Goal: Task Accomplishment & Management: Manage account settings

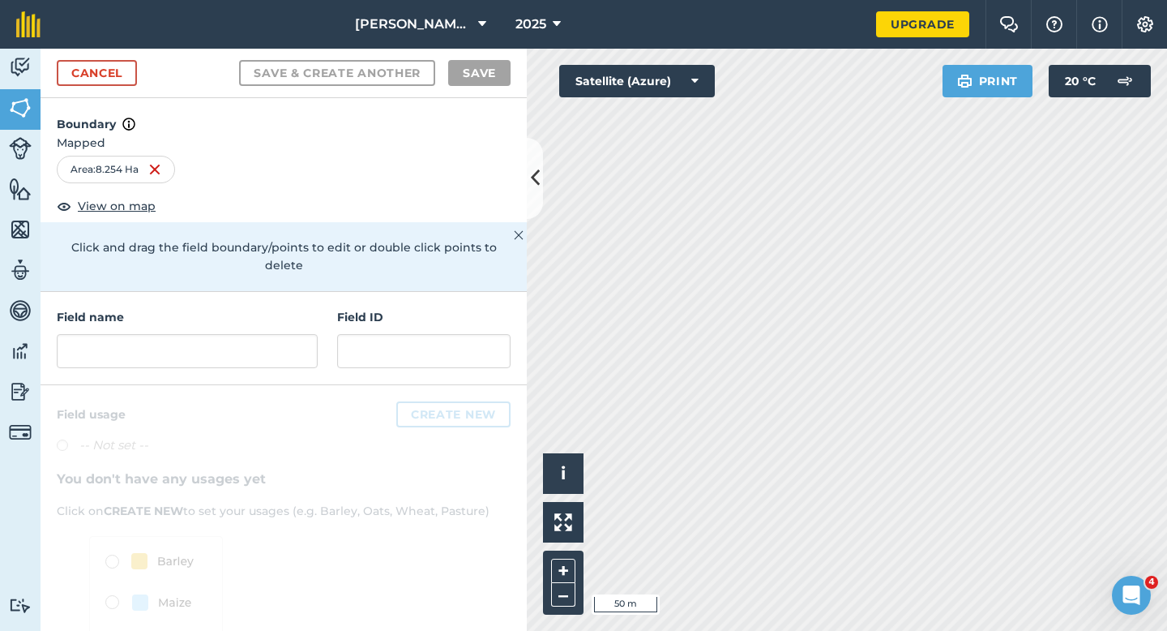
click at [86, 90] on div "Cancel Save & Create Another Save" at bounding box center [284, 73] width 486 height 49
click at [89, 75] on link "Cancel" at bounding box center [97, 73] width 80 height 26
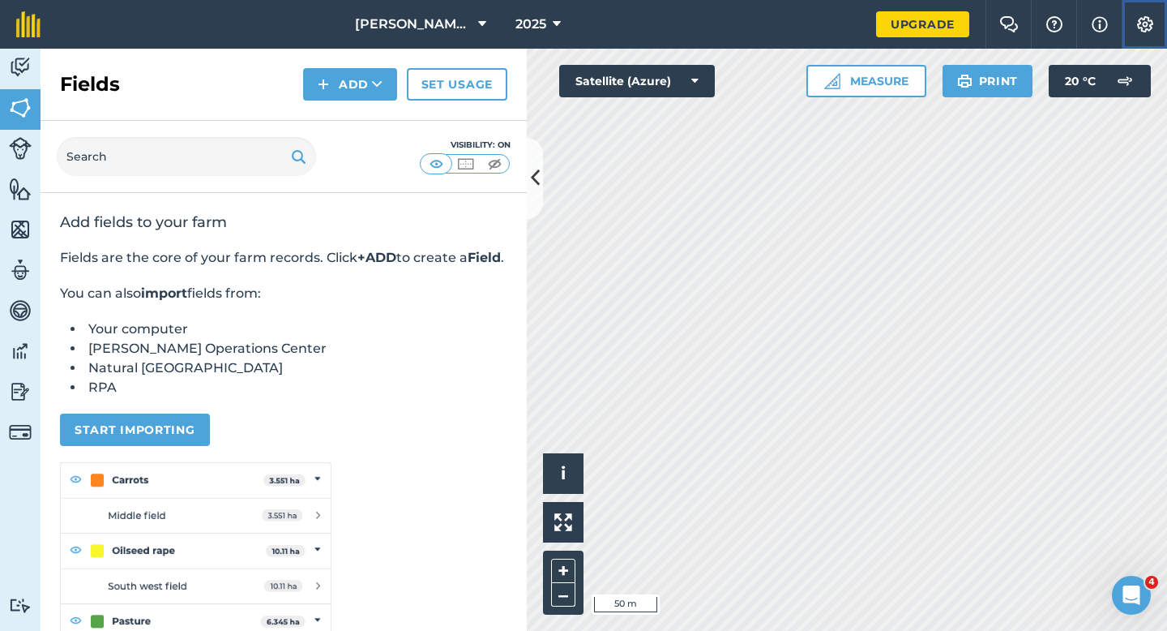
click at [1160, 24] on button "Settings" at bounding box center [1144, 24] width 45 height 49
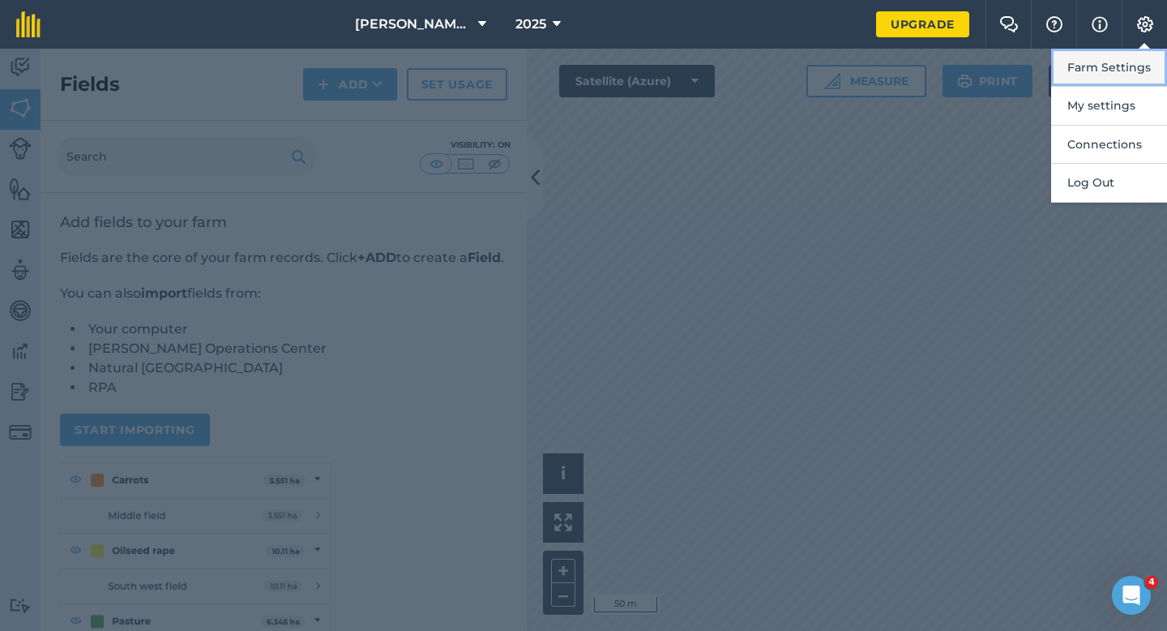
click at [1153, 68] on button "Farm Settings" at bounding box center [1109, 68] width 116 height 38
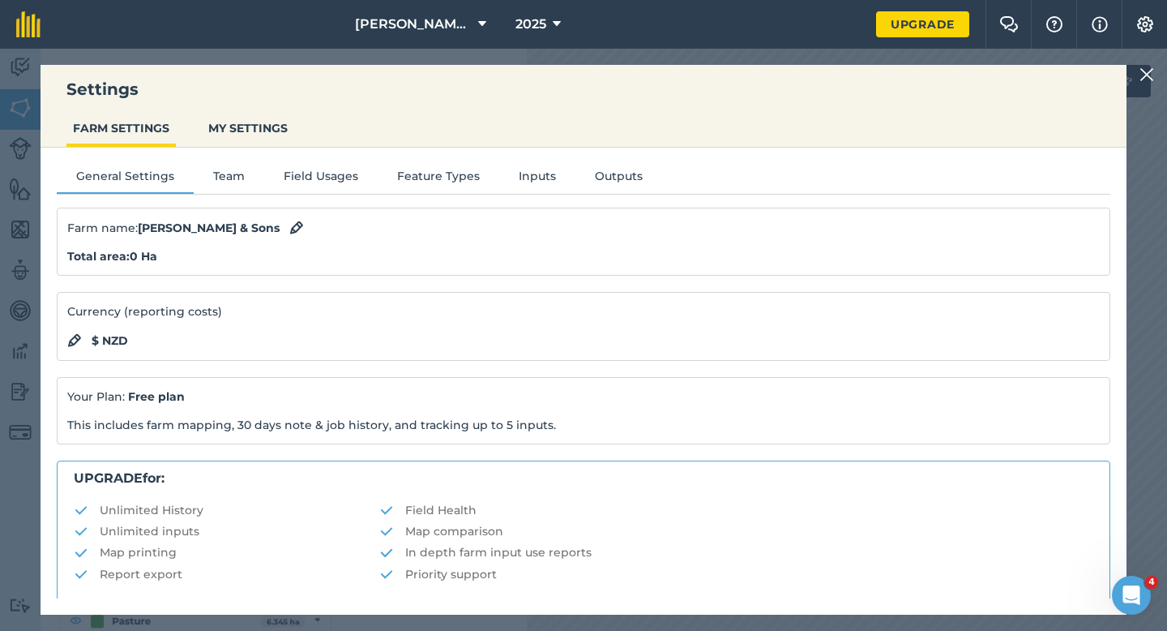
scroll to position [311, 0]
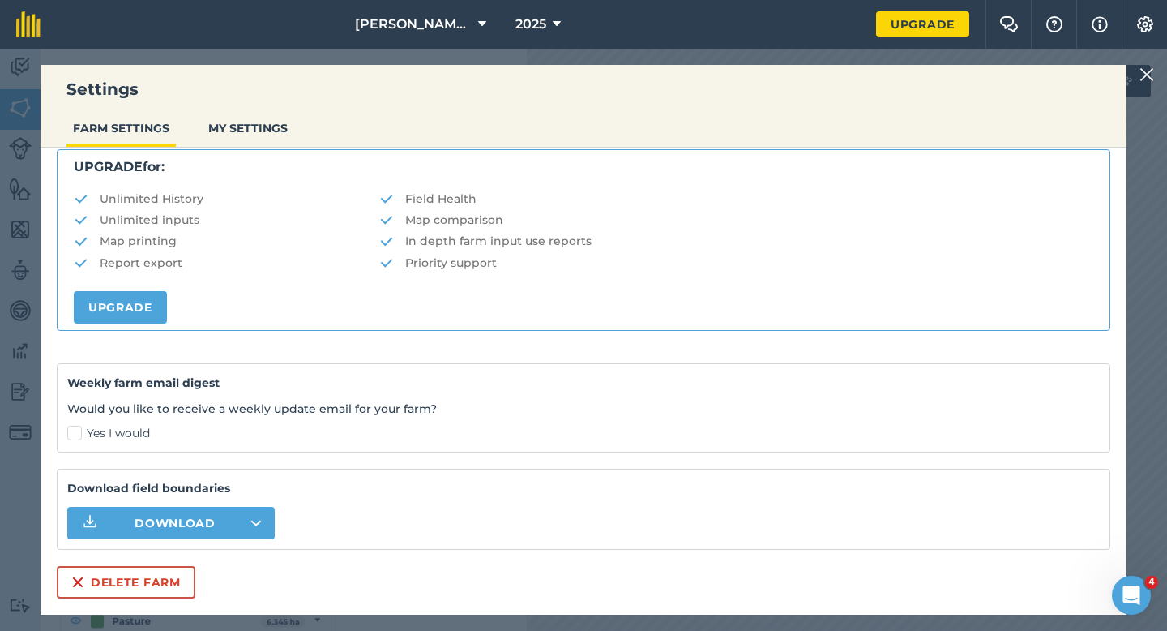
click at [107, 605] on div "Settings FARM SETTINGS MY SETTINGS General Settings Team Field Usages Feature T…" at bounding box center [584, 340] width 1086 height 550
click at [107, 583] on button "Delete farm" at bounding box center [126, 582] width 139 height 32
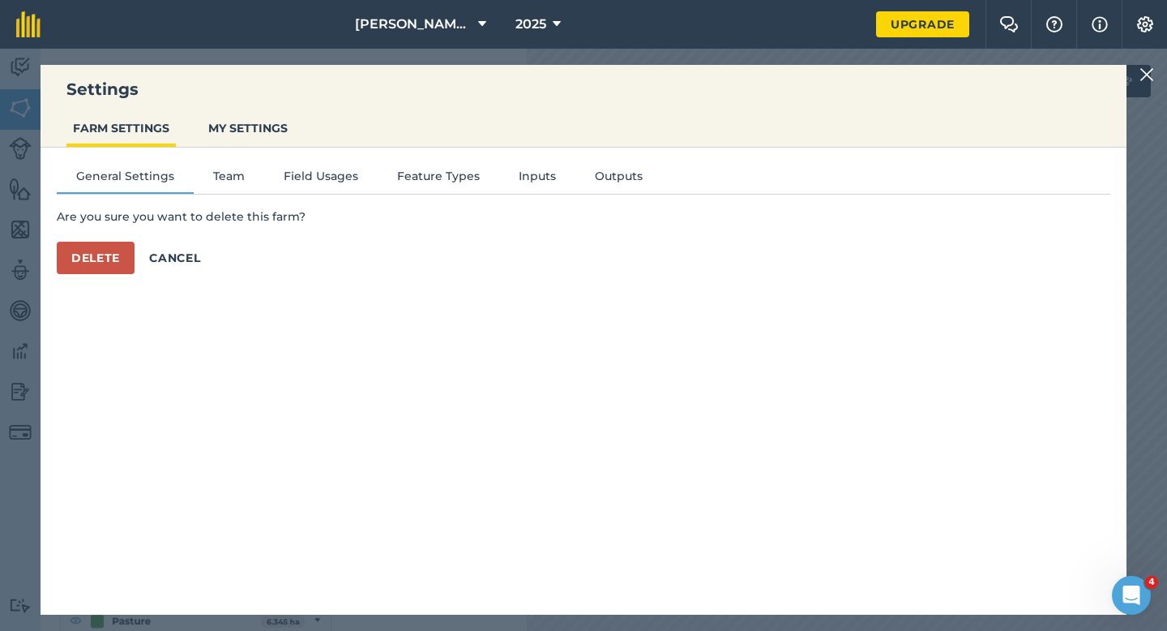
scroll to position [0, 0]
click at [96, 250] on button "Delete" at bounding box center [96, 258] width 78 height 32
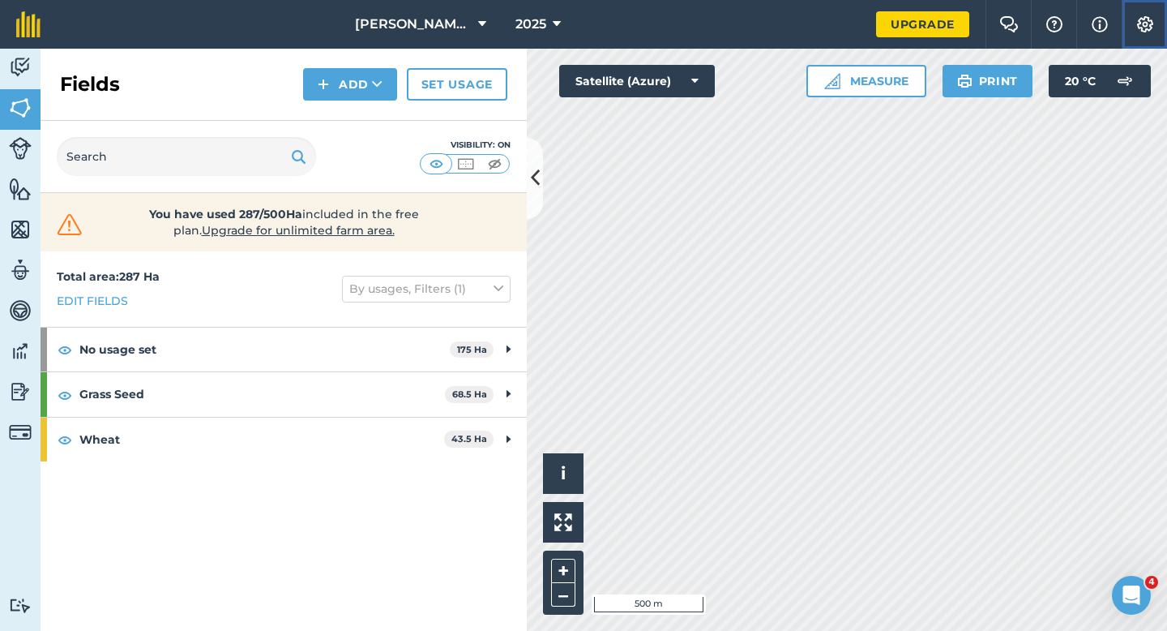
click at [1136, 34] on button "Settings" at bounding box center [1144, 24] width 45 height 49
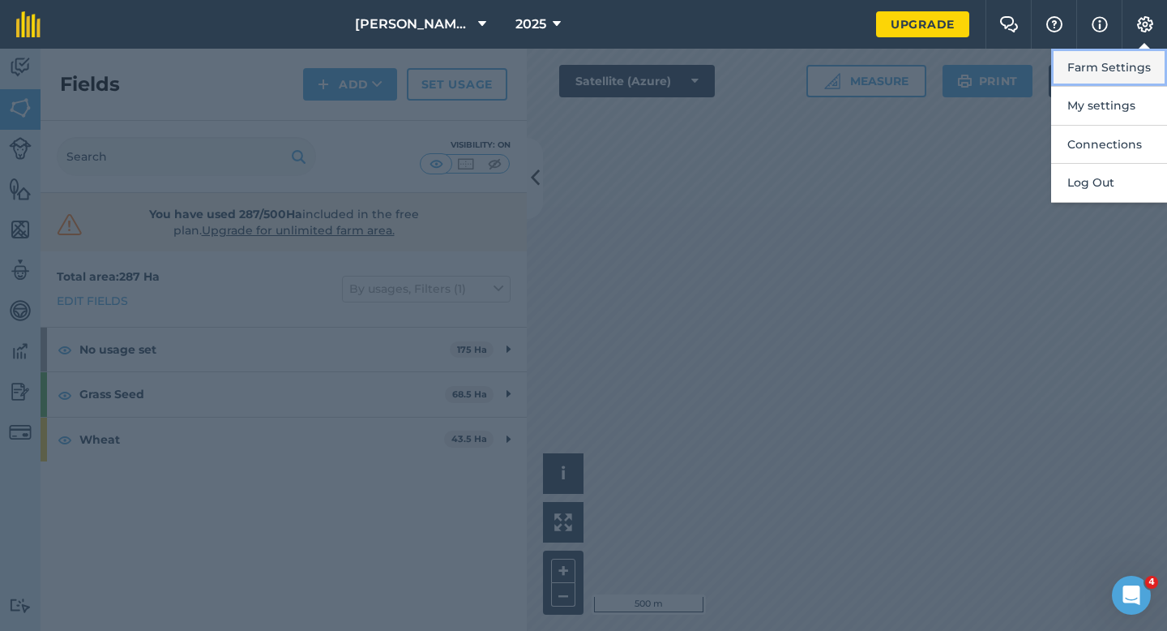
click at [1127, 56] on button "Farm Settings" at bounding box center [1109, 68] width 116 height 38
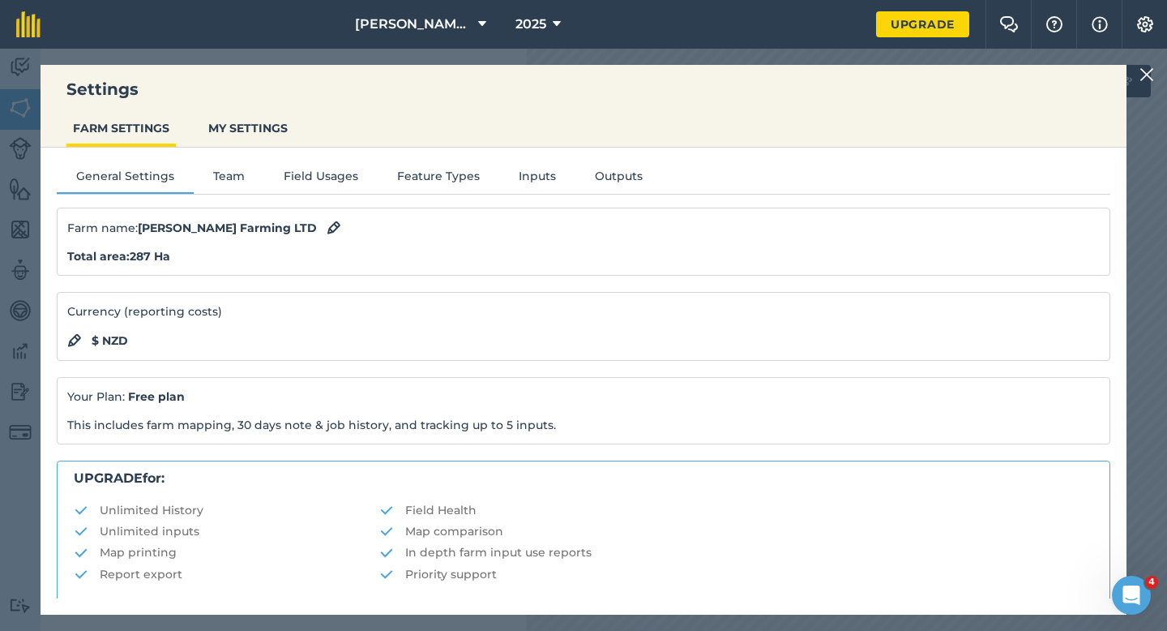
scroll to position [311, 0]
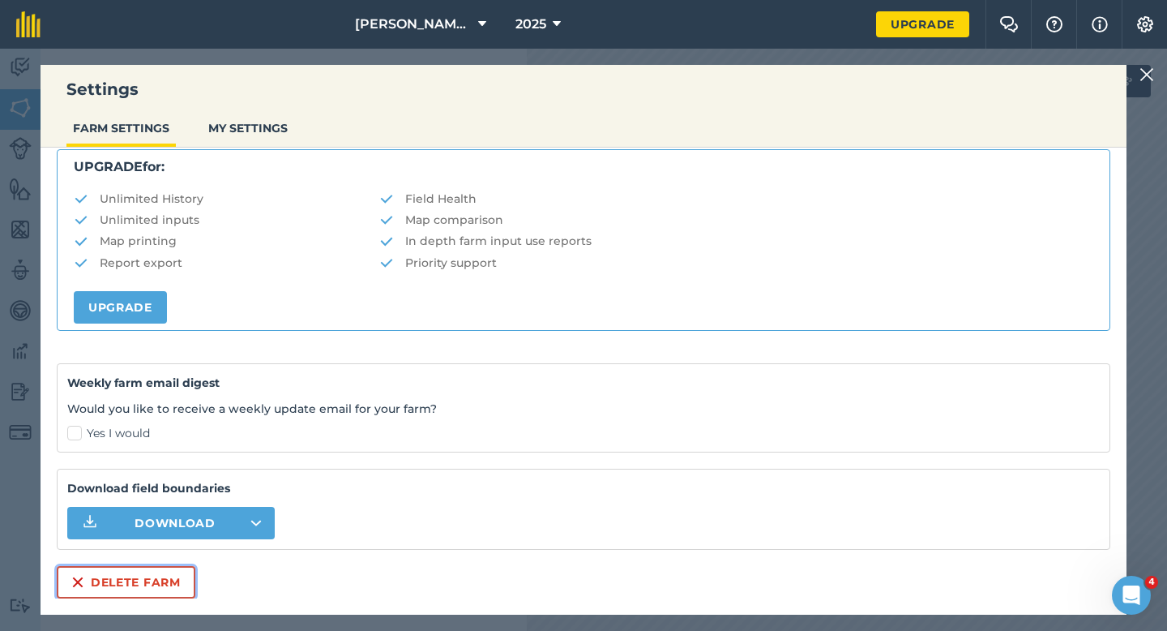
click at [101, 591] on button "Delete farm" at bounding box center [126, 582] width 139 height 32
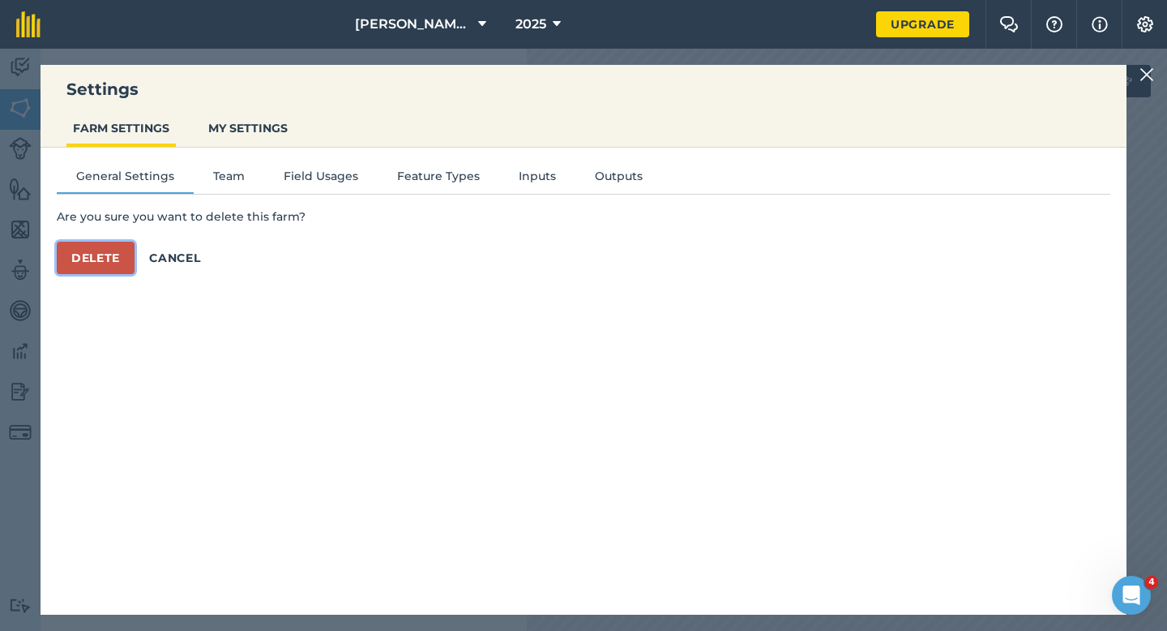
click at [101, 264] on button "Delete" at bounding box center [96, 258] width 78 height 32
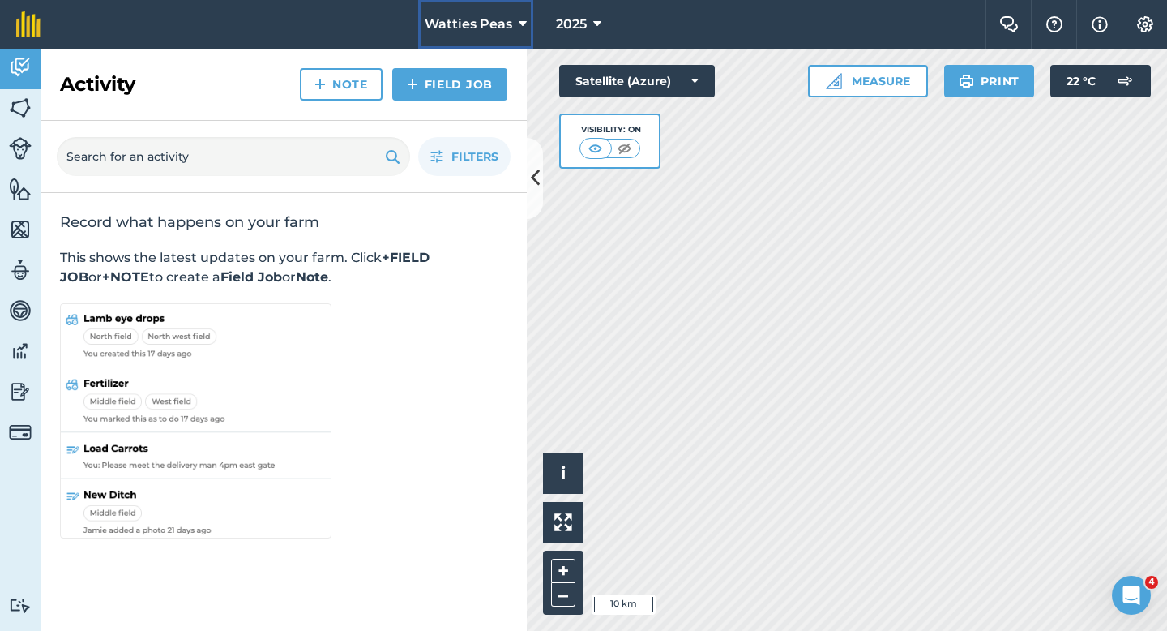
click at [465, 35] on button "Watties Peas" at bounding box center [475, 24] width 115 height 49
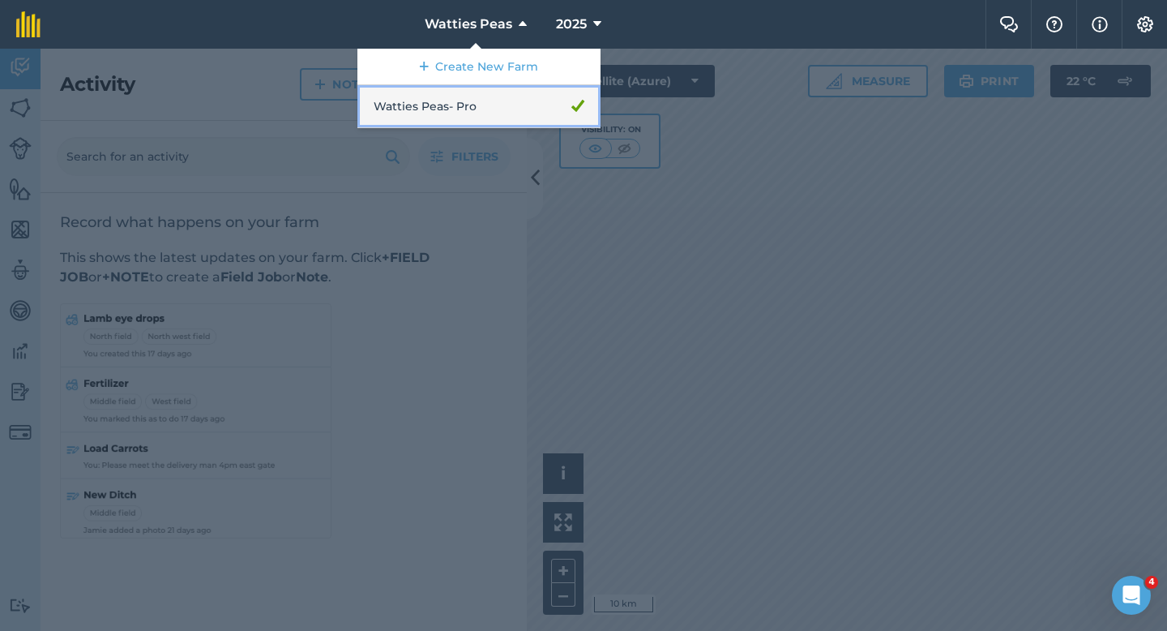
click at [465, 92] on link "Watties Peas - Pro" at bounding box center [478, 106] width 243 height 43
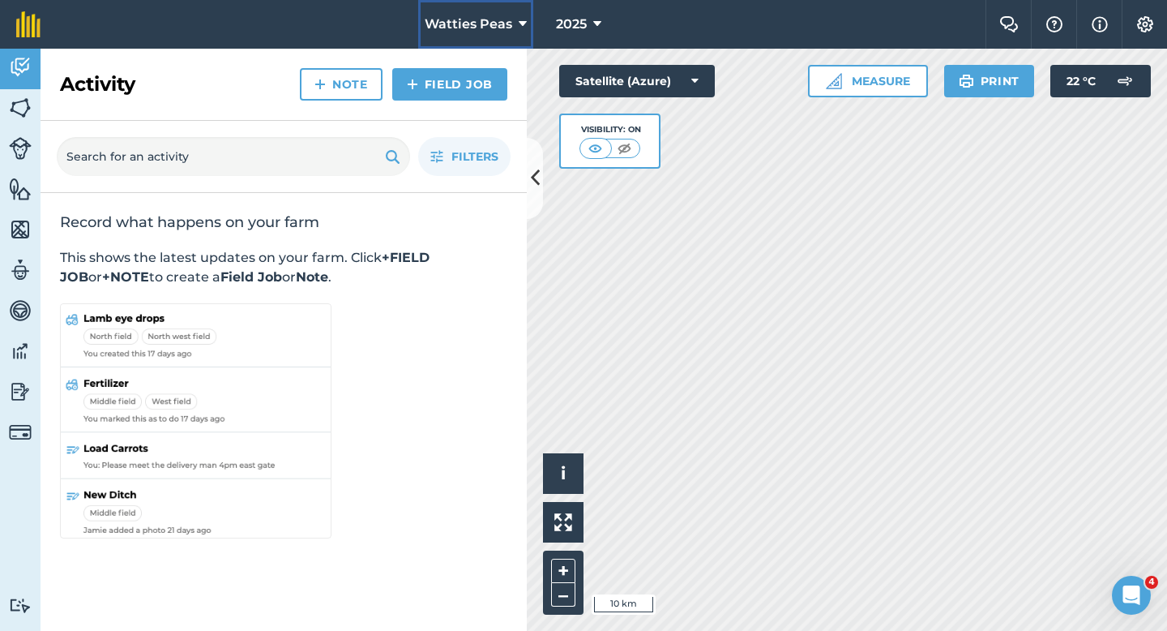
click at [513, 5] on button "Watties Peas" at bounding box center [475, 24] width 115 height 49
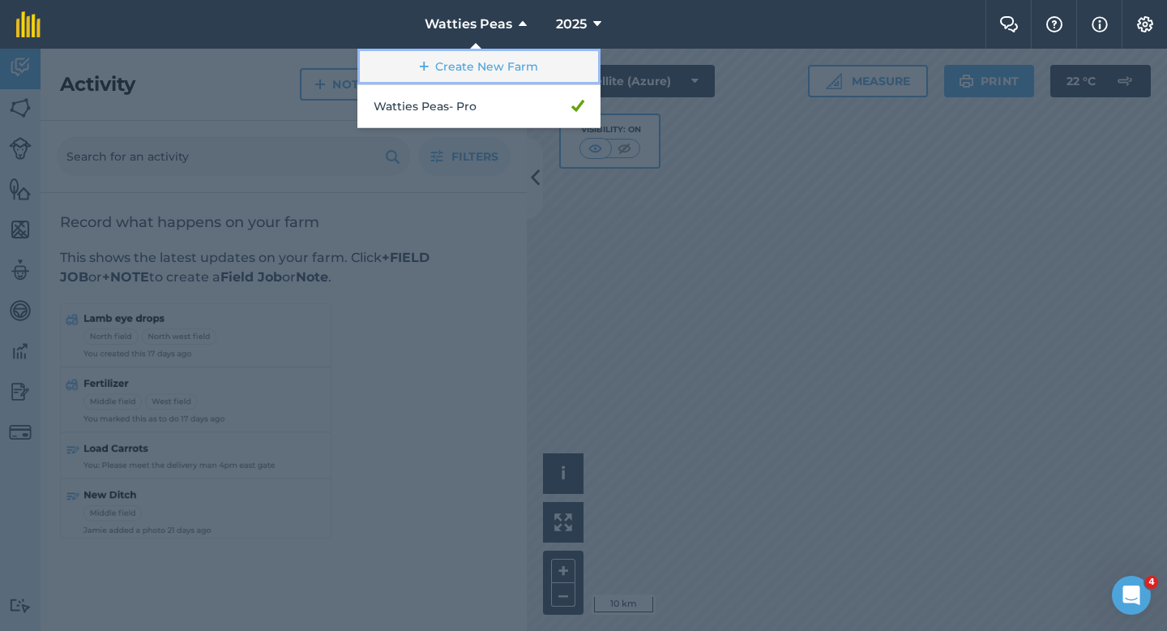
click at [494, 70] on link "Create New Farm" at bounding box center [478, 67] width 243 height 36
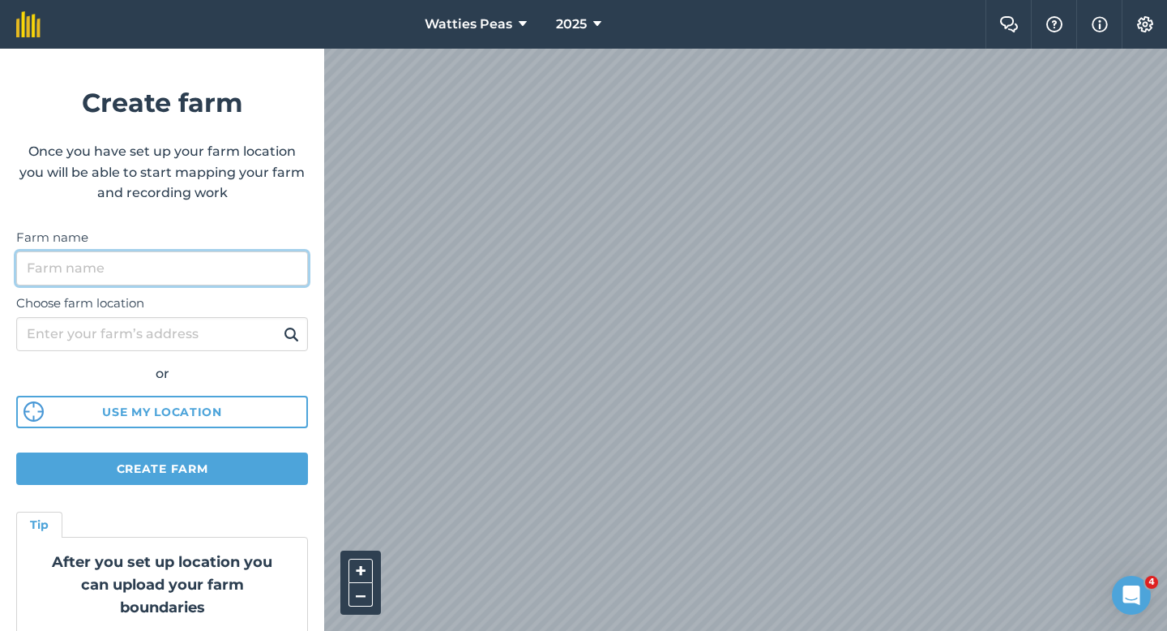
click at [193, 265] on input "Farm name" at bounding box center [162, 268] width 292 height 34
type input "[PERSON_NAME] & Sons"
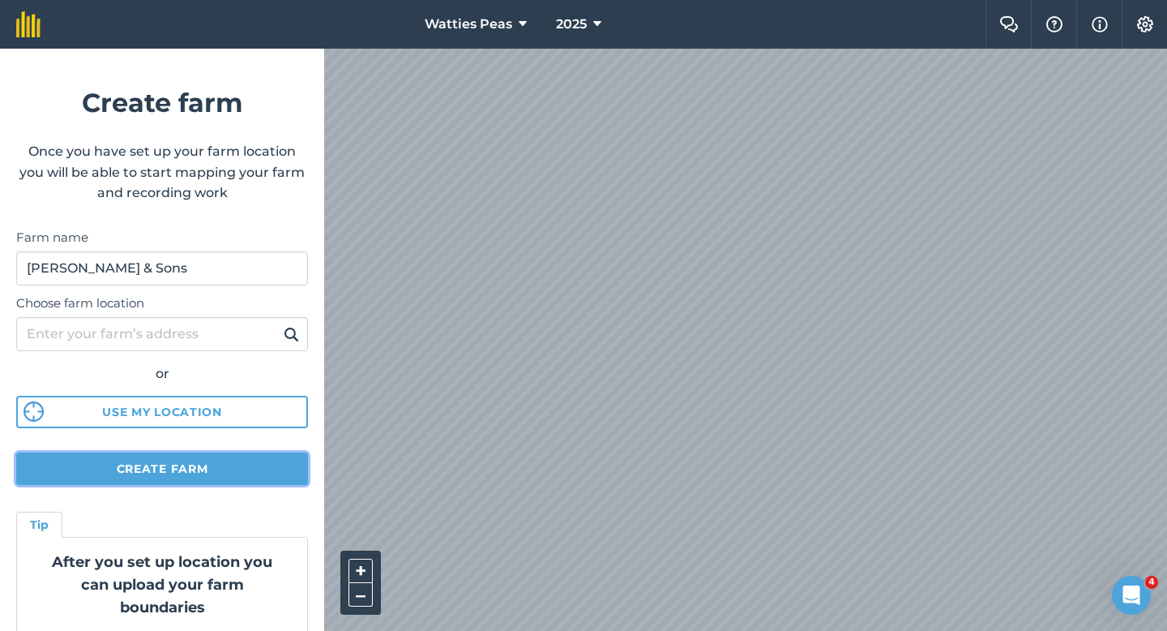
click at [222, 460] on button "Create farm" at bounding box center [162, 468] width 292 height 32
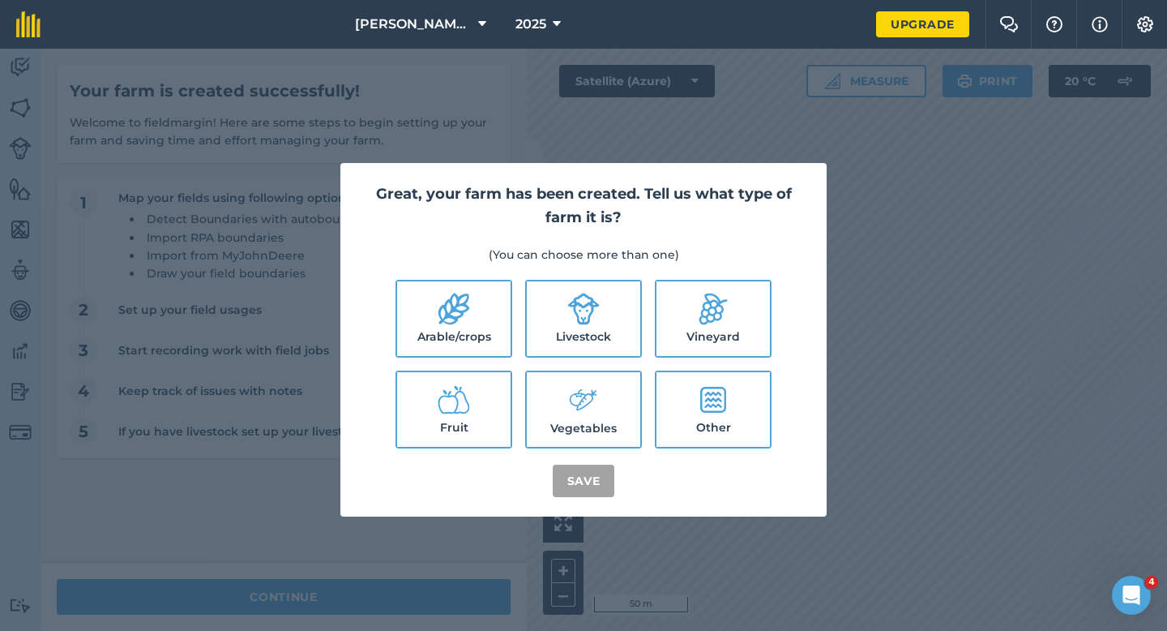
click at [527, 302] on label "Livestock" at bounding box center [583, 318] width 113 height 75
checkbox input "true"
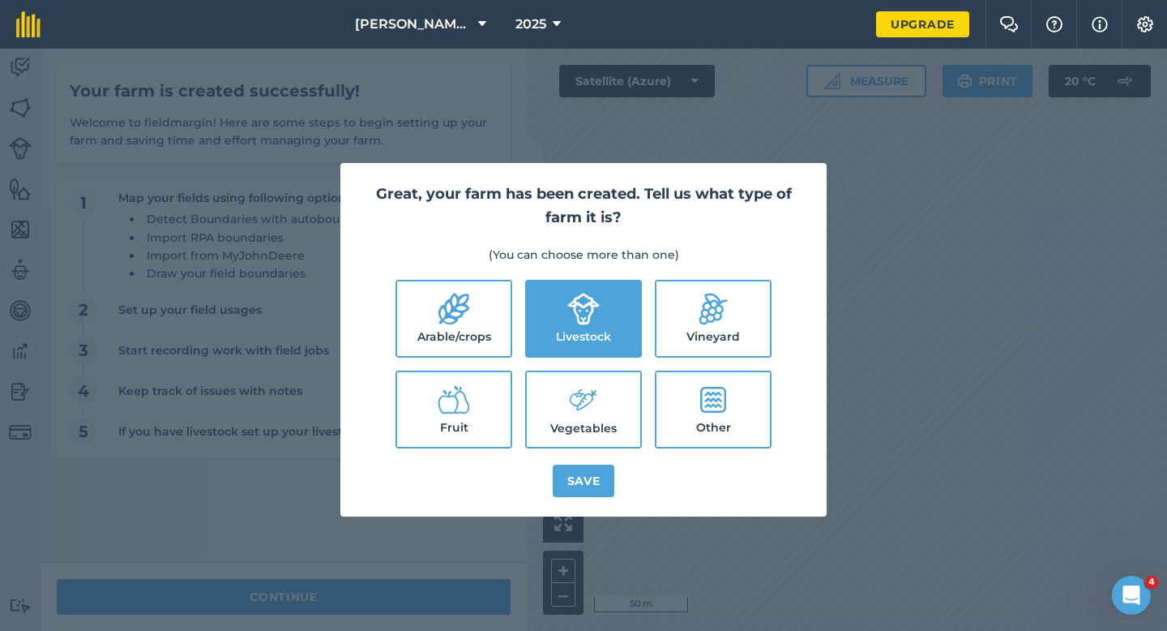
click at [449, 302] on icon at bounding box center [454, 309] width 31 height 32
checkbox input "true"
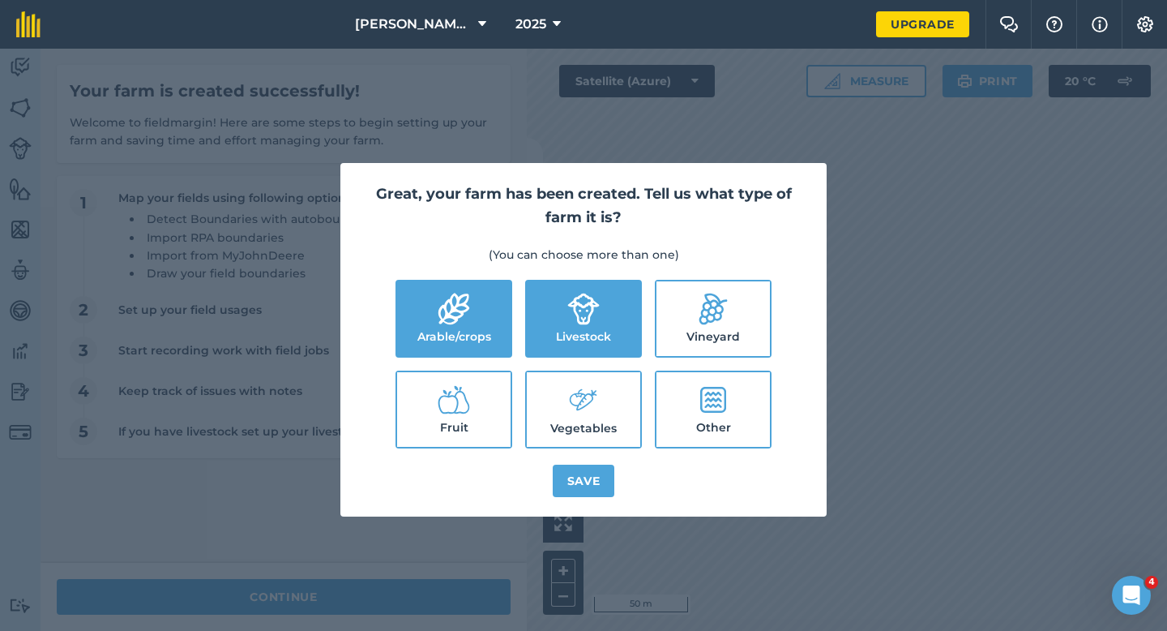
click at [550, 407] on label "Vegetables" at bounding box center [583, 409] width 113 height 75
checkbox input "true"
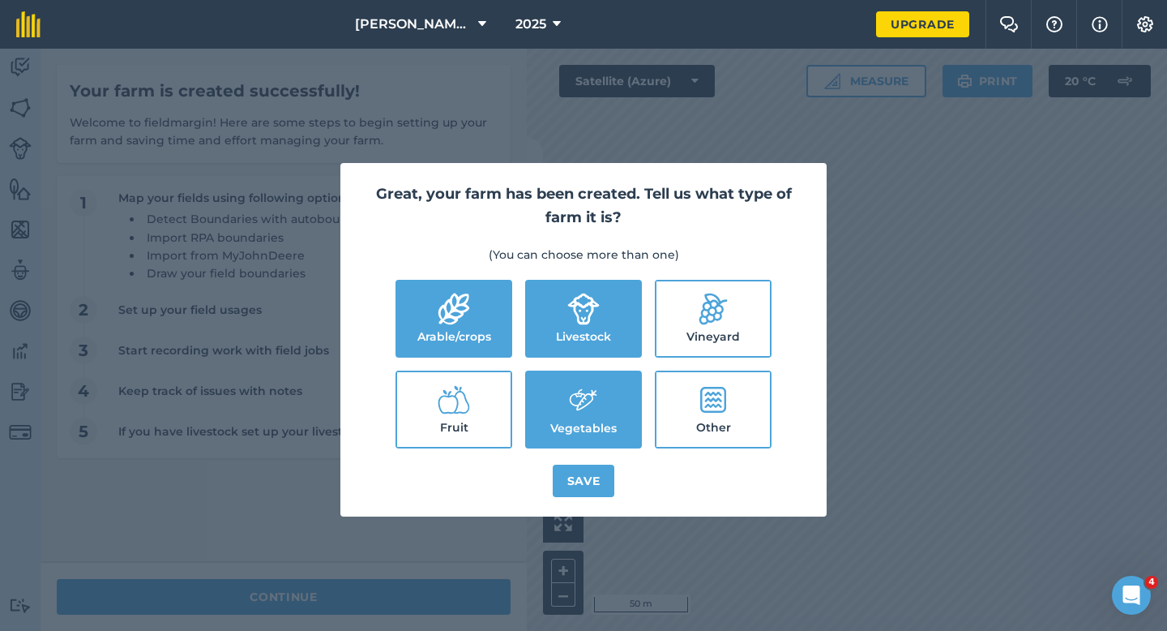
click at [555, 450] on div "Great, your farm has been created. Tell us what type of farm it is? (You can ch…" at bounding box center [583, 339] width 486 height 353
click at [555, 456] on div "Great, your farm has been created. Tell us what type of farm it is? (You can ch…" at bounding box center [583, 339] width 486 height 353
click at [556, 486] on button "Save" at bounding box center [584, 480] width 62 height 32
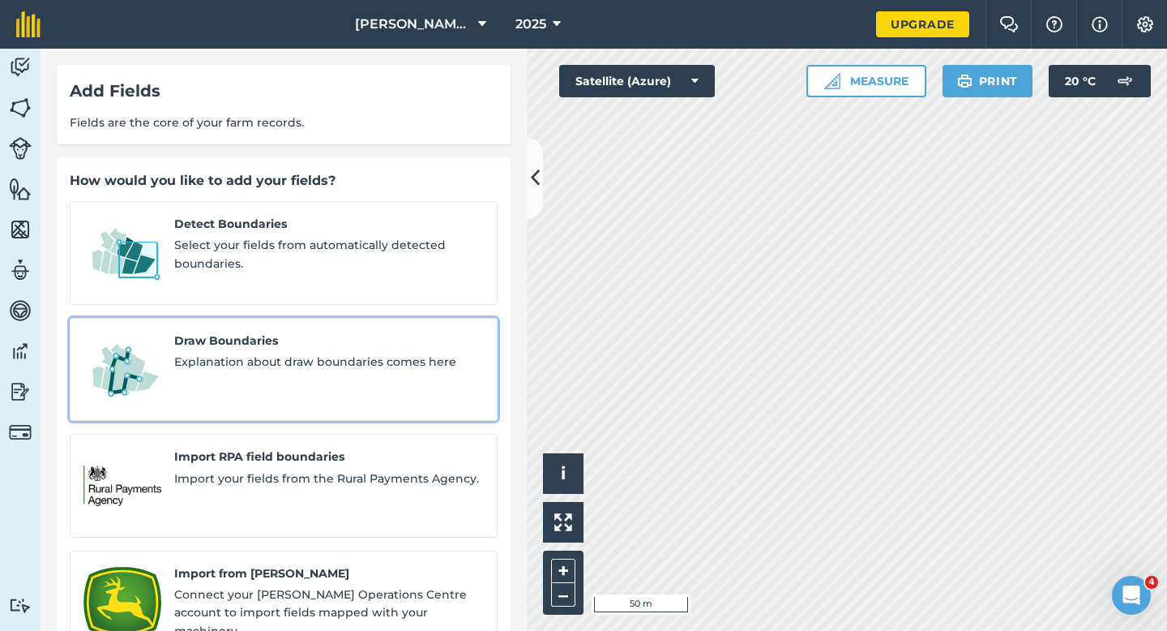
click at [222, 353] on span "Explanation about draw boundaries comes here" at bounding box center [329, 362] width 310 height 18
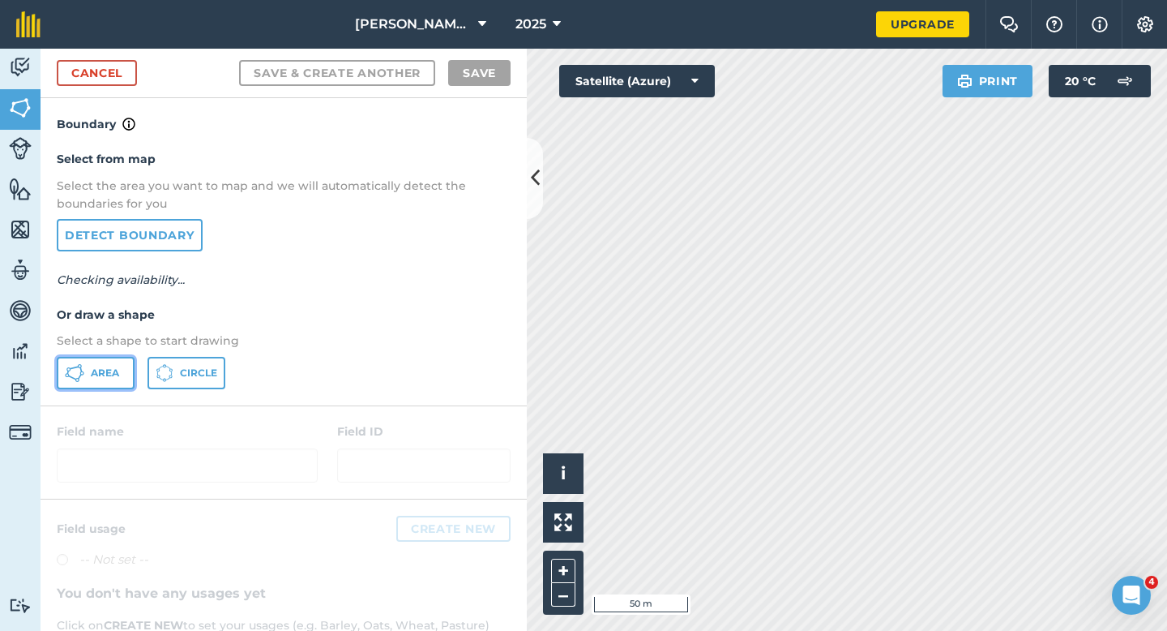
click at [109, 366] on span "Area" at bounding box center [105, 372] width 28 height 13
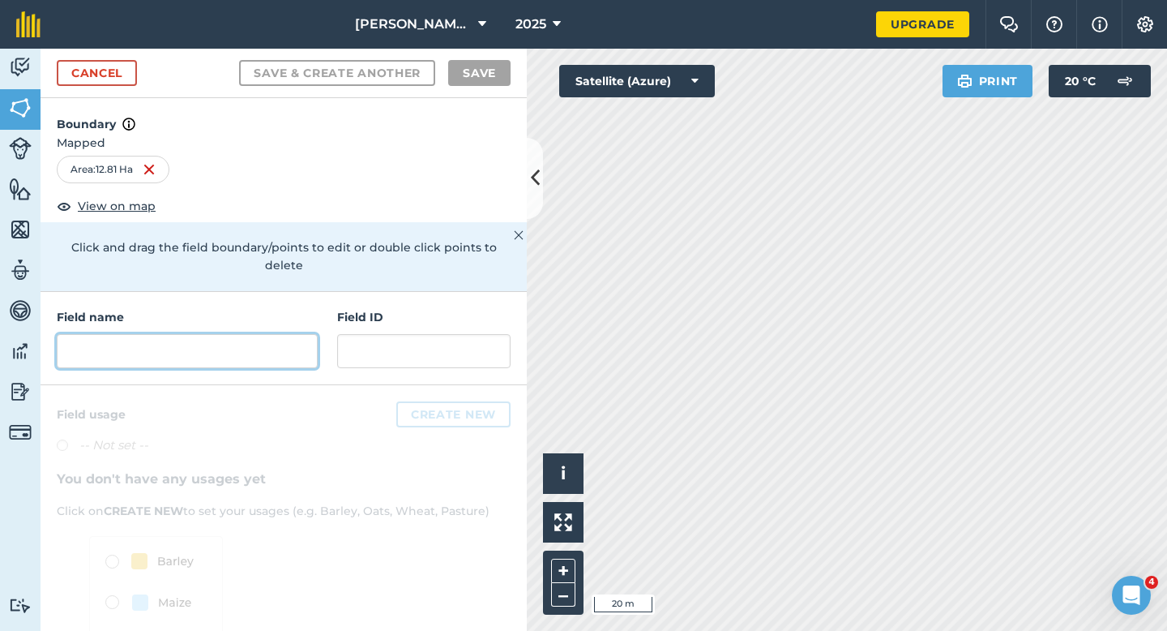
click at [303, 335] on input "text" at bounding box center [187, 351] width 261 height 34
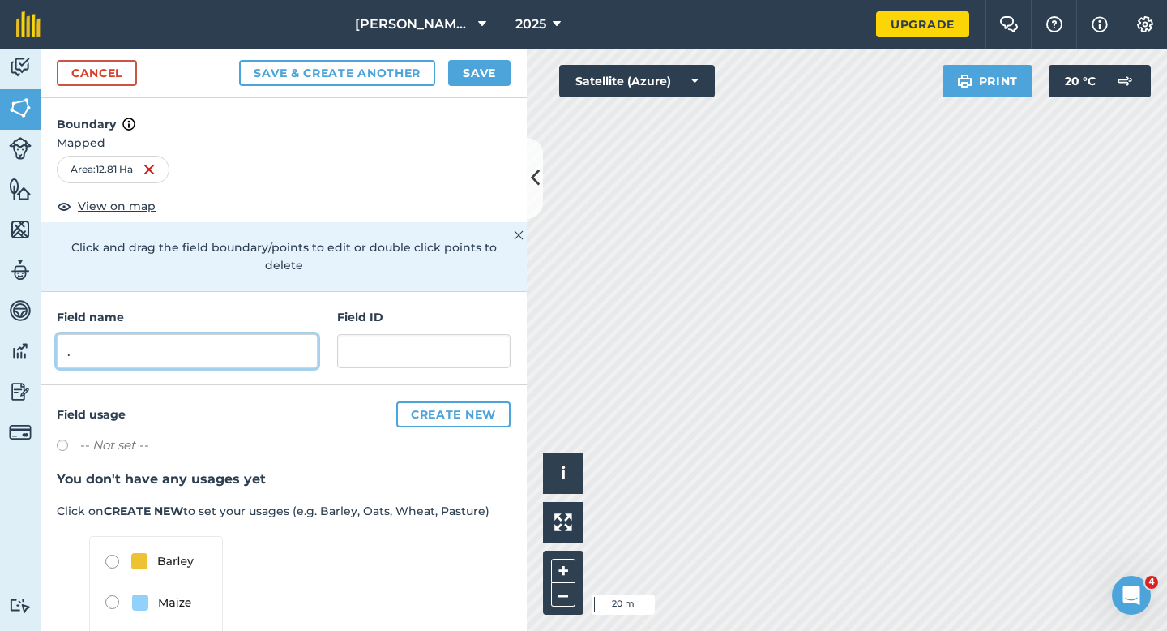
type input "."
click at [494, 88] on div "Cancel Save & Create Another Save" at bounding box center [284, 73] width 486 height 49
click at [494, 83] on button "Save" at bounding box center [479, 73] width 62 height 26
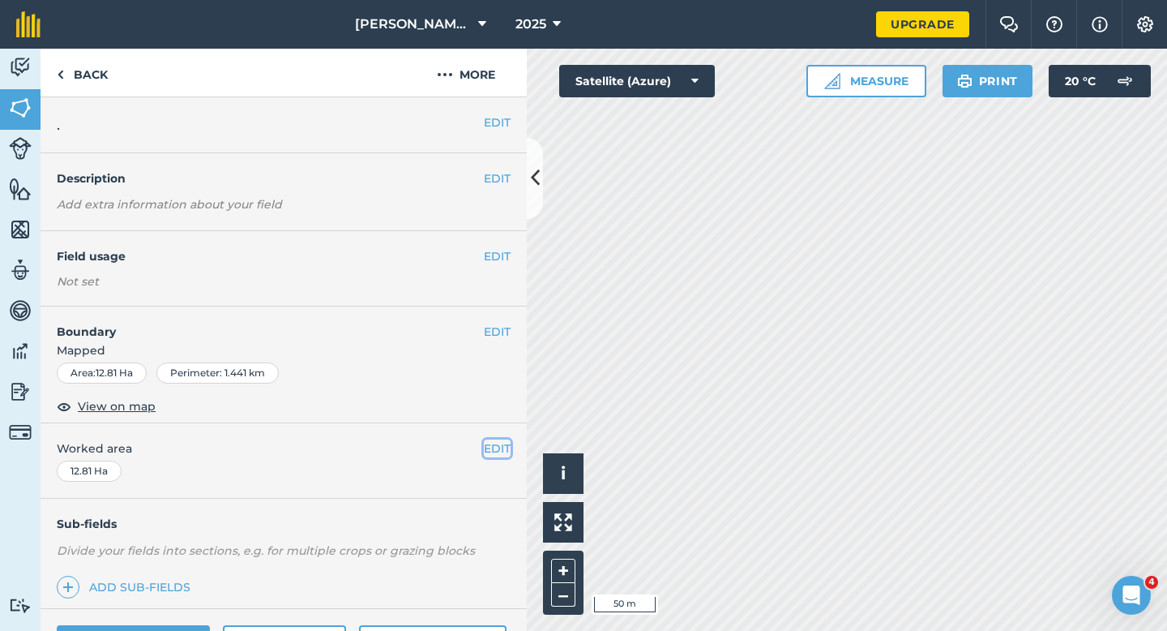
click at [493, 449] on button "EDIT" at bounding box center [497, 448] width 27 height 18
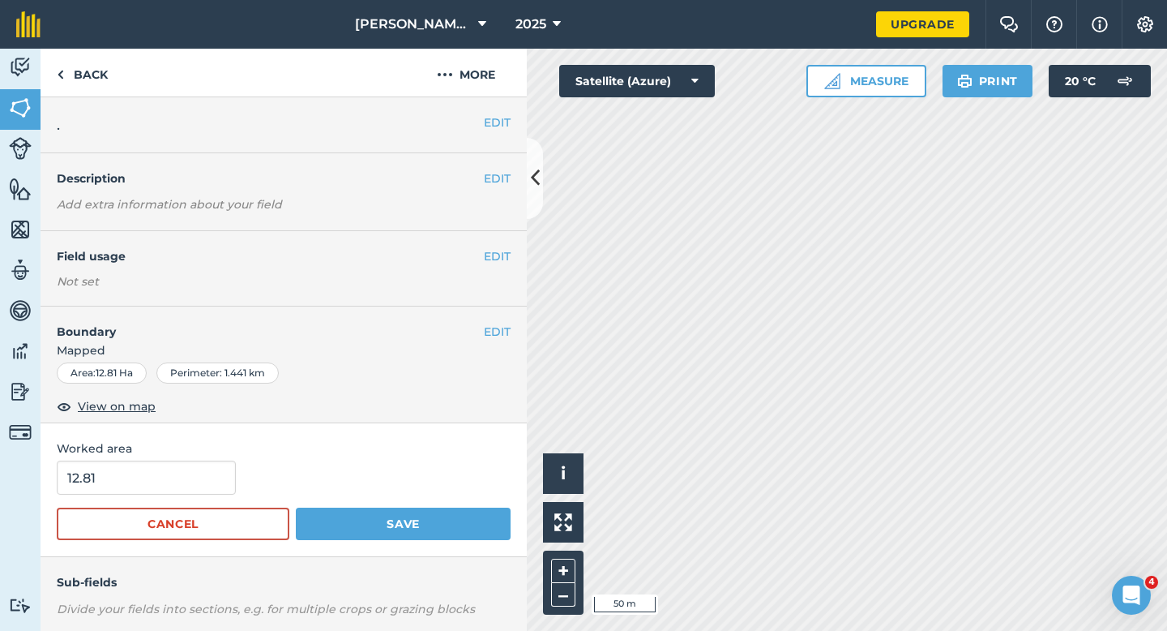
click at [124, 498] on form "12.81 Cancel Save" at bounding box center [284, 499] width 454 height 79
click at [124, 493] on input "12.81" at bounding box center [146, 477] width 179 height 34
type input "13"
click at [296, 507] on button "Save" at bounding box center [403, 523] width 215 height 32
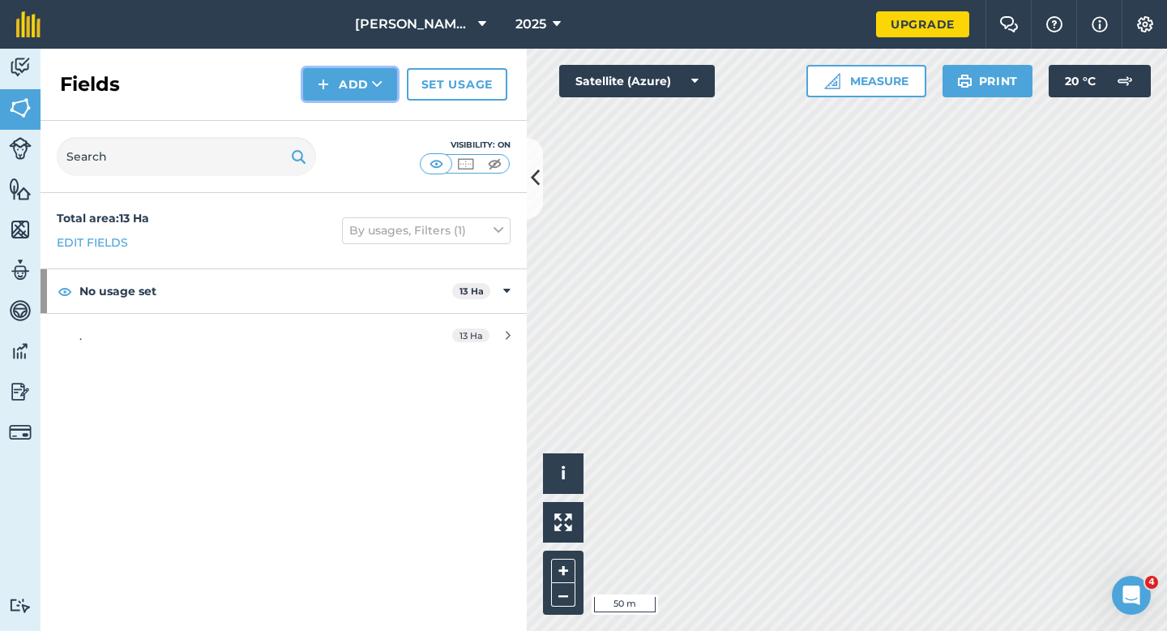
click at [337, 85] on button "Add" at bounding box center [350, 84] width 94 height 32
click at [337, 101] on div "Fields Add Draw Import Set usage" at bounding box center [284, 85] width 486 height 72
click at [340, 83] on button "Add" at bounding box center [350, 84] width 94 height 32
click at [340, 119] on link "Draw" at bounding box center [350, 121] width 89 height 36
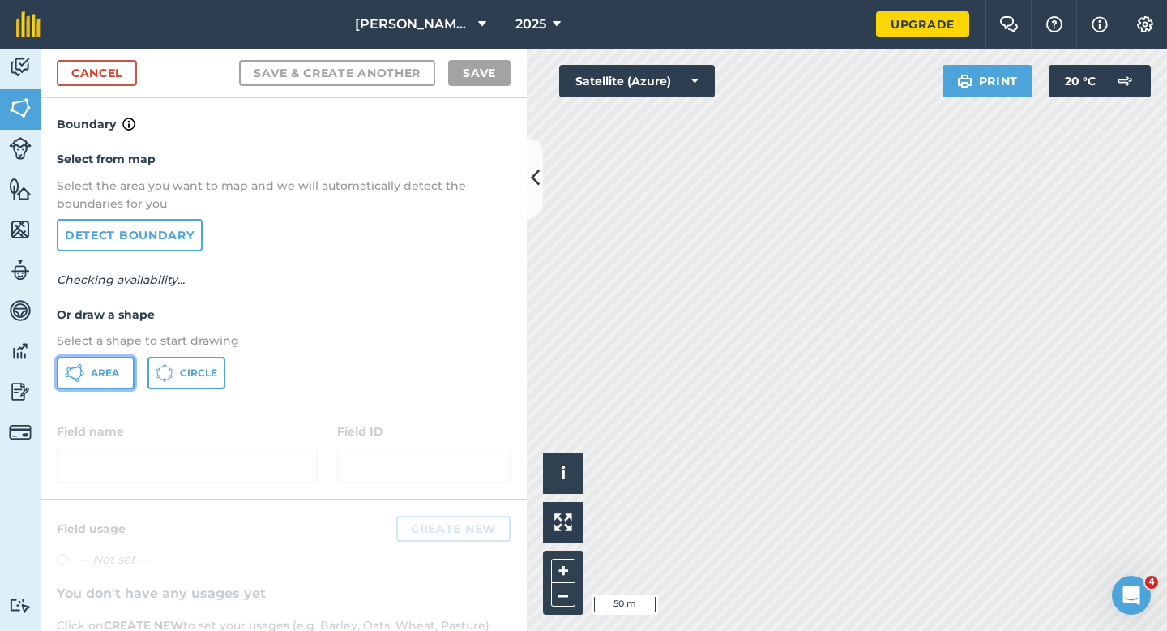
click at [99, 373] on span "Area" at bounding box center [105, 372] width 28 height 13
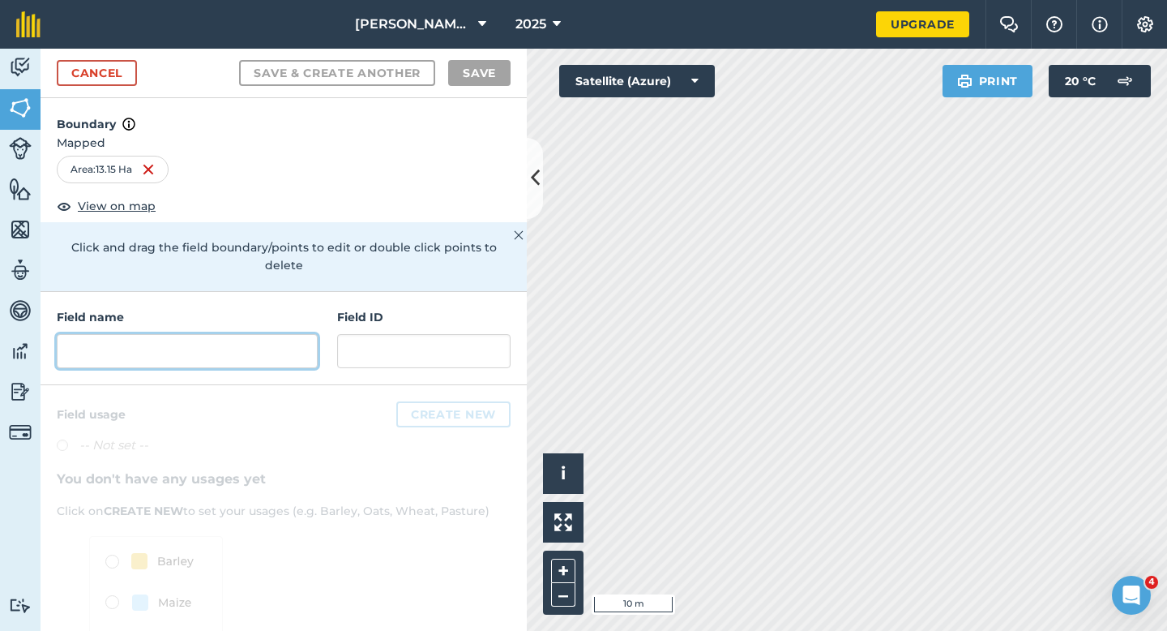
click at [223, 340] on input "text" at bounding box center [187, 351] width 261 height 34
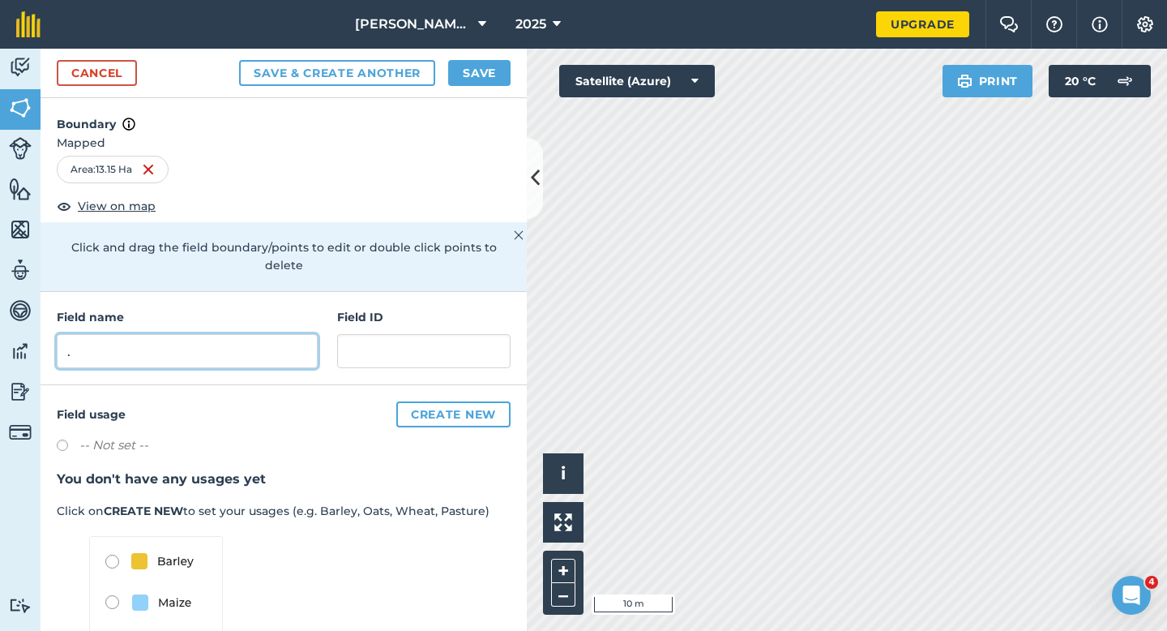
type input "."
click at [473, 62] on button "Save" at bounding box center [479, 73] width 62 height 26
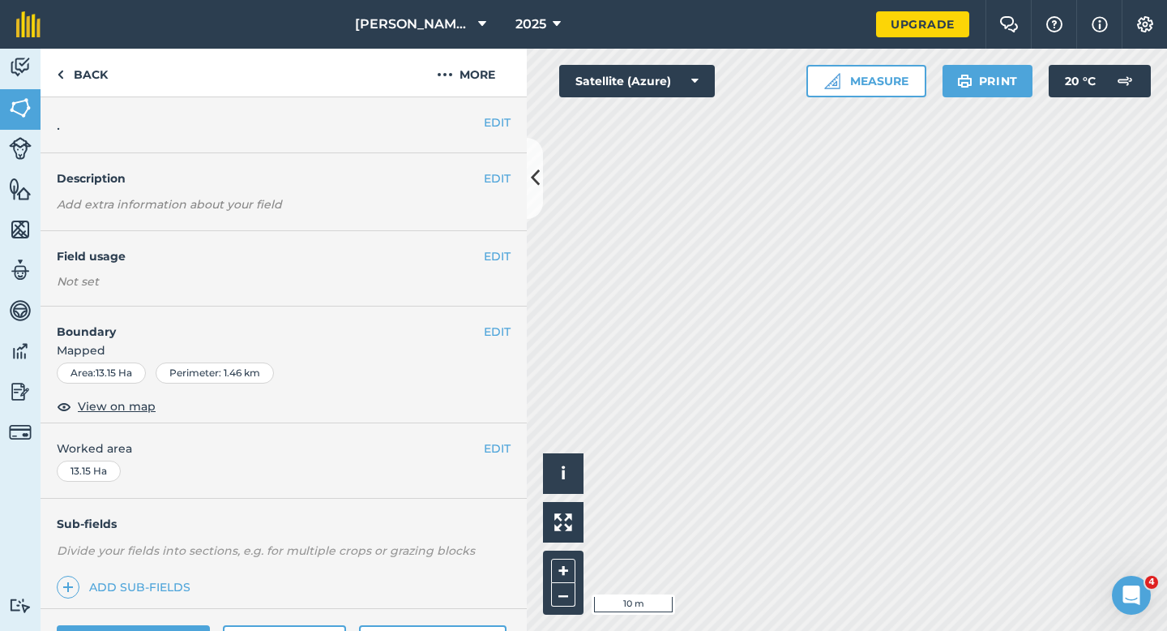
click at [511, 438] on div "EDIT Worked area 13.15 Ha" at bounding box center [284, 460] width 486 height 75
click at [499, 449] on button "EDIT" at bounding box center [497, 448] width 27 height 18
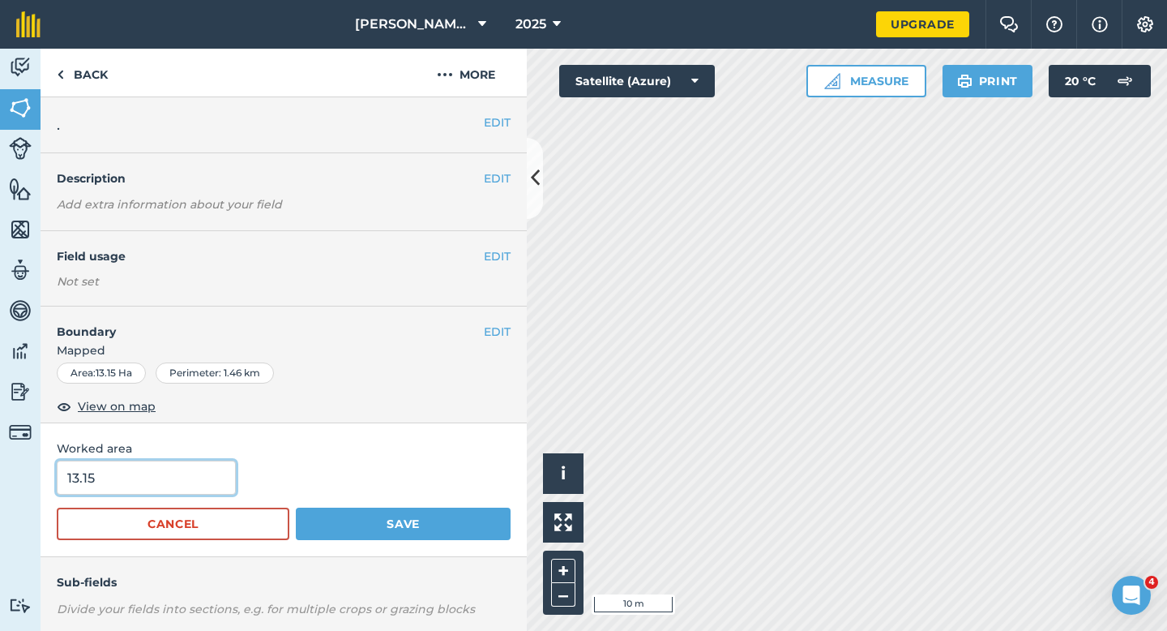
type input "13"
click at [138, 483] on input "13" at bounding box center [146, 477] width 179 height 34
click at [296, 507] on button "Save" at bounding box center [403, 523] width 215 height 32
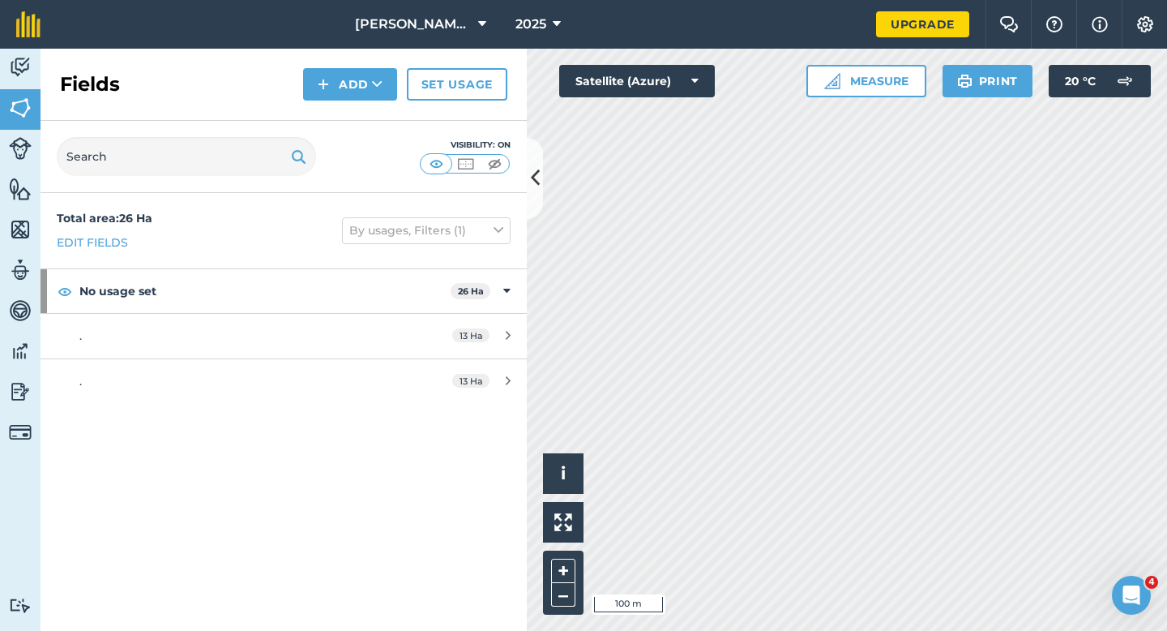
click at [327, 102] on div "Fields Add Set usage" at bounding box center [284, 85] width 486 height 72
click at [334, 96] on button "Add" at bounding box center [350, 84] width 94 height 32
click at [336, 123] on link "Draw" at bounding box center [350, 121] width 89 height 36
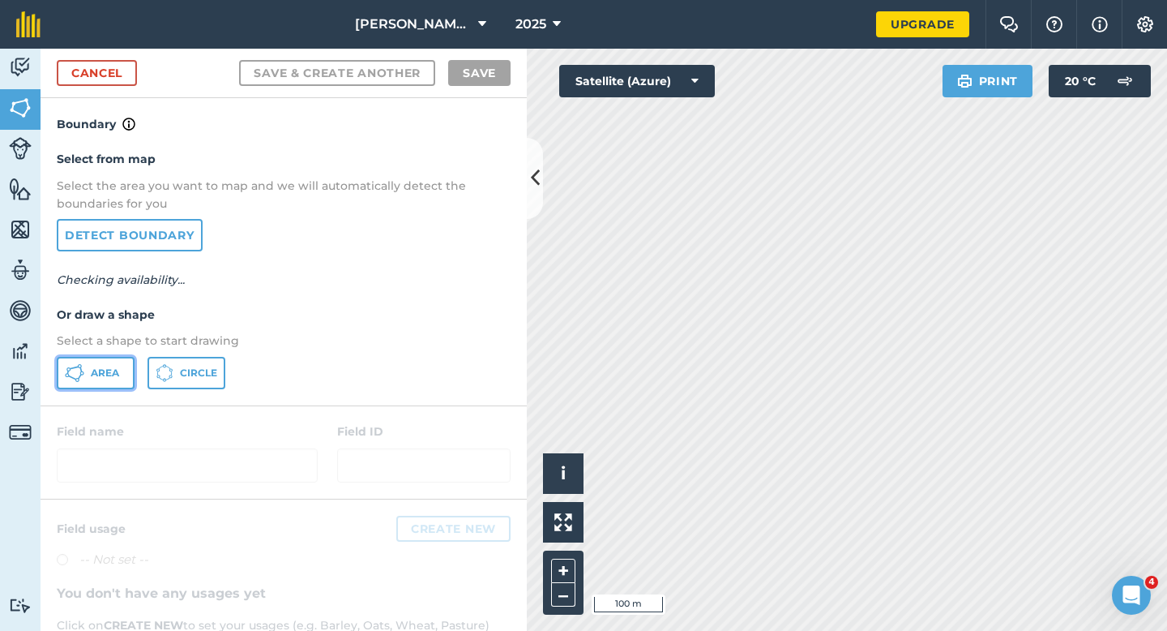
click at [97, 372] on span "Area" at bounding box center [105, 372] width 28 height 13
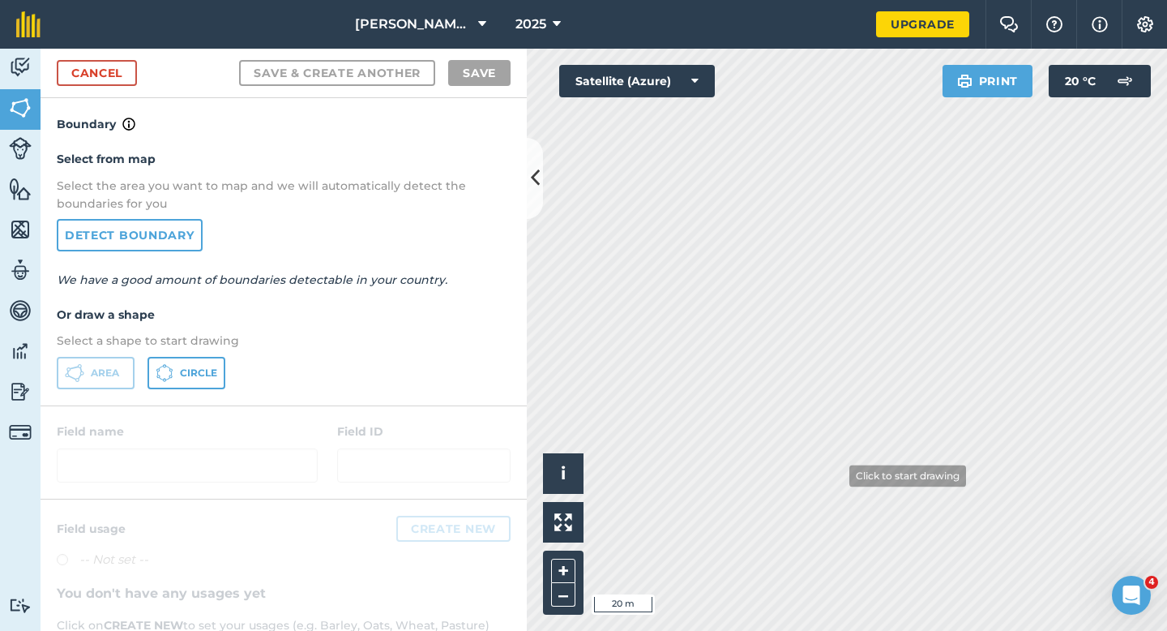
click at [515, 239] on div "Activity Fields Livestock Features Maps Team Vehicles Data Reporting Billing Tu…" at bounding box center [583, 340] width 1167 height 582
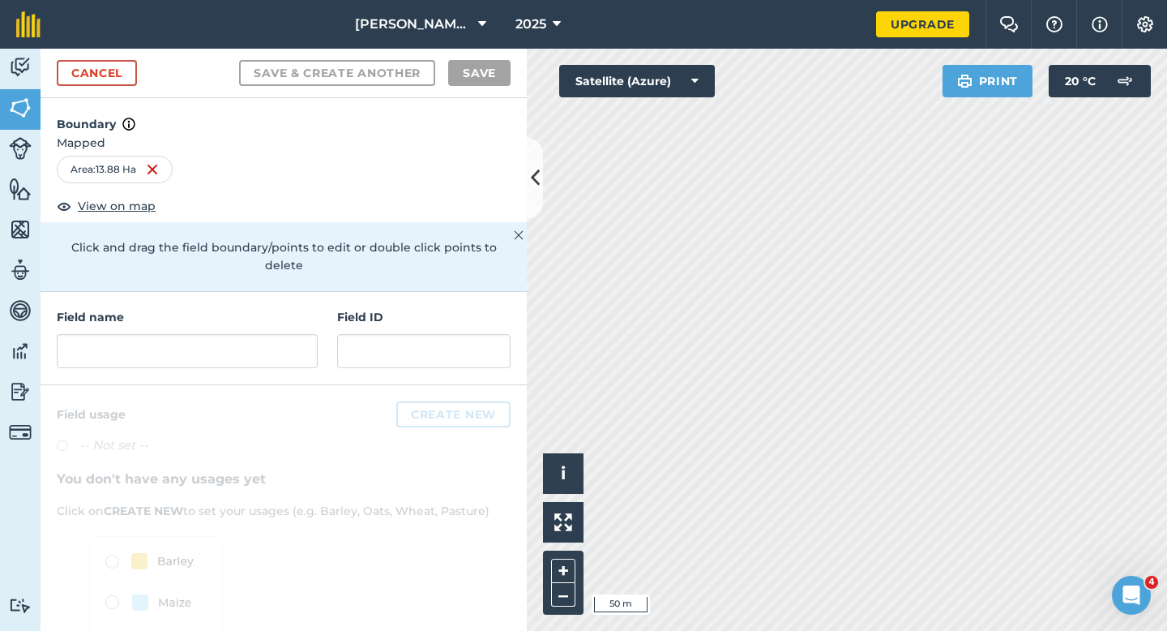
click at [209, 355] on div "Field name Field ID" at bounding box center [284, 338] width 486 height 93
click at [218, 336] on input "text" at bounding box center [187, 351] width 261 height 34
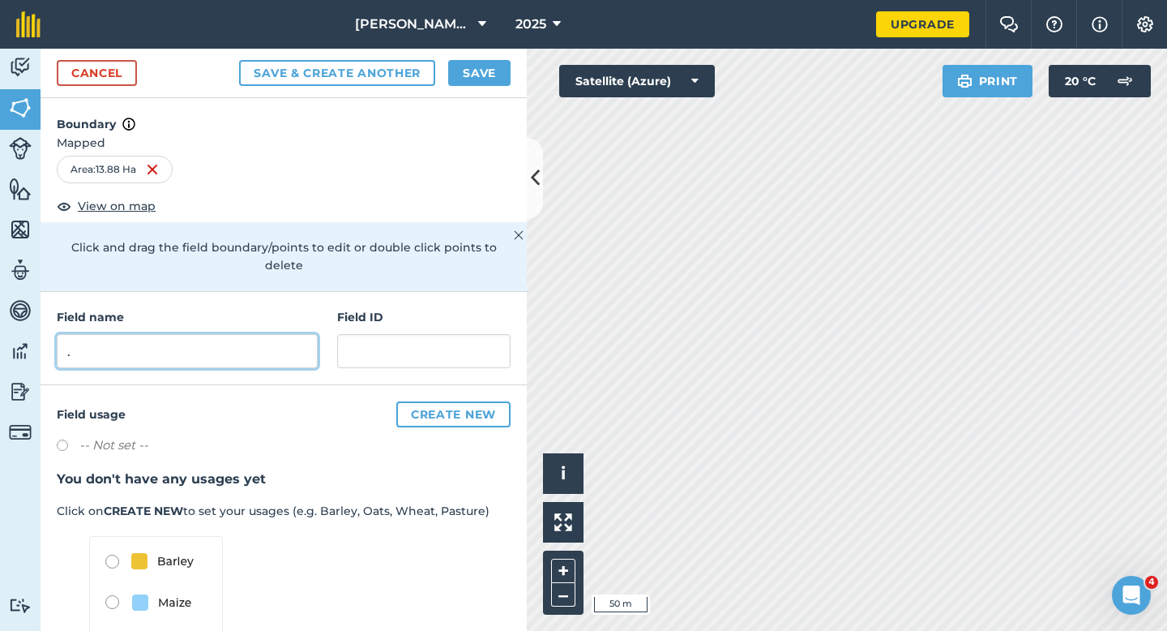
type input "."
click at [460, 81] on button "Save" at bounding box center [479, 73] width 62 height 26
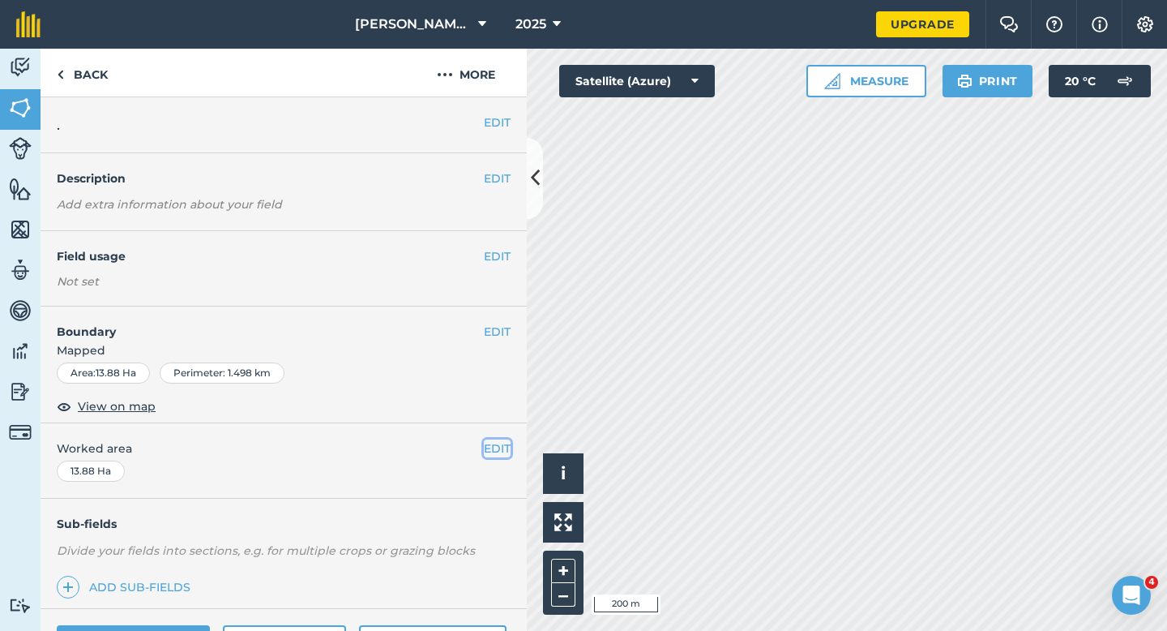
click at [495, 440] on button "EDIT" at bounding box center [497, 448] width 27 height 18
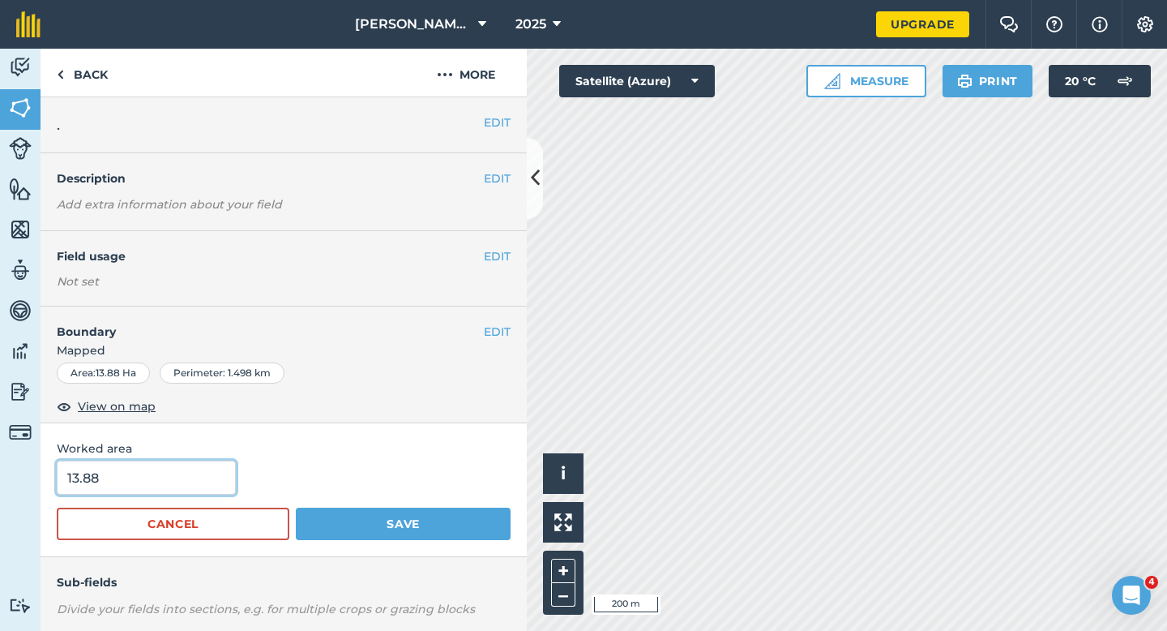
click at [151, 467] on input "13.88" at bounding box center [146, 477] width 179 height 34
type input "14"
click at [296, 507] on button "Save" at bounding box center [403, 523] width 215 height 32
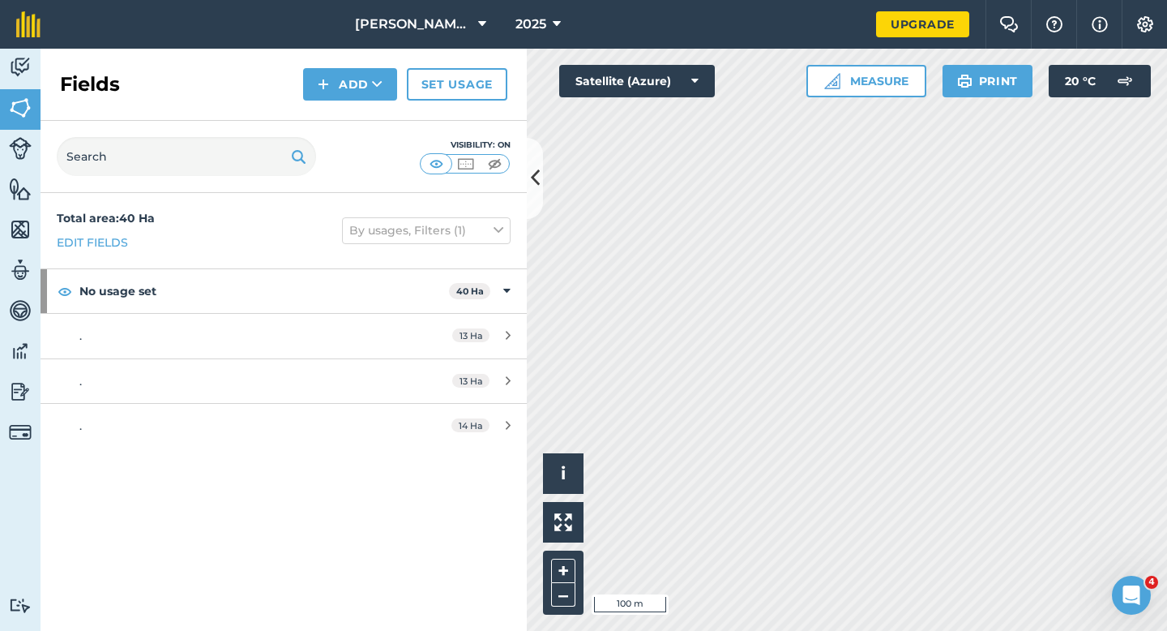
click at [338, 109] on div "Fields Add Set usage" at bounding box center [284, 85] width 486 height 72
click at [338, 88] on button "Add" at bounding box center [350, 84] width 94 height 32
click at [338, 108] on link "Draw" at bounding box center [350, 121] width 89 height 36
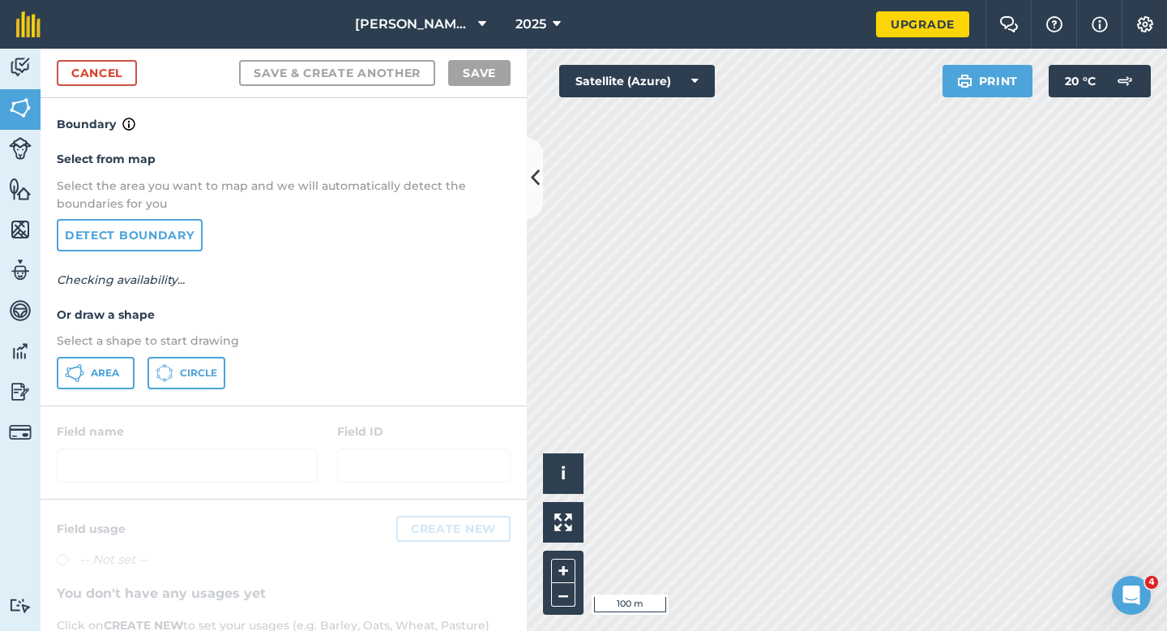
click at [114, 392] on div "Select from map Select the area you want to map and we will automatically detec…" at bounding box center [284, 269] width 486 height 271
click at [114, 372] on span "Area" at bounding box center [105, 372] width 28 height 13
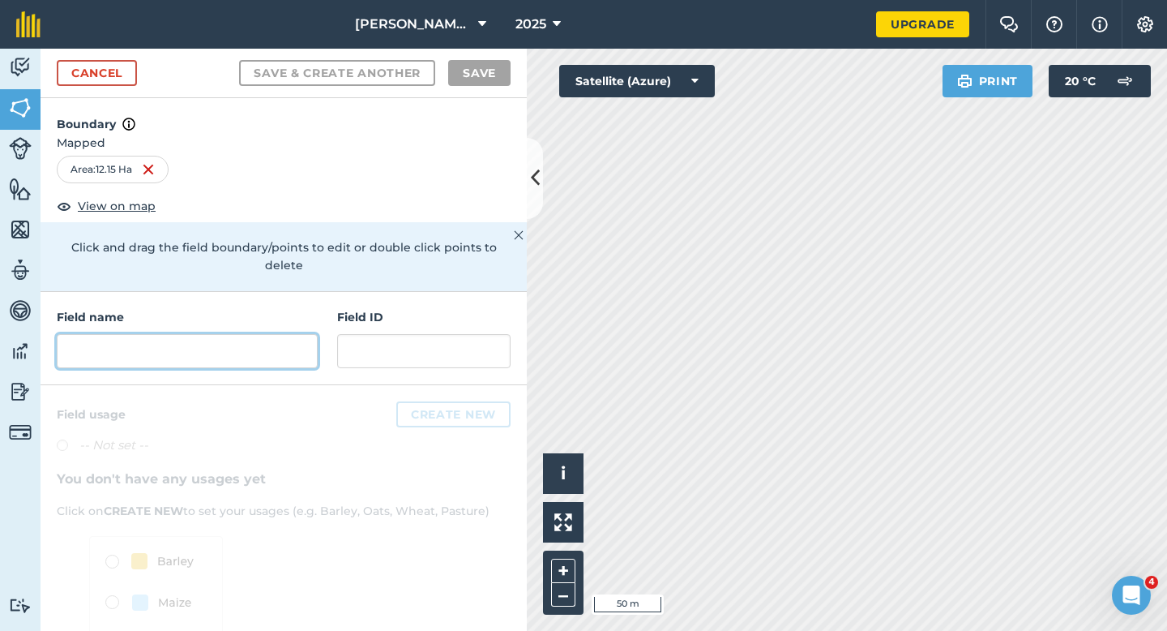
click at [264, 334] on input "text" at bounding box center [187, 351] width 261 height 34
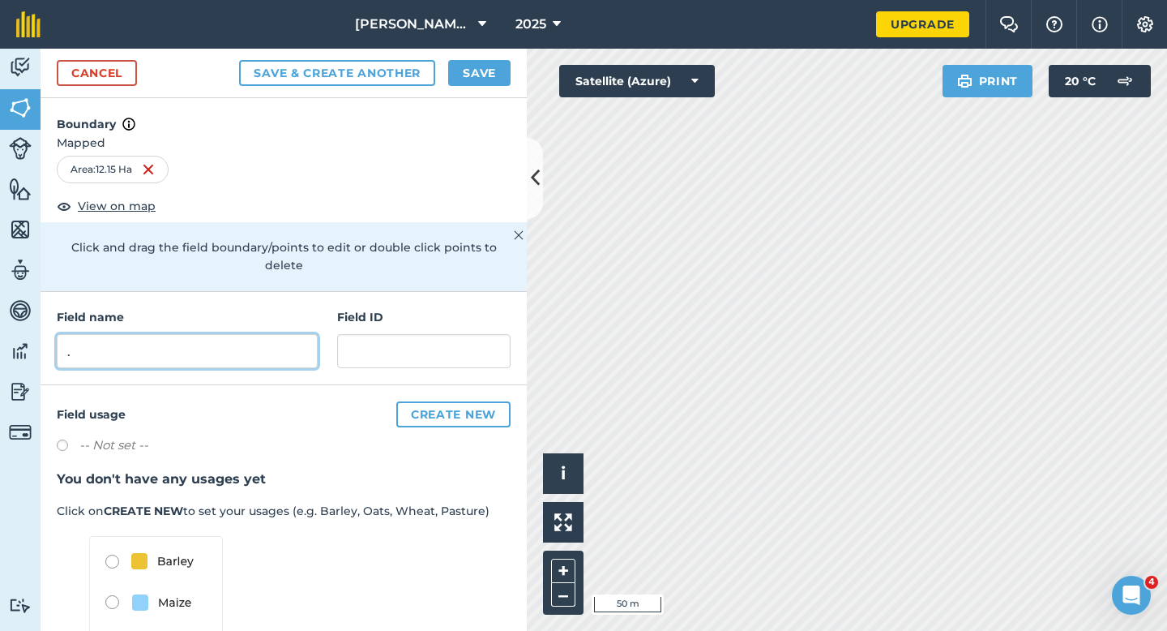
type input "."
click at [496, 71] on button "Save" at bounding box center [479, 73] width 62 height 26
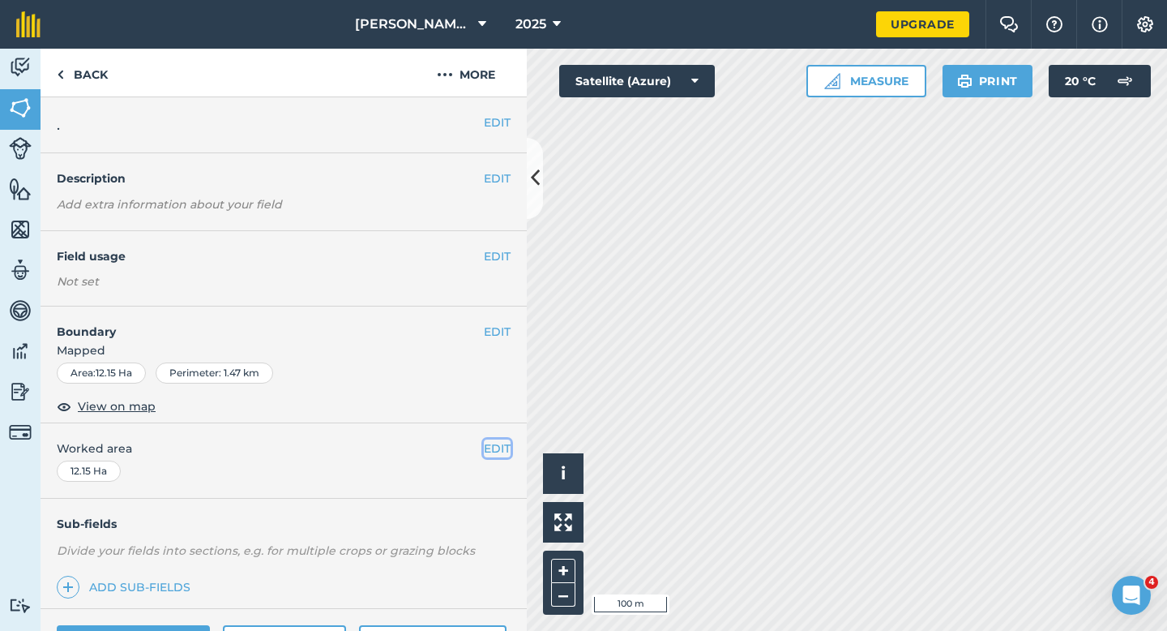
click at [498, 451] on button "EDIT" at bounding box center [497, 448] width 27 height 18
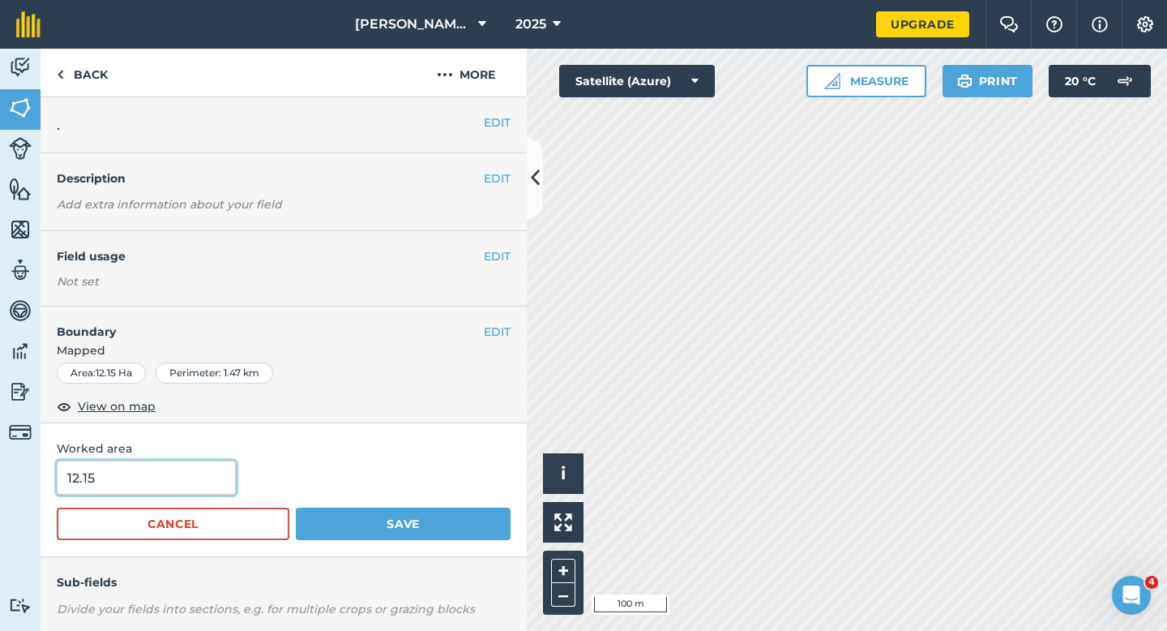
click at [119, 489] on input "12.15" at bounding box center [146, 477] width 179 height 34
type input "12"
click at [296, 507] on button "Save" at bounding box center [403, 523] width 215 height 32
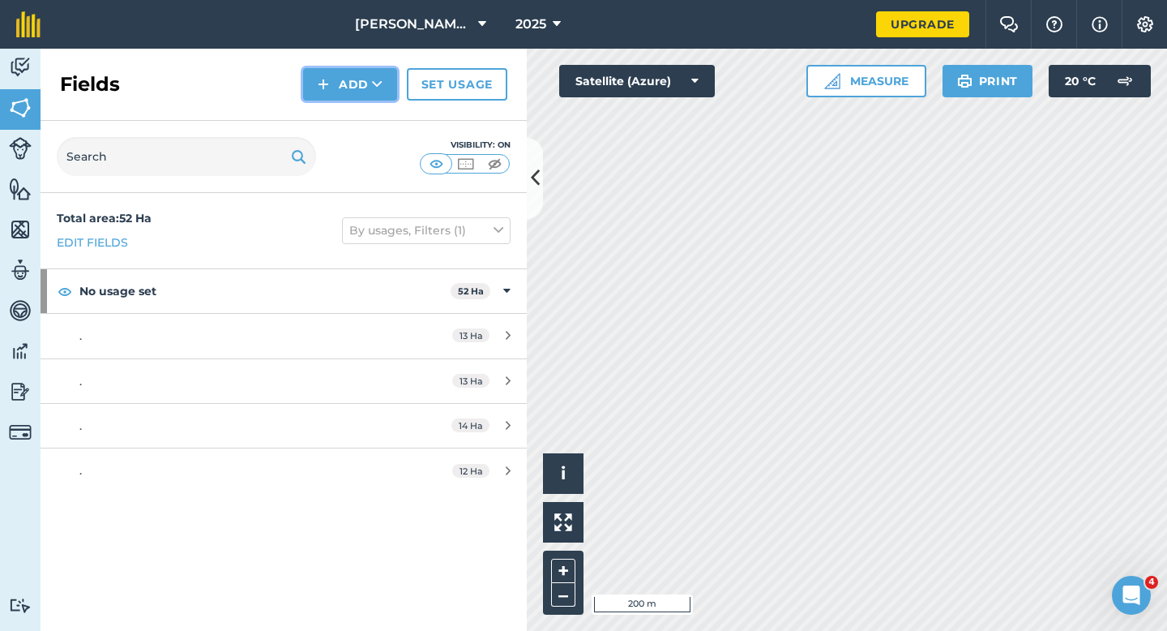
click at [343, 83] on button "Add" at bounding box center [350, 84] width 94 height 32
click at [345, 114] on link "Draw" at bounding box center [350, 121] width 89 height 36
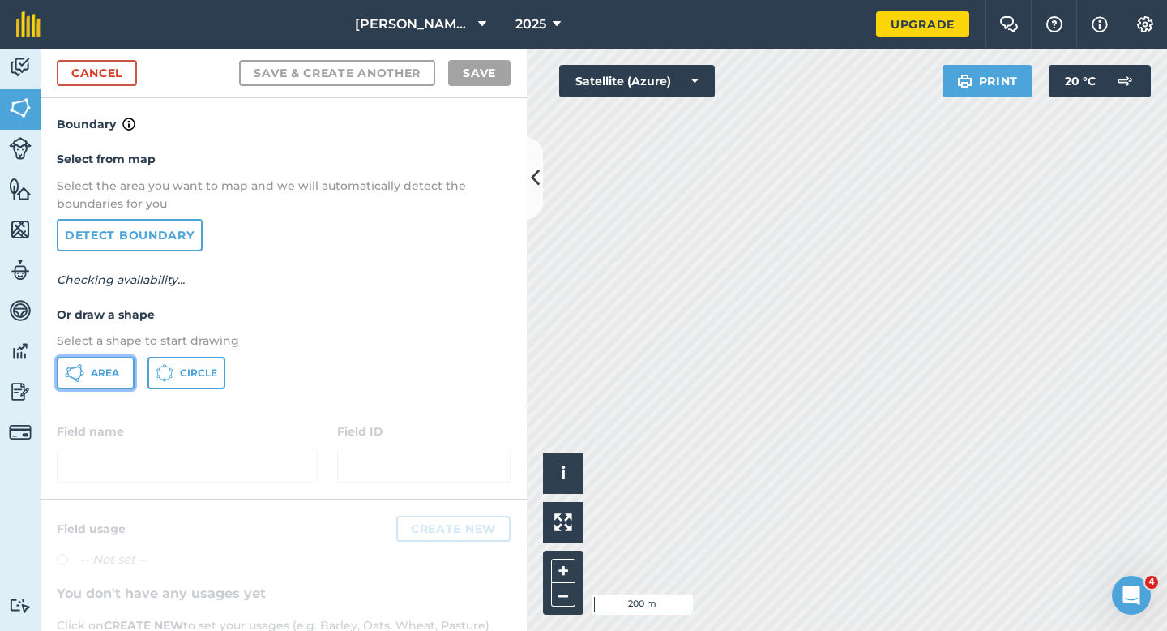
click at [119, 362] on button "Area" at bounding box center [96, 373] width 78 height 32
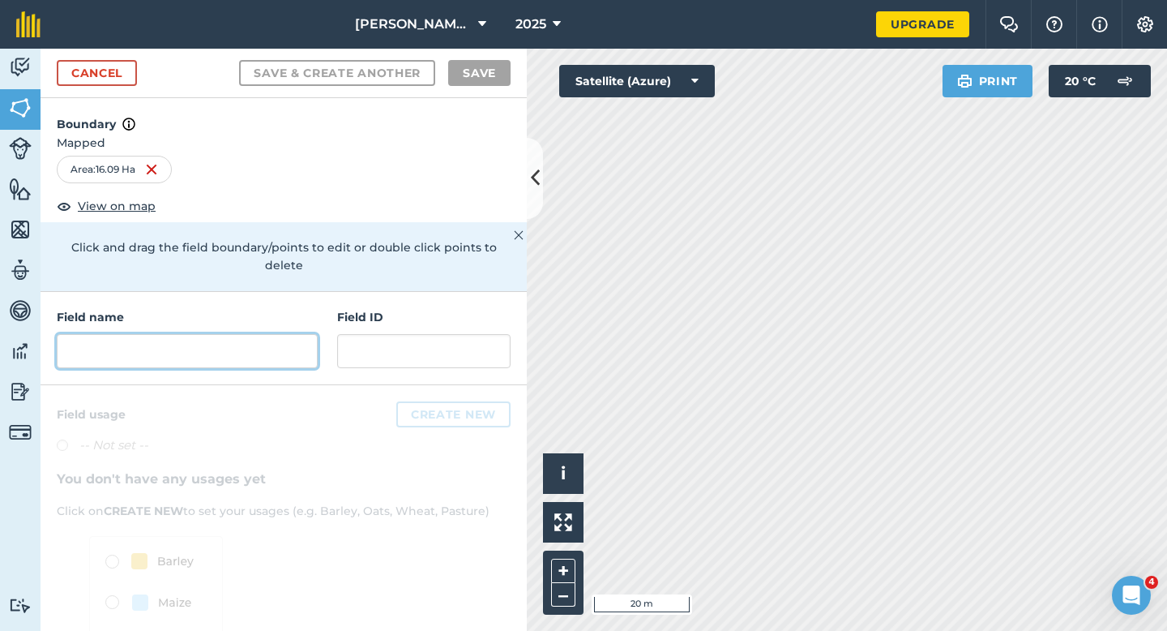
click at [258, 343] on input "text" at bounding box center [187, 351] width 261 height 34
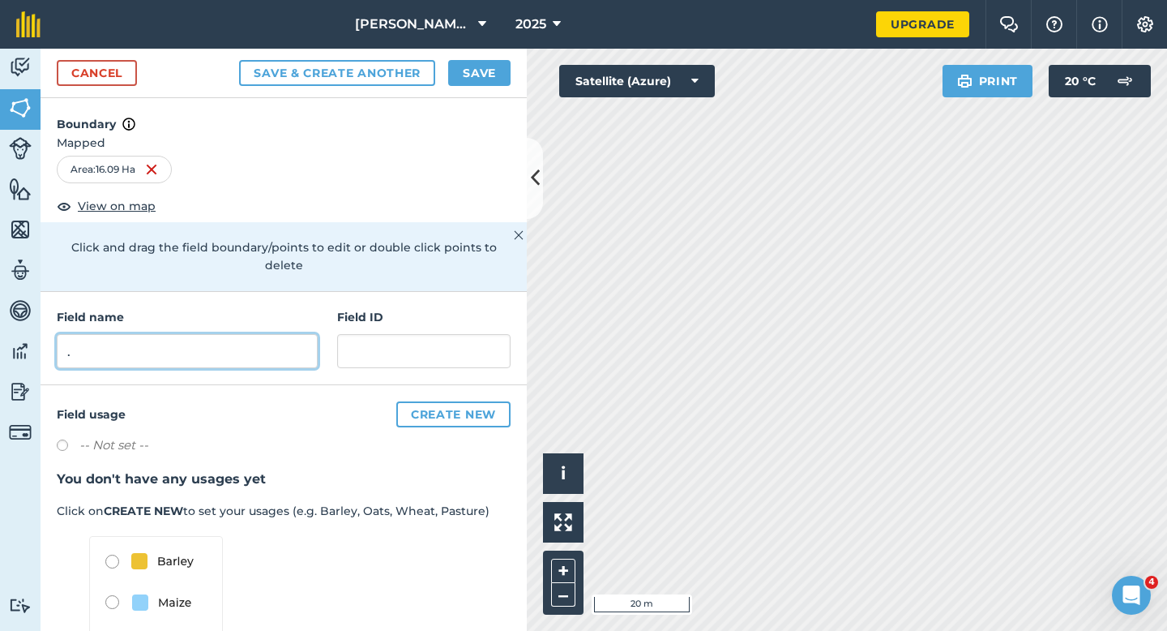
type input "."
click at [505, 60] on button "Save" at bounding box center [479, 73] width 62 height 26
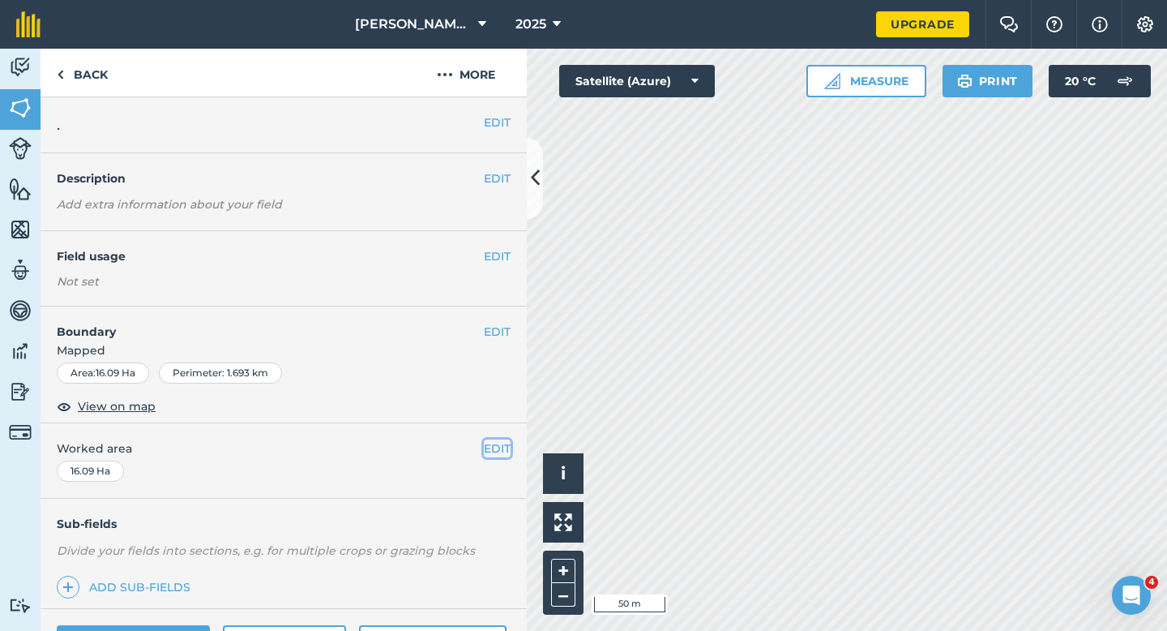
click at [503, 448] on button "EDIT" at bounding box center [497, 448] width 27 height 18
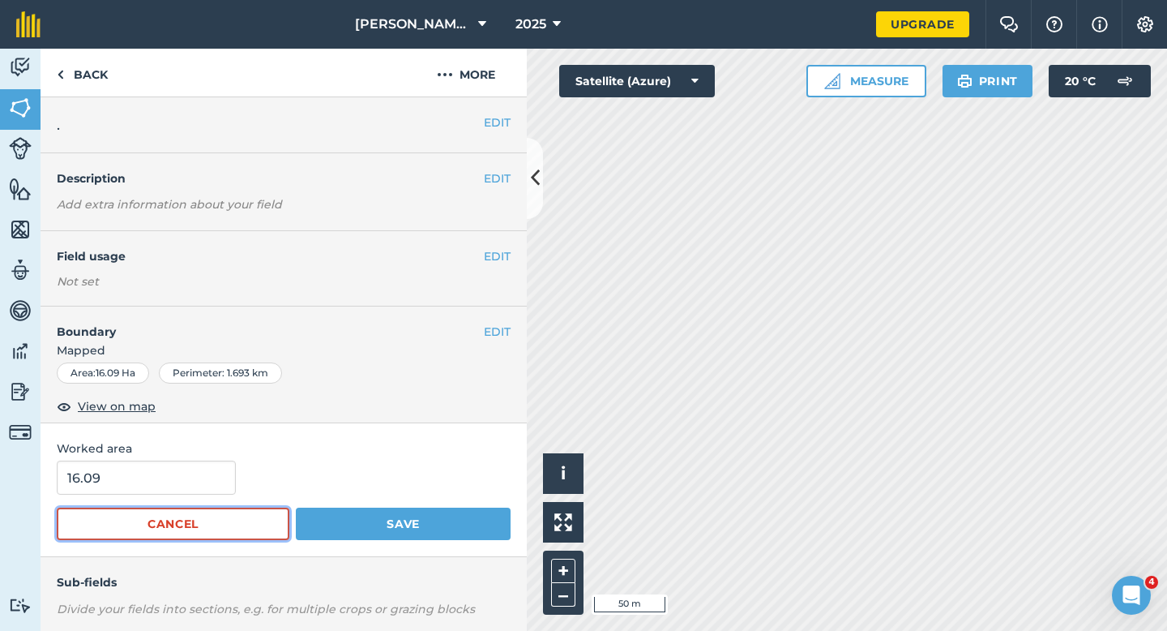
click at [154, 507] on button "Cancel" at bounding box center [173, 523] width 233 height 32
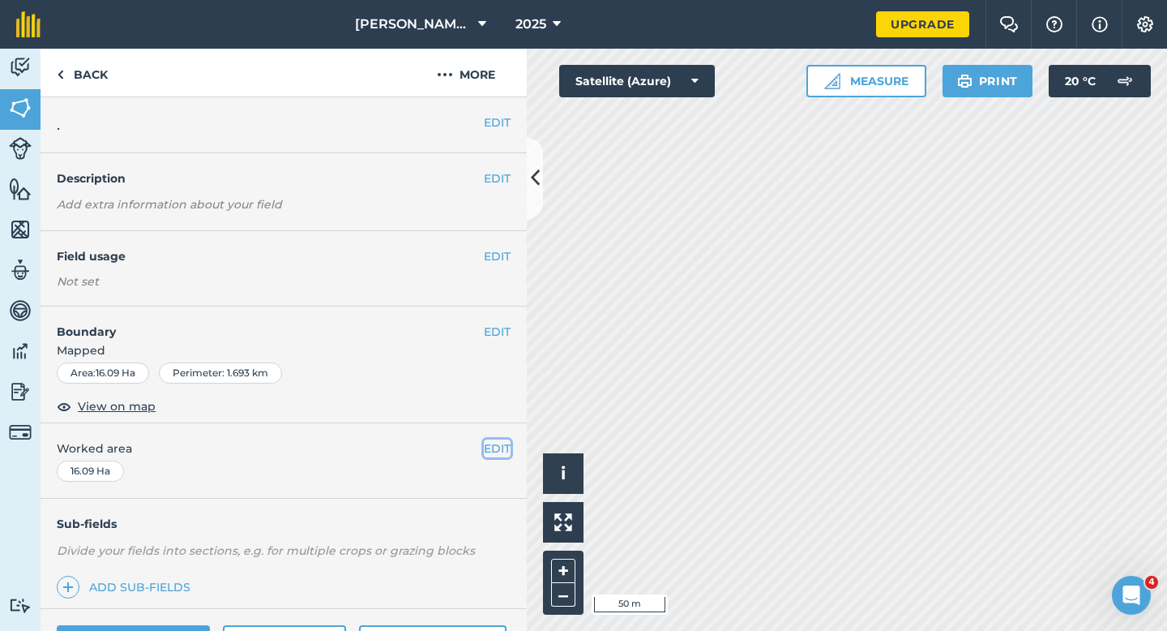
click at [498, 452] on button "EDIT" at bounding box center [497, 448] width 27 height 18
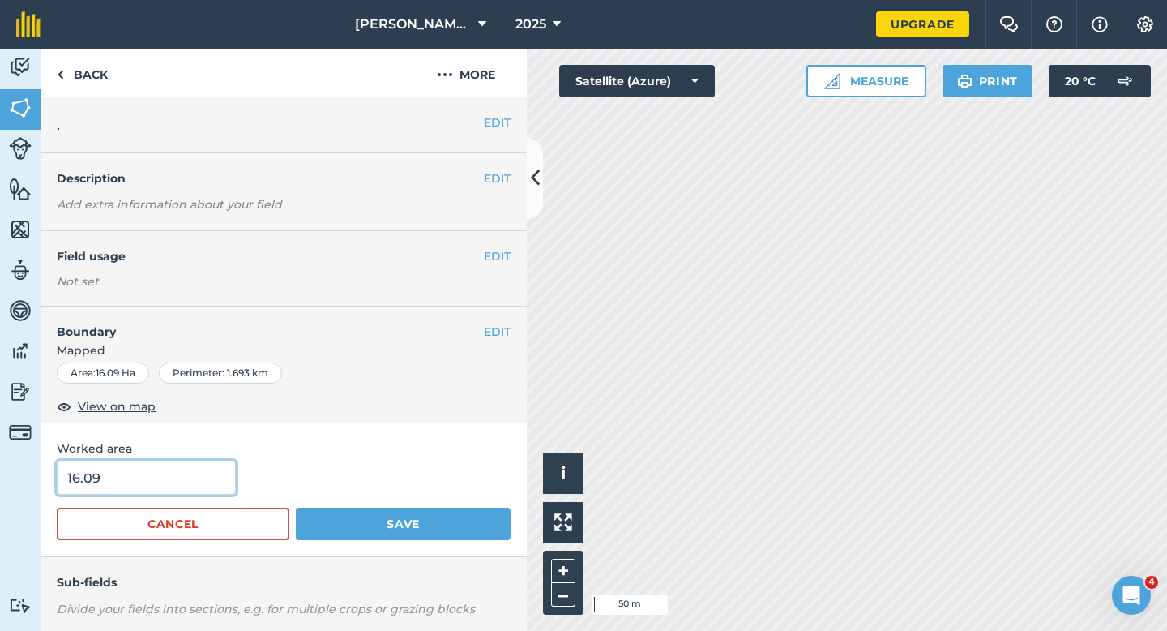
click at [154, 467] on input "16.09" at bounding box center [146, 477] width 179 height 34
type input "16"
click at [296, 507] on button "Save" at bounding box center [403, 523] width 215 height 32
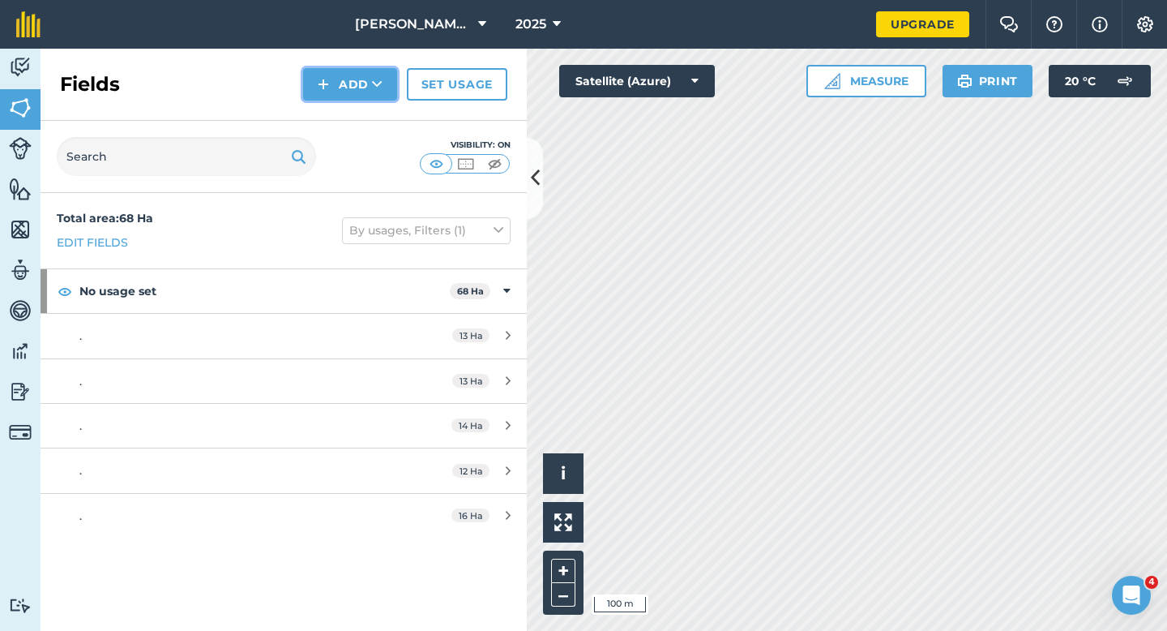
click at [323, 93] on img at bounding box center [323, 84] width 11 height 19
click at [332, 122] on link "Draw" at bounding box center [350, 121] width 89 height 36
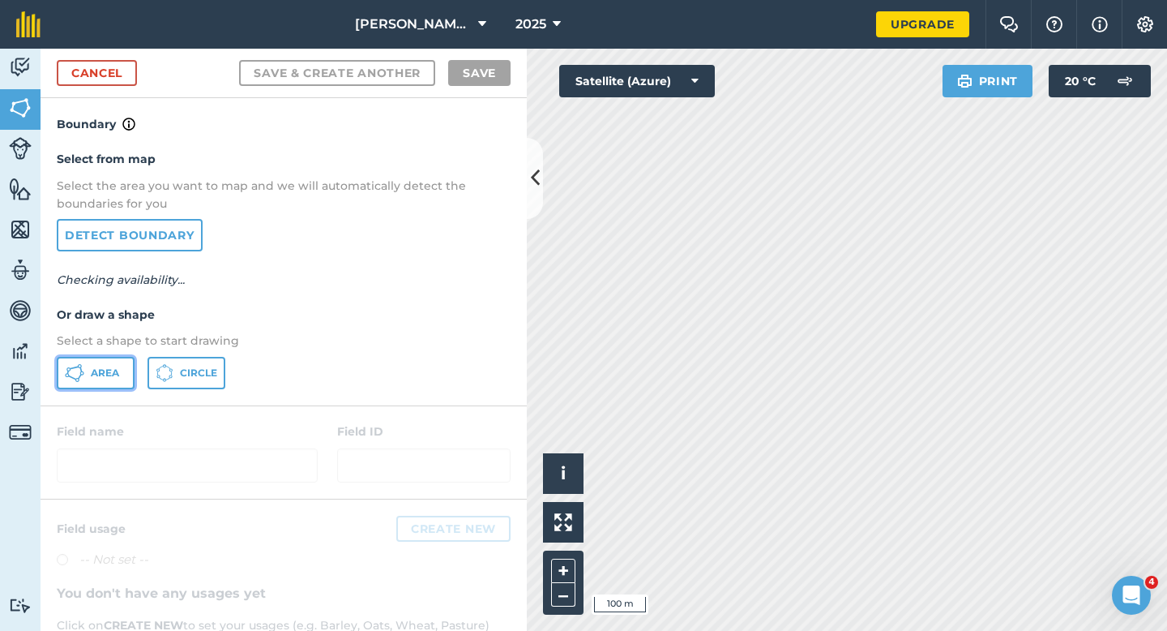
click at [99, 380] on button "Area" at bounding box center [96, 373] width 78 height 32
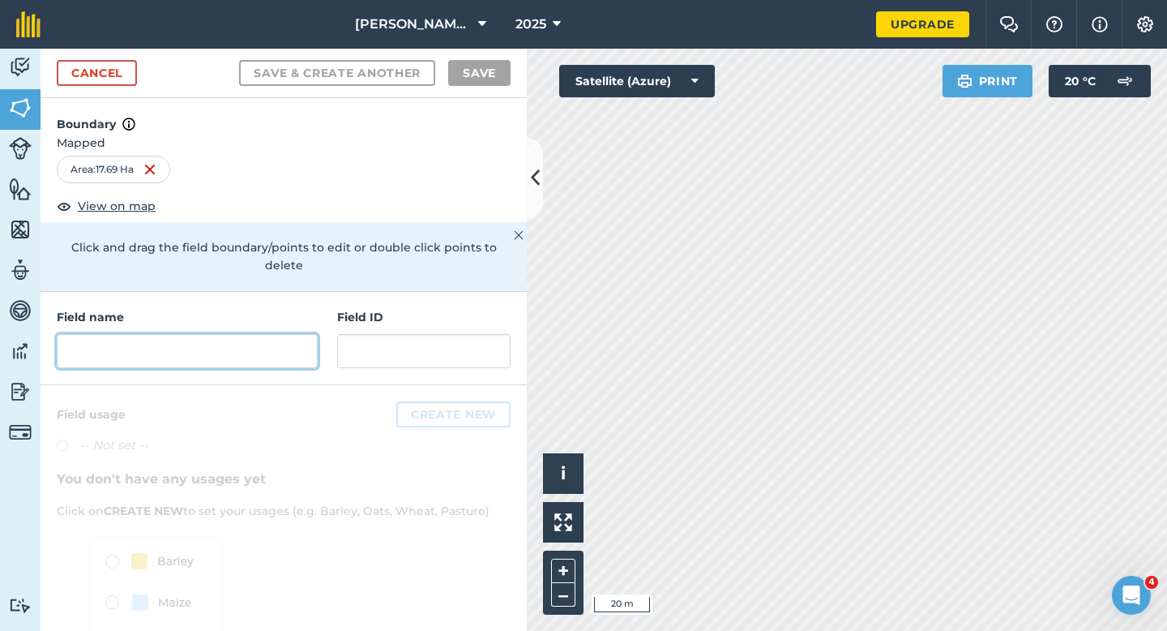
click at [263, 334] on input "text" at bounding box center [187, 351] width 261 height 34
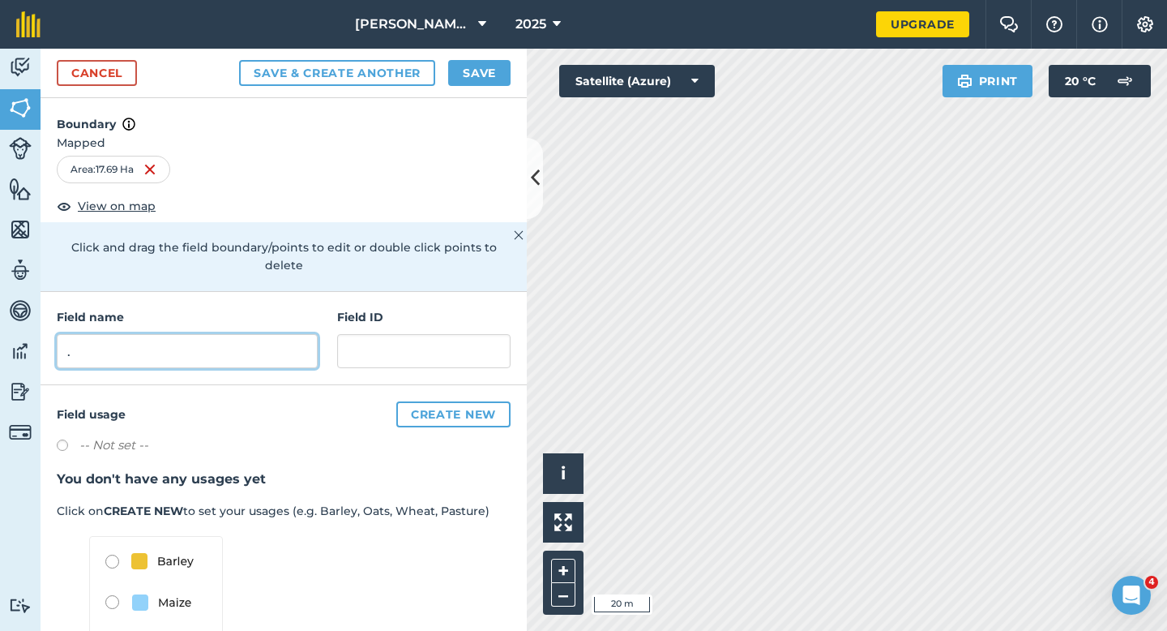
type input "."
click at [491, 62] on button "Save" at bounding box center [479, 73] width 62 height 26
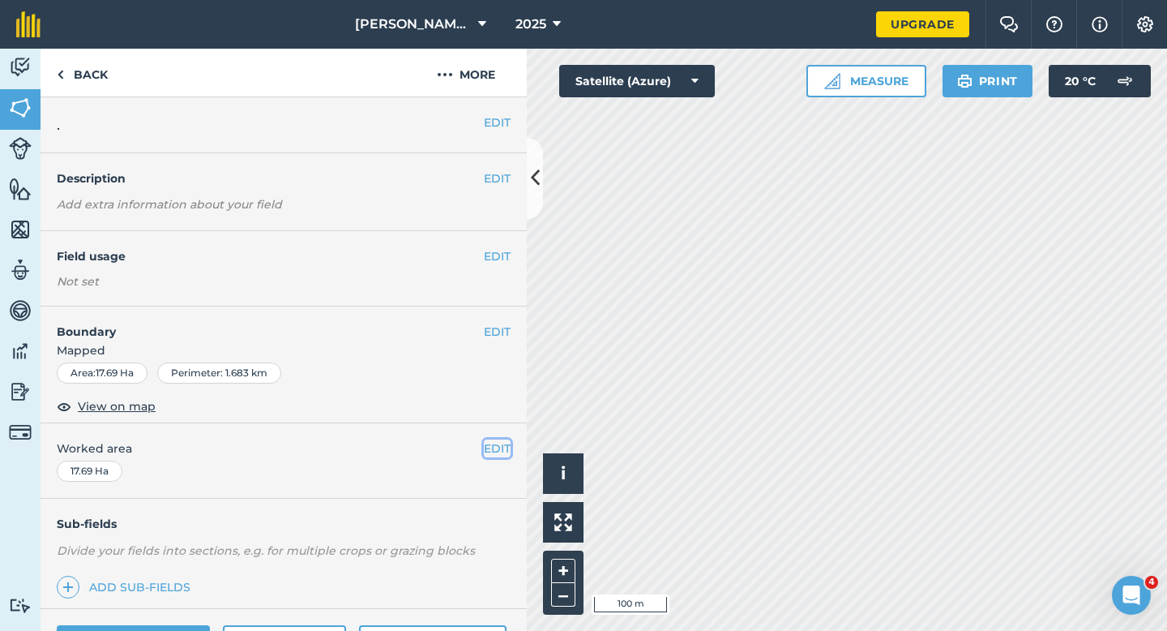
click at [503, 451] on button "EDIT" at bounding box center [497, 448] width 27 height 18
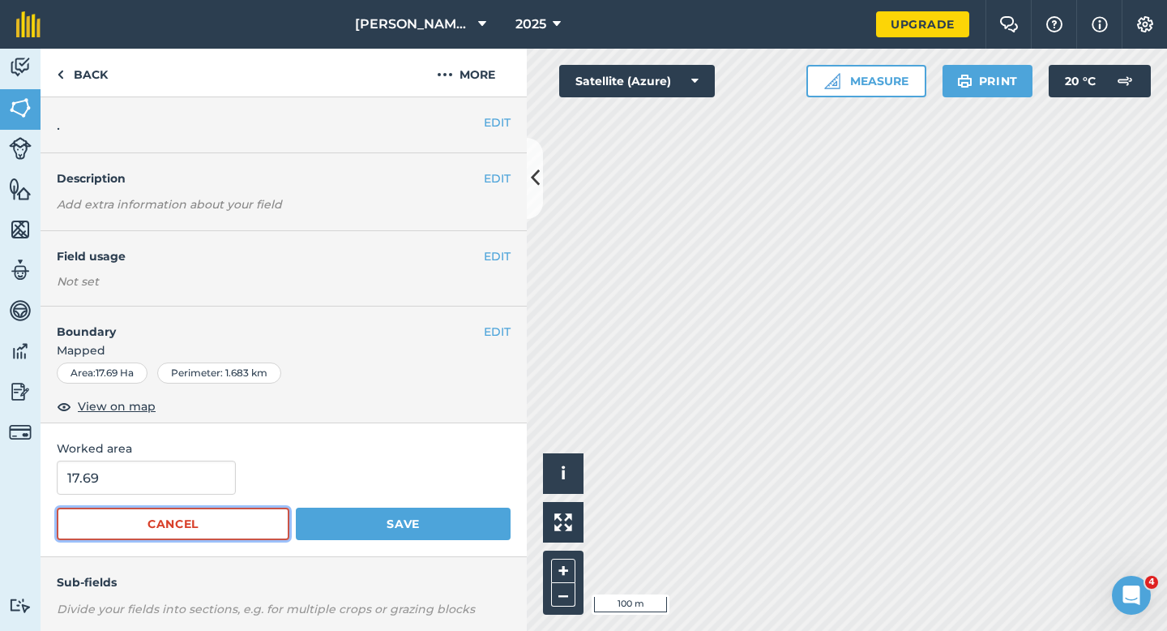
click at [184, 516] on button "Cancel" at bounding box center [173, 523] width 233 height 32
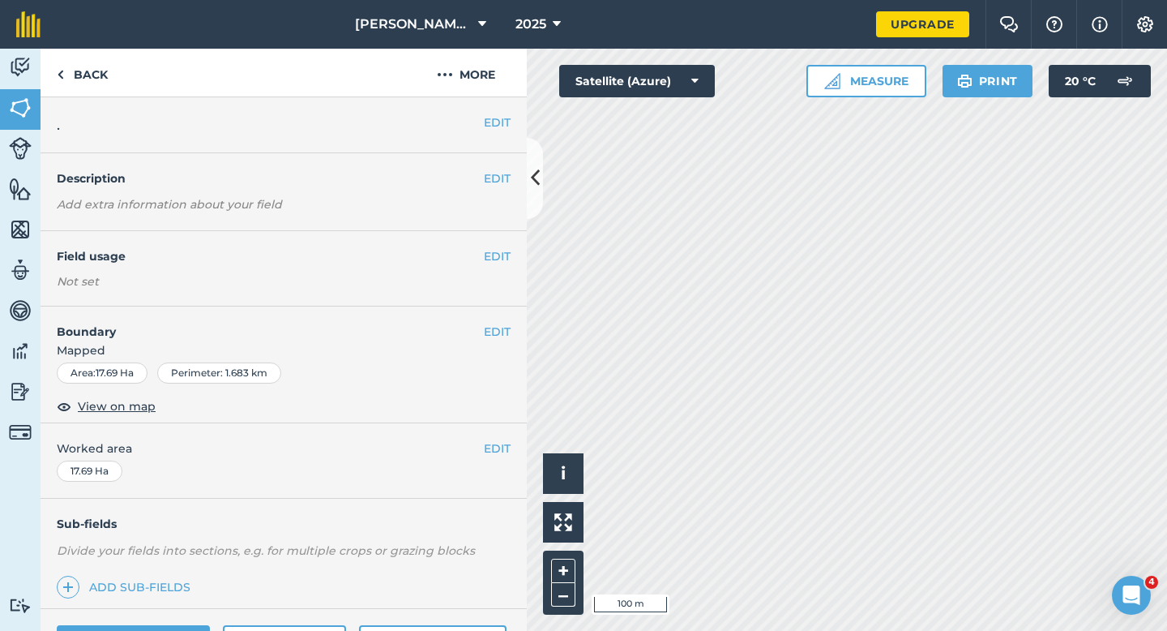
click at [481, 452] on span "Worked area" at bounding box center [284, 448] width 454 height 18
click at [497, 442] on button "EDIT" at bounding box center [497, 448] width 27 height 18
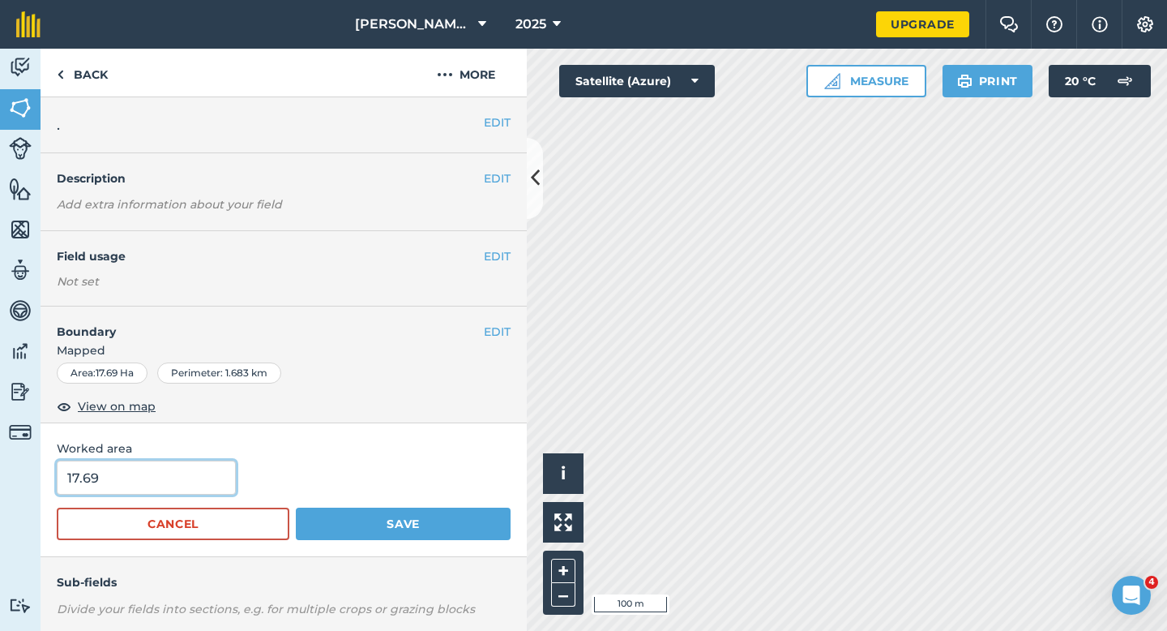
click at [193, 484] on input "17.69" at bounding box center [146, 477] width 179 height 34
type input "18"
click at [296, 507] on button "Save" at bounding box center [403, 523] width 215 height 32
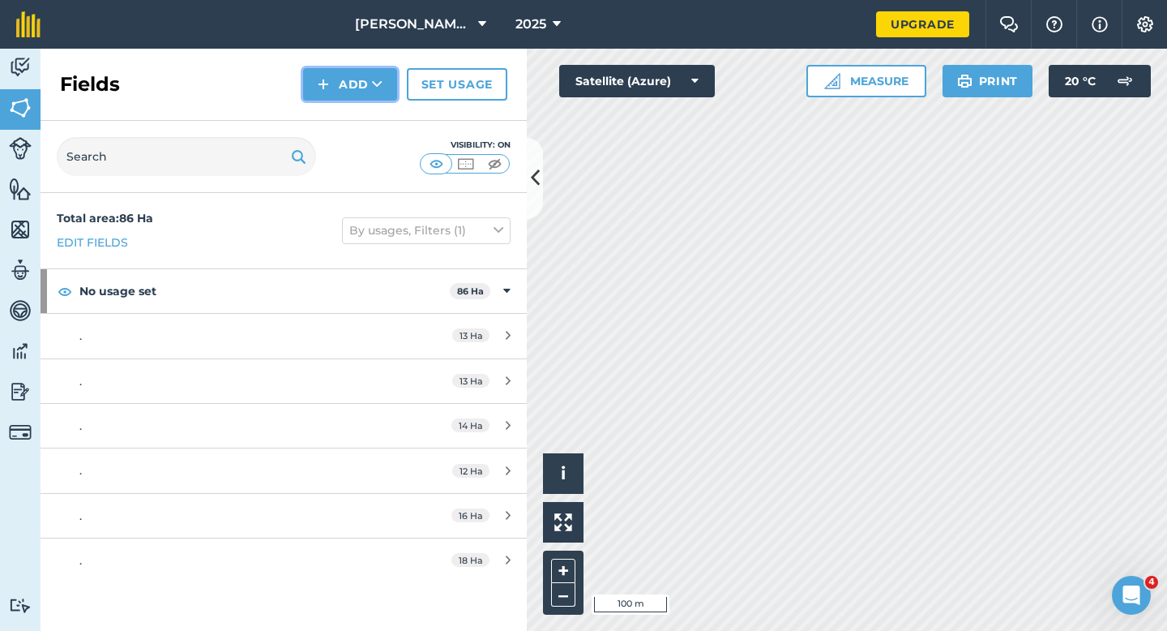
click at [349, 79] on button "Add" at bounding box center [350, 84] width 94 height 32
click at [349, 118] on link "Draw" at bounding box center [350, 121] width 89 height 36
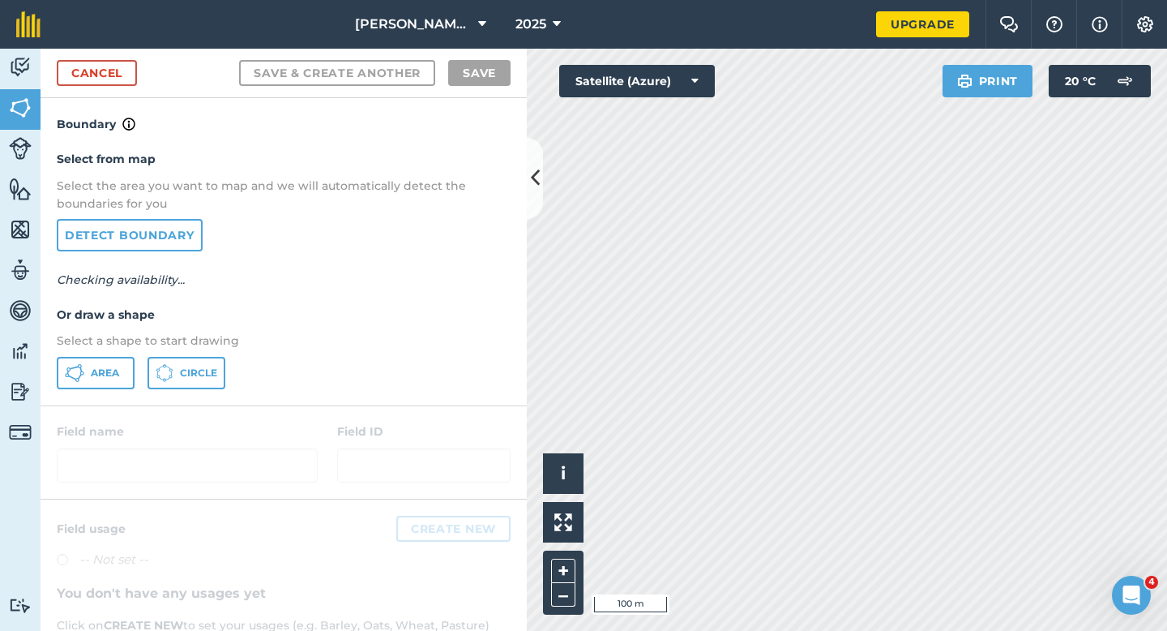
click at [97, 413] on div at bounding box center [284, 452] width 486 height 92
click at [97, 380] on button "Area" at bounding box center [96, 373] width 78 height 32
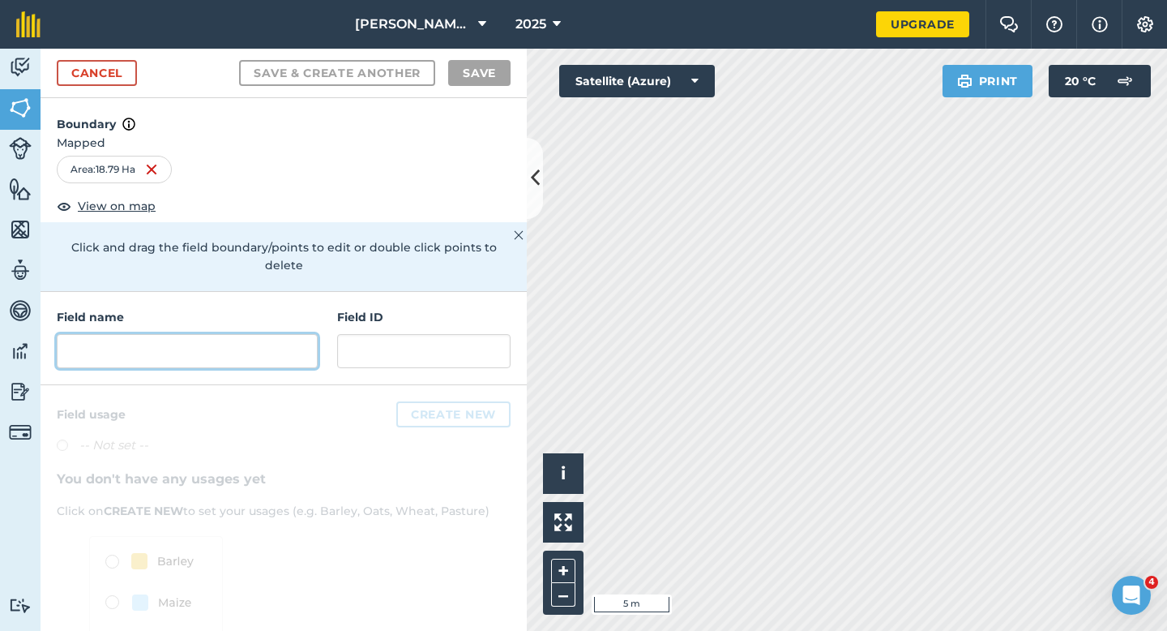
click at [224, 334] on input "text" at bounding box center [187, 351] width 261 height 34
click at [281, 315] on div "Field name" at bounding box center [187, 338] width 261 height 60
click at [281, 334] on input "text" at bounding box center [187, 351] width 261 height 34
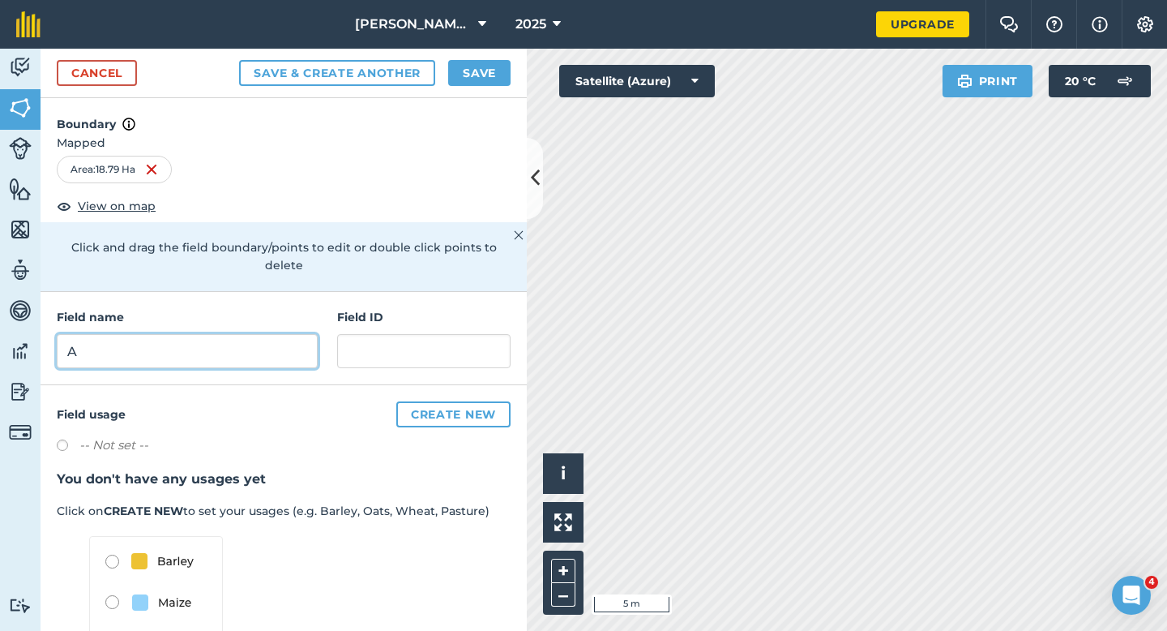
type input "A"
click at [467, 75] on button "Save" at bounding box center [479, 73] width 62 height 26
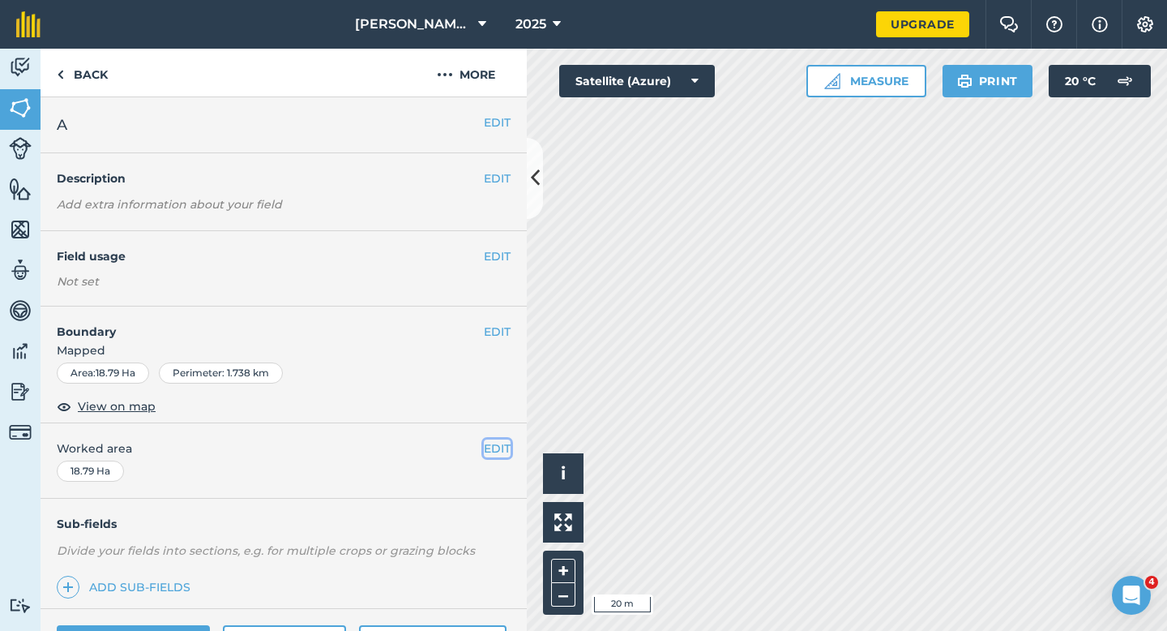
click at [506, 443] on button "EDIT" at bounding box center [497, 448] width 27 height 18
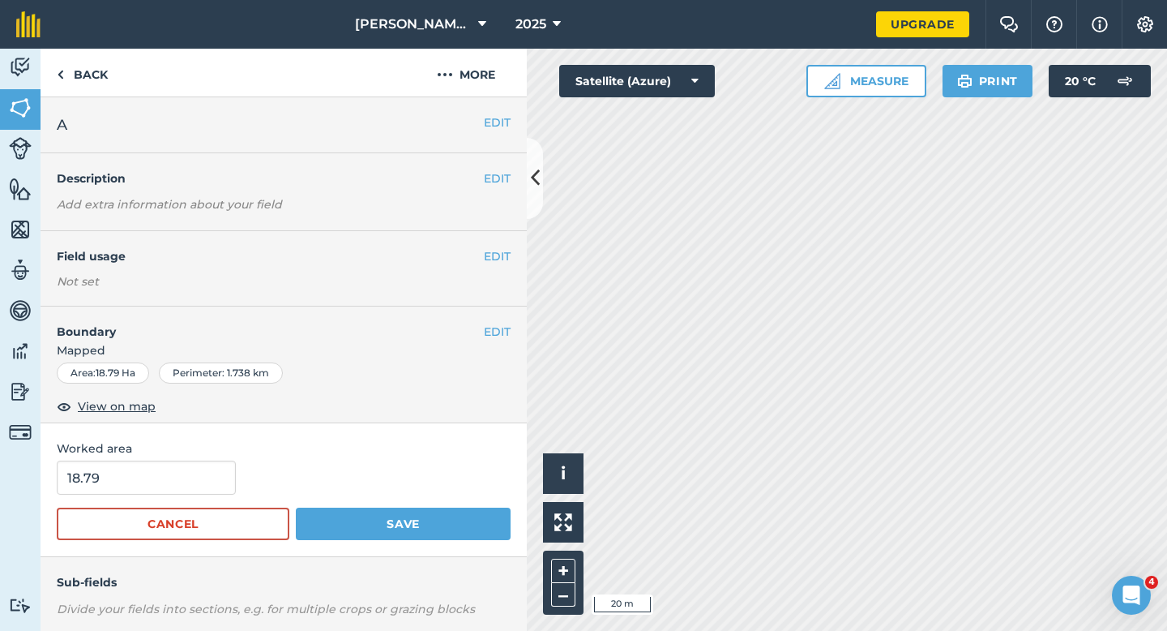
click at [168, 460] on div "Worked area 18.79 Cancel Save" at bounding box center [284, 490] width 486 height 134
click at [168, 475] on input "18.79" at bounding box center [146, 477] width 179 height 34
type input "19"
click at [296, 507] on button "Save" at bounding box center [403, 523] width 215 height 32
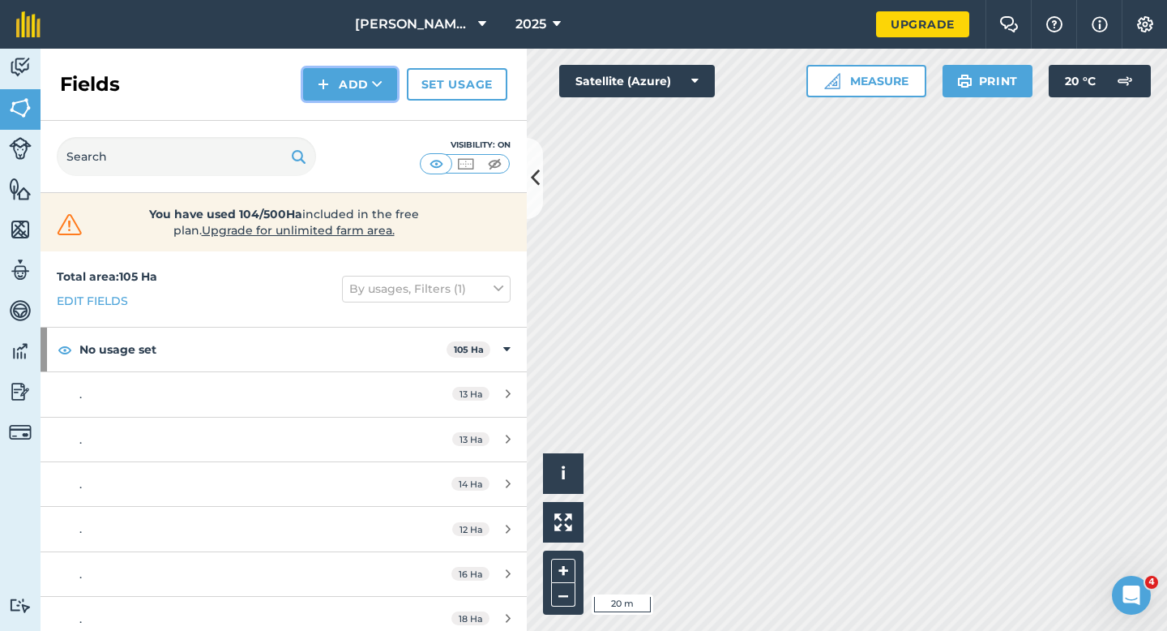
click at [354, 83] on button "Add" at bounding box center [350, 84] width 94 height 32
click at [354, 119] on link "Draw" at bounding box center [350, 121] width 89 height 36
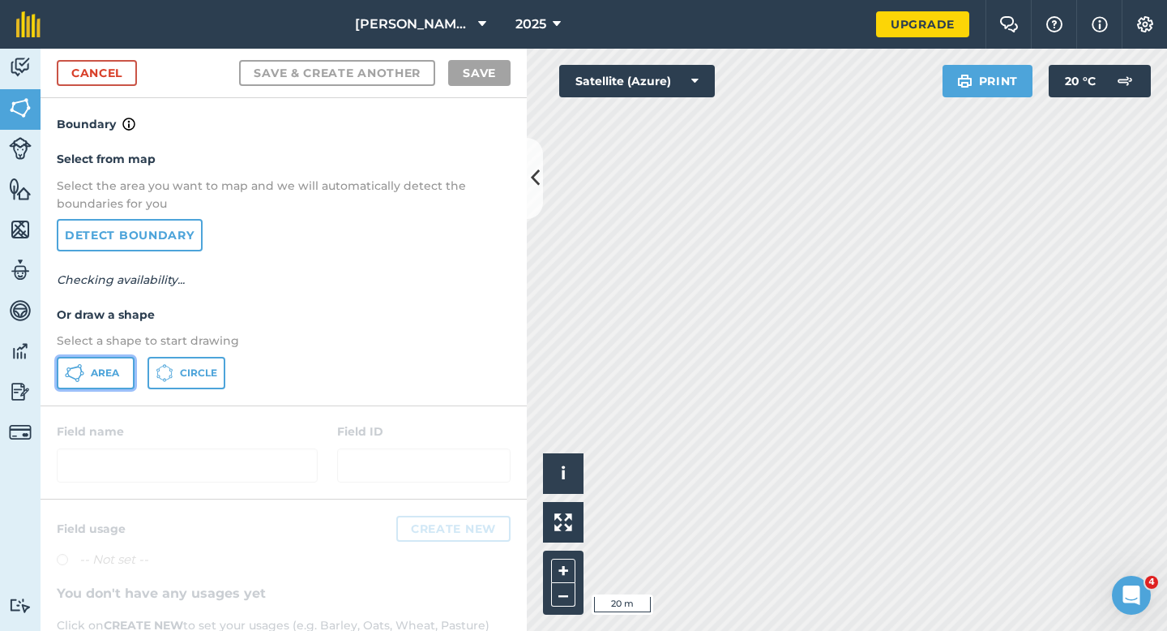
click at [128, 363] on button "Area" at bounding box center [96, 373] width 78 height 32
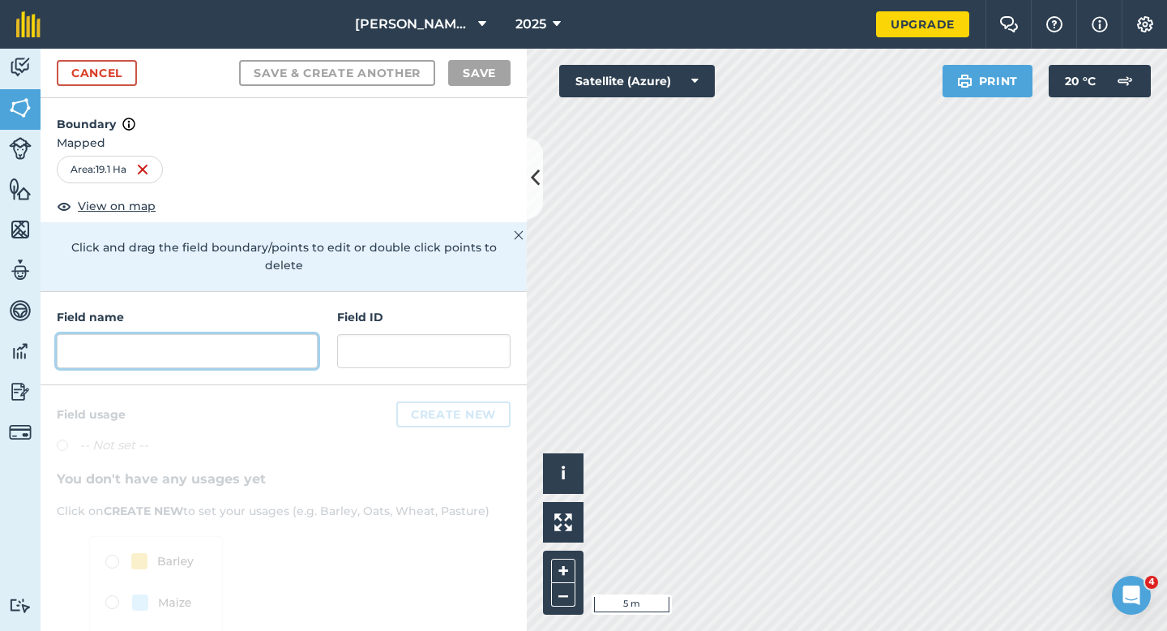
click at [216, 341] on input "text" at bounding box center [187, 351] width 261 height 34
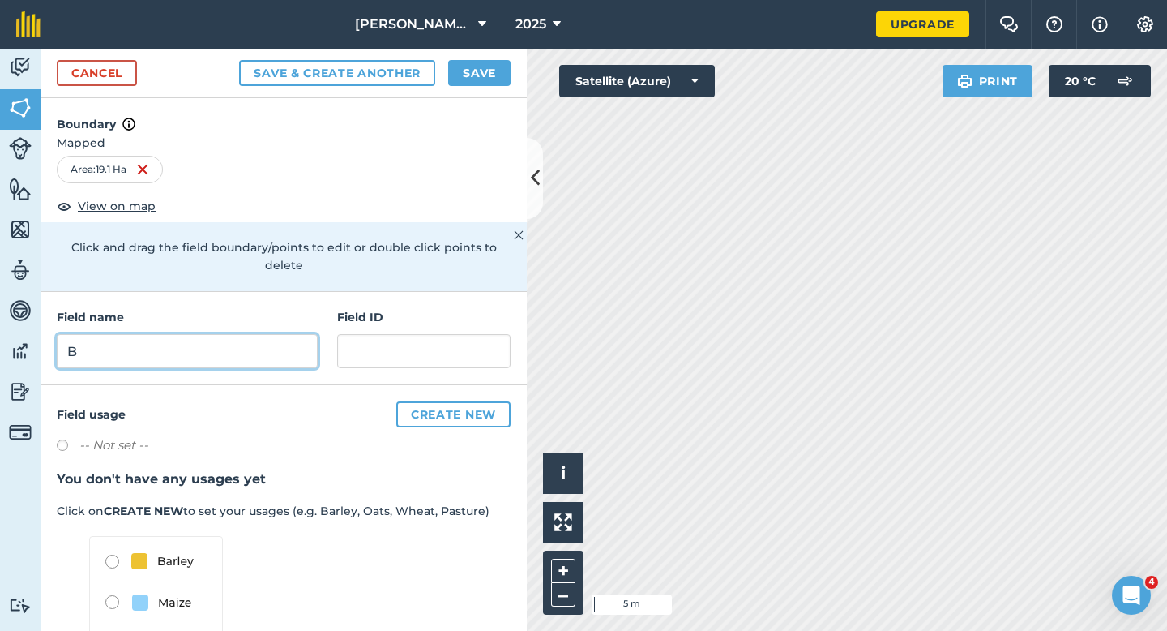
type input "B"
click at [473, 61] on button "Save" at bounding box center [479, 73] width 62 height 26
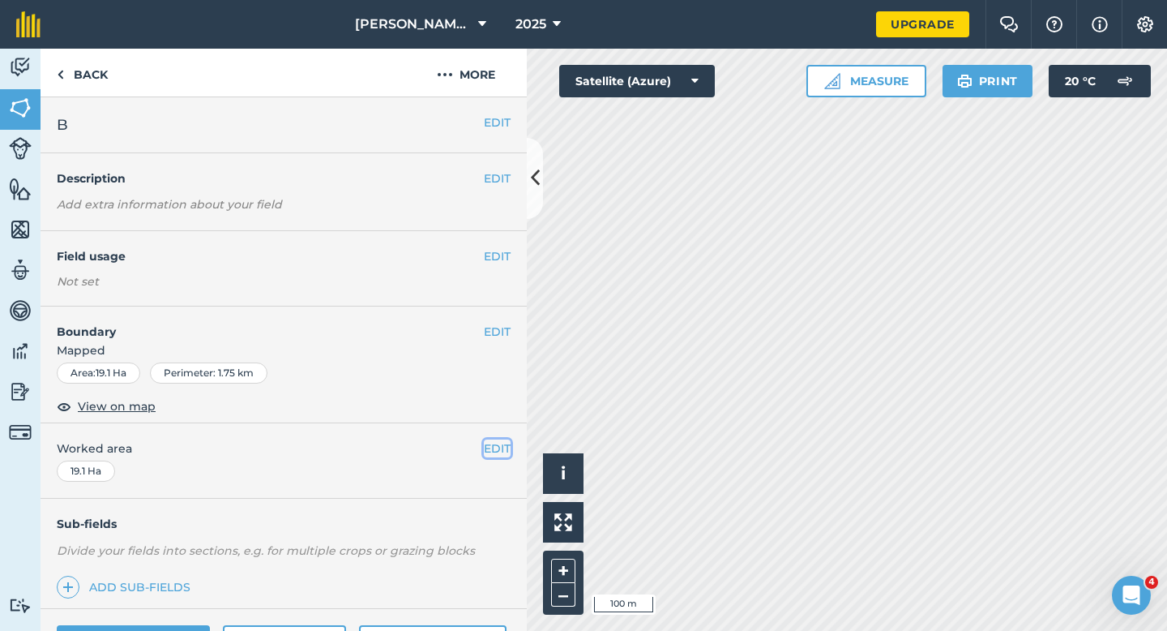
click at [494, 452] on button "EDIT" at bounding box center [497, 448] width 27 height 18
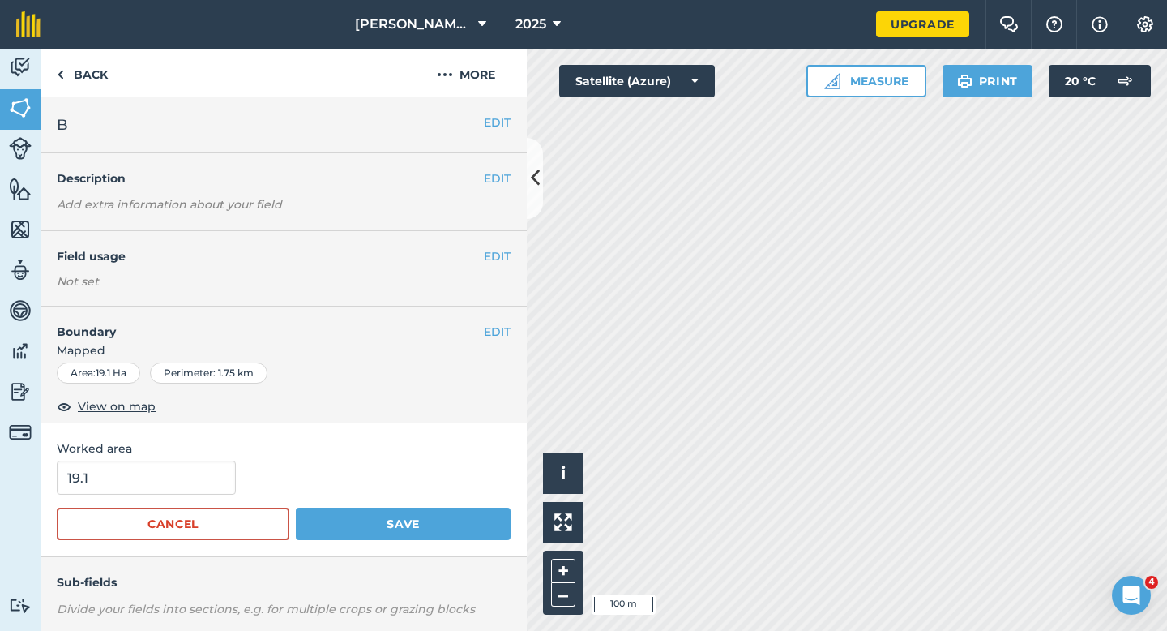
click at [230, 475] on div "19.1" at bounding box center [284, 477] width 454 height 34
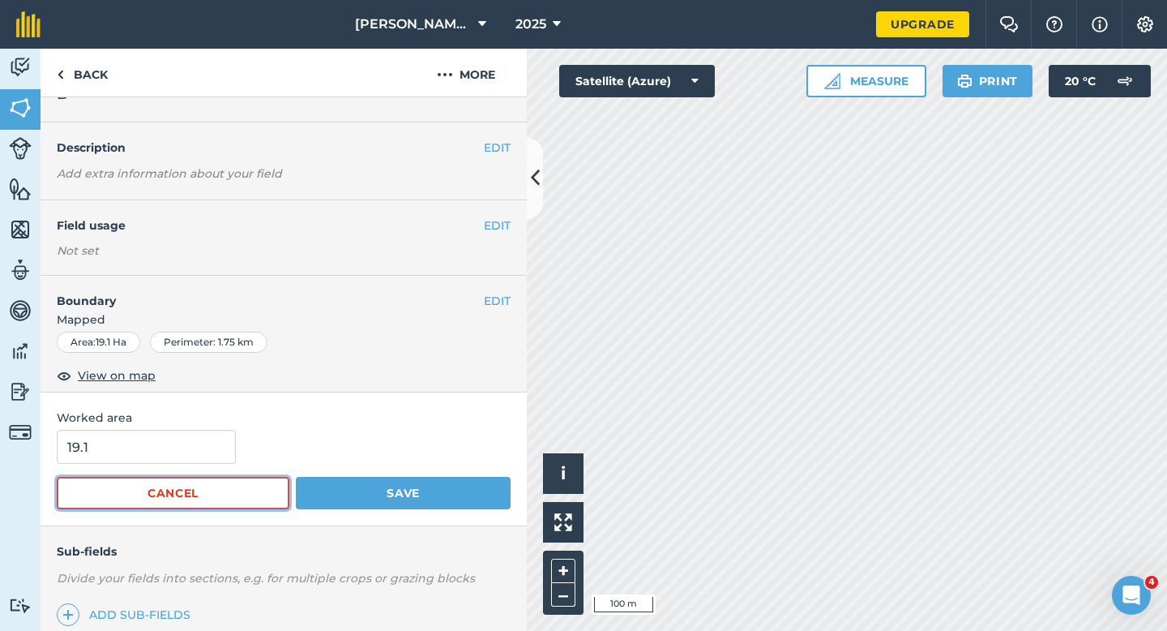
scroll to position [32, 0]
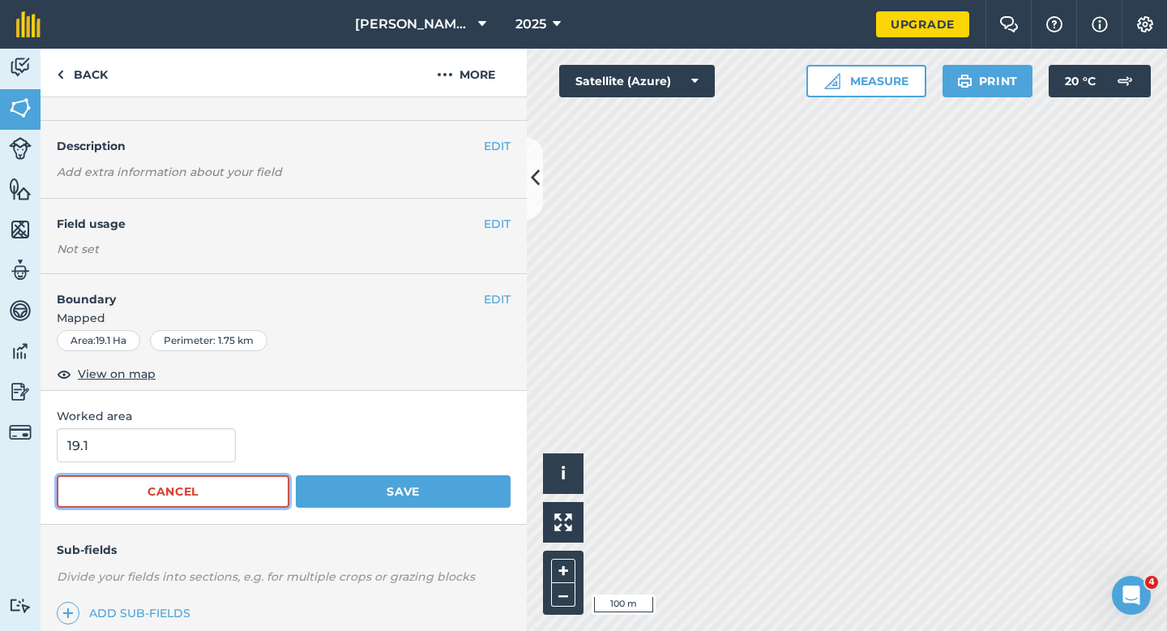
click at [218, 475] on button "Cancel" at bounding box center [173, 491] width 233 height 32
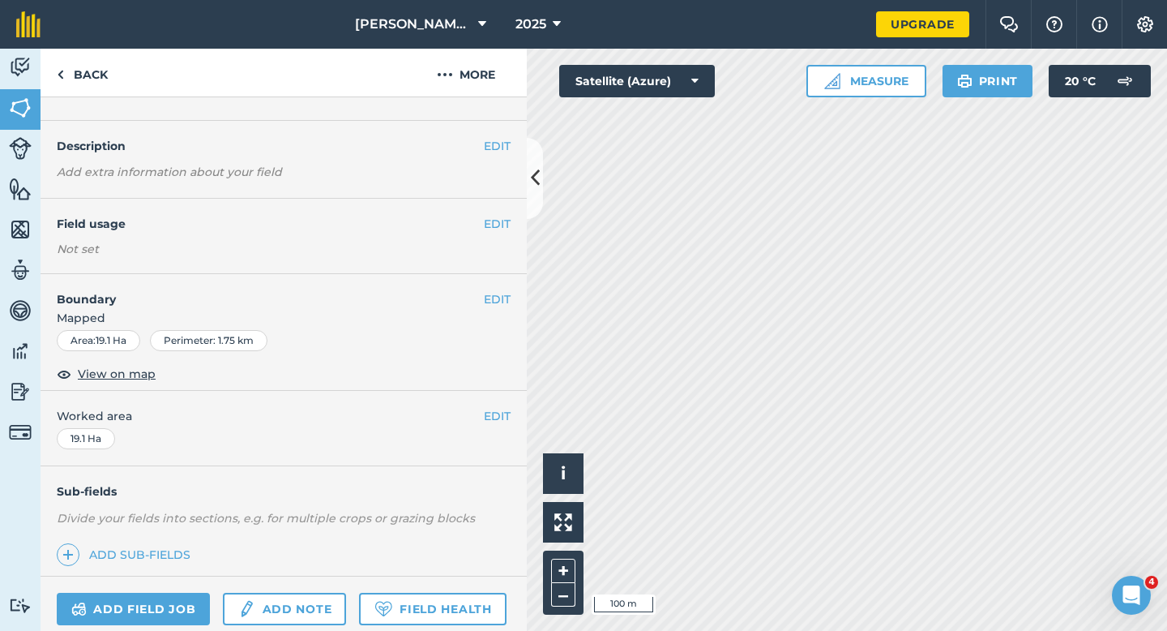
click at [514, 411] on div "EDIT Worked area 19.1 Ha" at bounding box center [284, 428] width 486 height 75
click at [508, 411] on button "EDIT" at bounding box center [497, 416] width 27 height 18
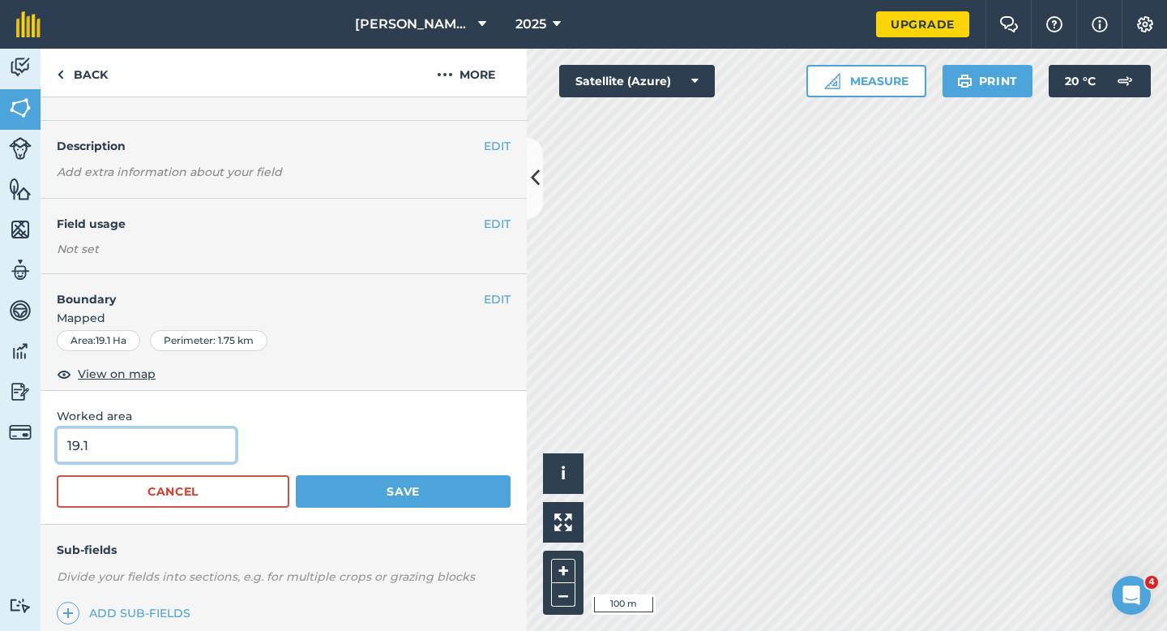
click at [193, 450] on input "19.1" at bounding box center [146, 445] width 179 height 34
type input "19"
click at [296, 475] on button "Save" at bounding box center [403, 491] width 215 height 32
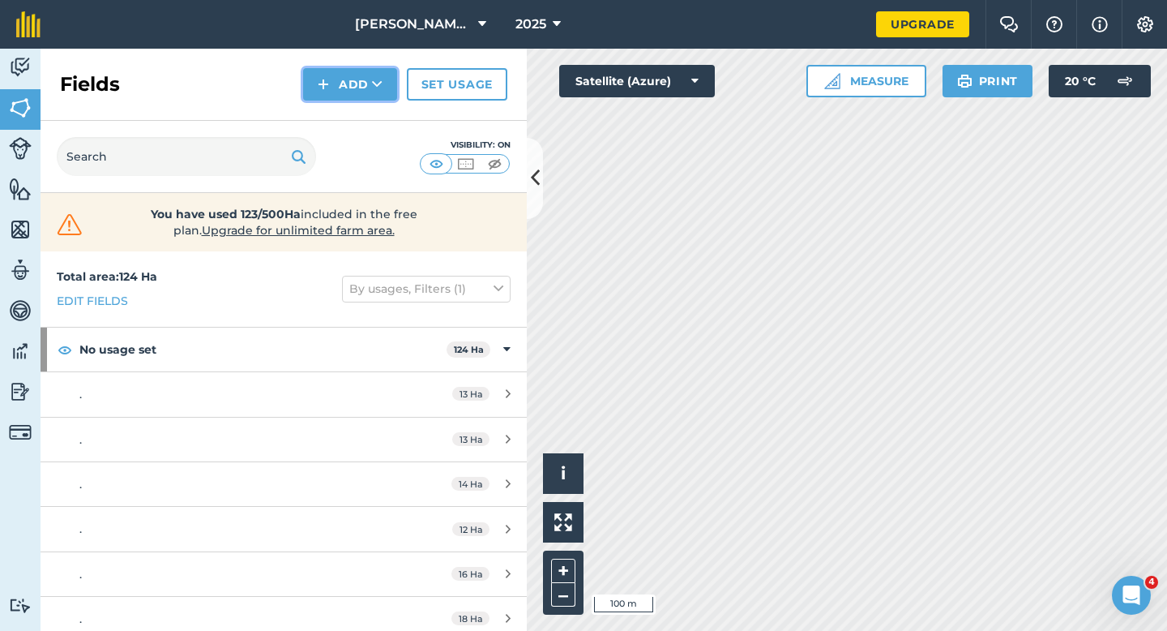
click at [370, 99] on button "Add" at bounding box center [350, 84] width 94 height 32
click at [370, 125] on link "Draw" at bounding box center [350, 121] width 89 height 36
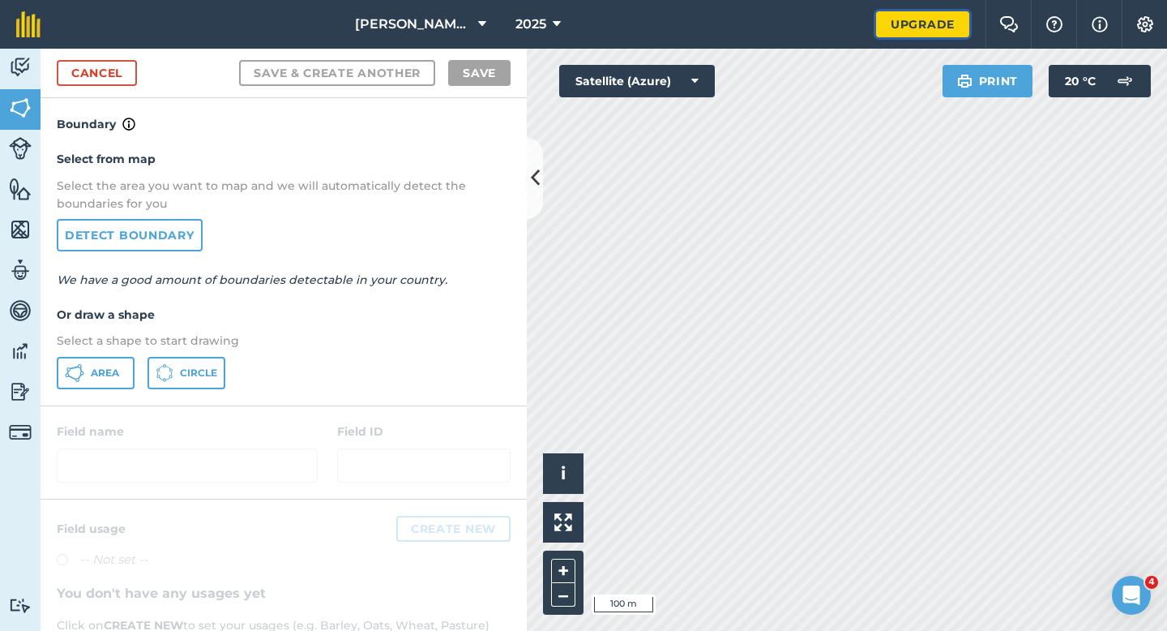
click at [944, 27] on link "Upgrade" at bounding box center [922, 24] width 93 height 26
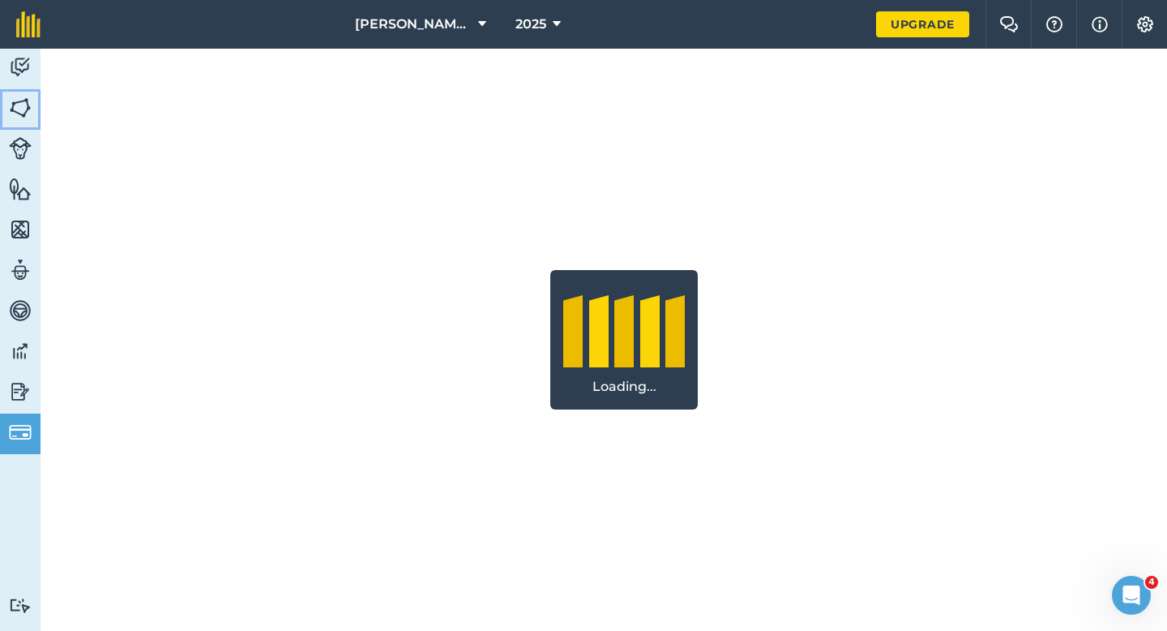
click at [11, 121] on link "Fields" at bounding box center [20, 109] width 41 height 41
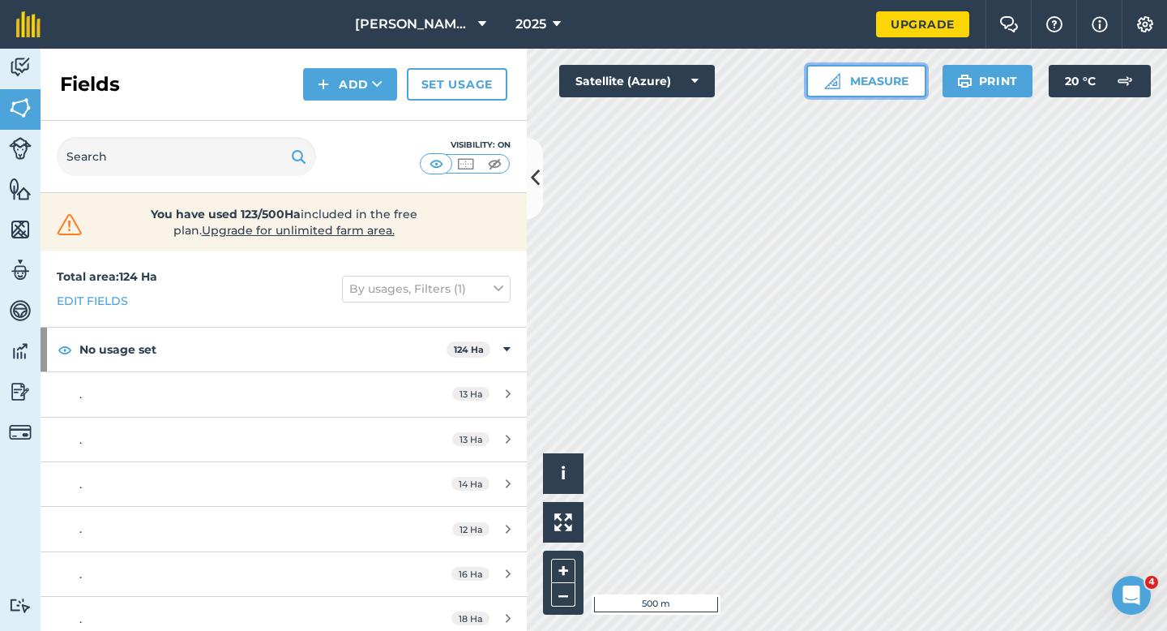
click at [905, 89] on button "Measure" at bounding box center [867, 81] width 120 height 32
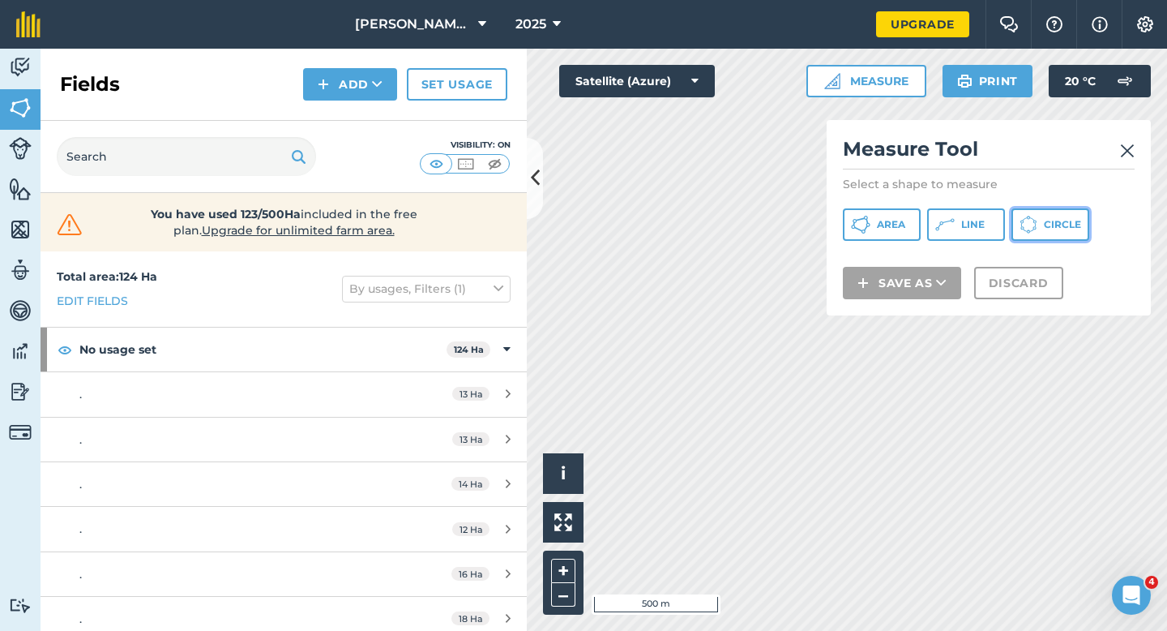
click at [1038, 226] on button "Circle" at bounding box center [1051, 224] width 78 height 32
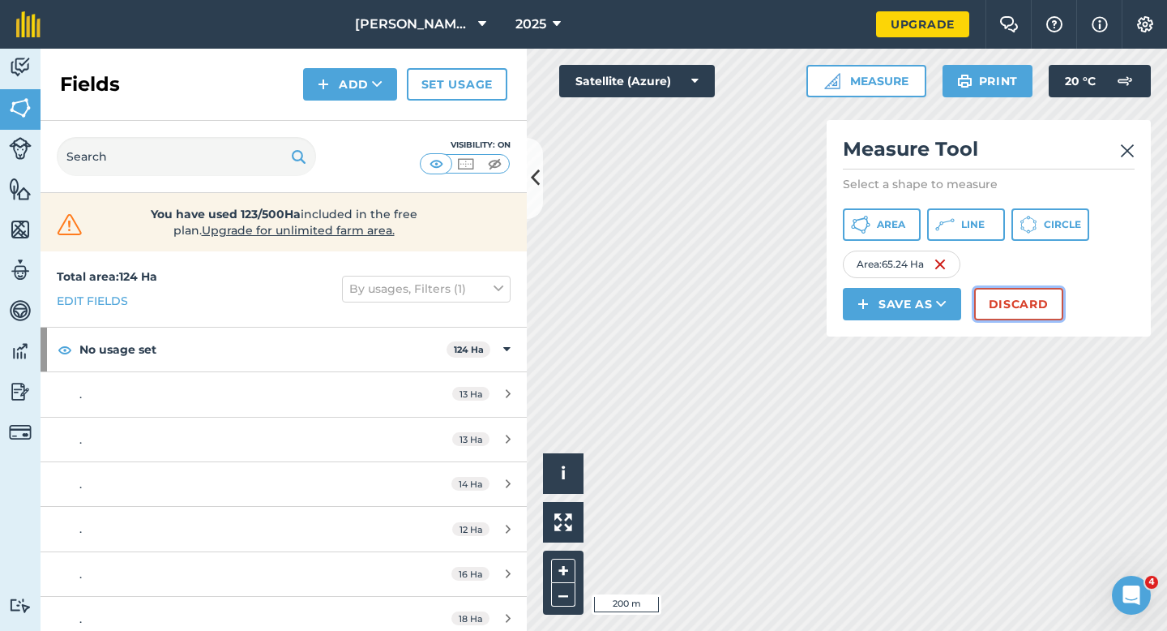
click at [1021, 309] on button "Discard" at bounding box center [1018, 304] width 89 height 32
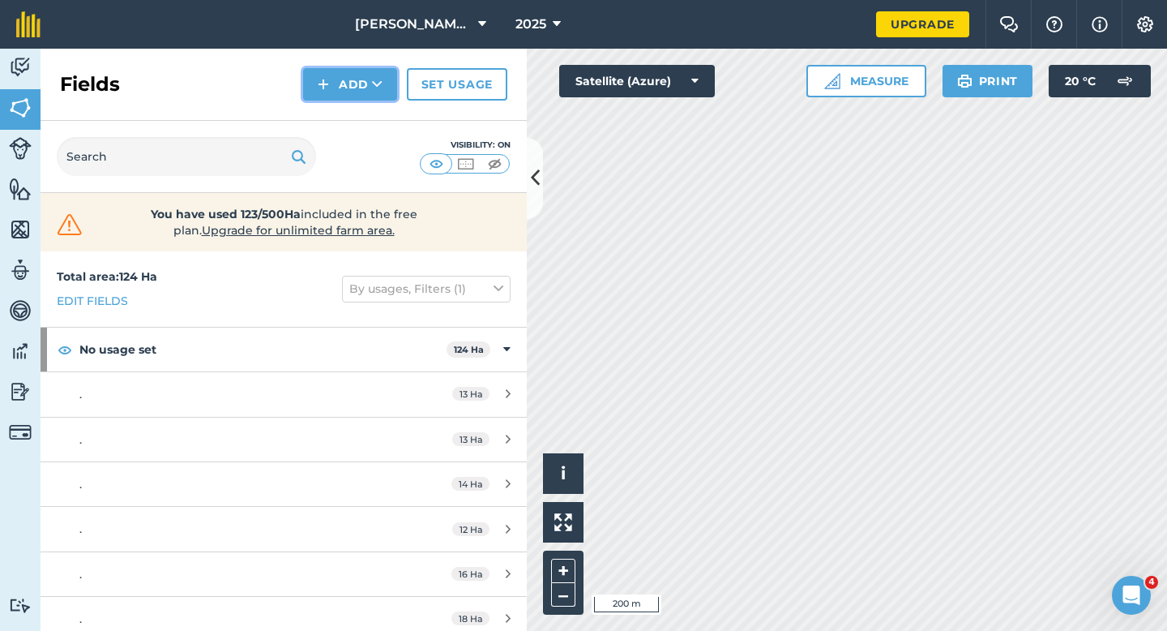
click at [350, 97] on button "Add" at bounding box center [350, 84] width 94 height 32
click at [351, 108] on link "Draw" at bounding box center [350, 121] width 89 height 36
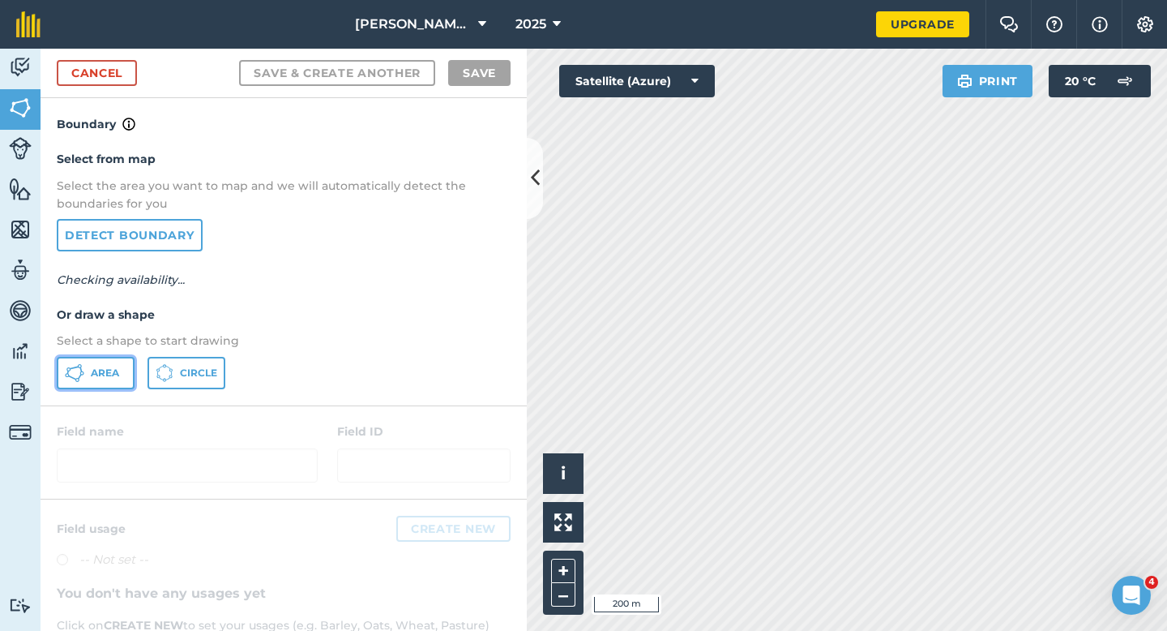
click at [96, 366] on span "Area" at bounding box center [105, 372] width 28 height 13
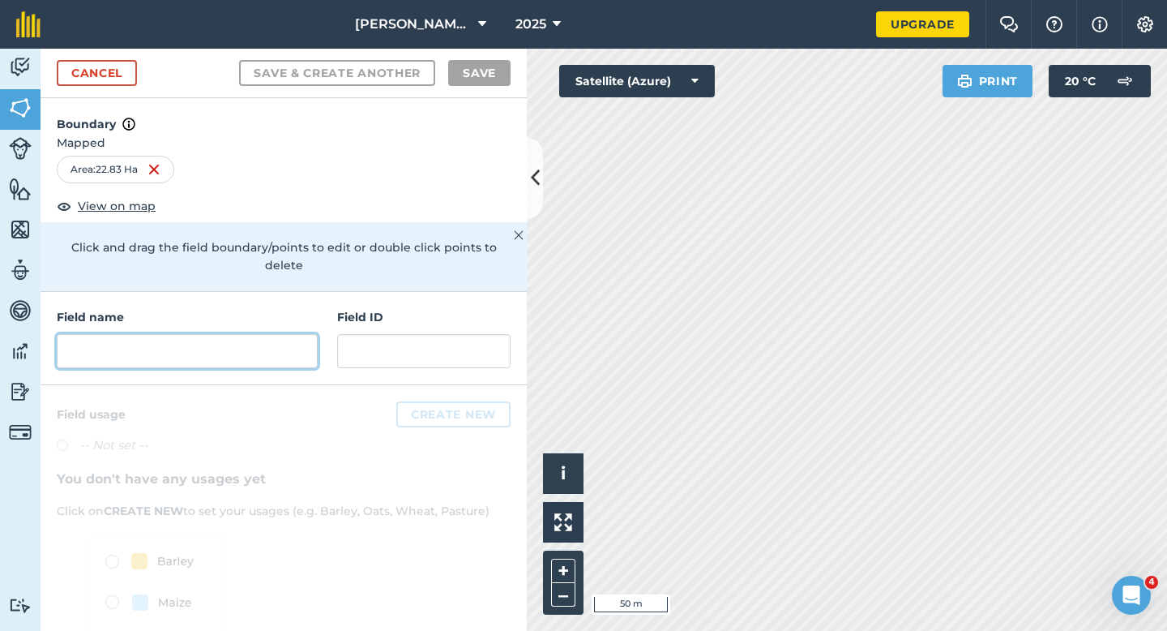
click at [221, 334] on input "text" at bounding box center [187, 351] width 261 height 34
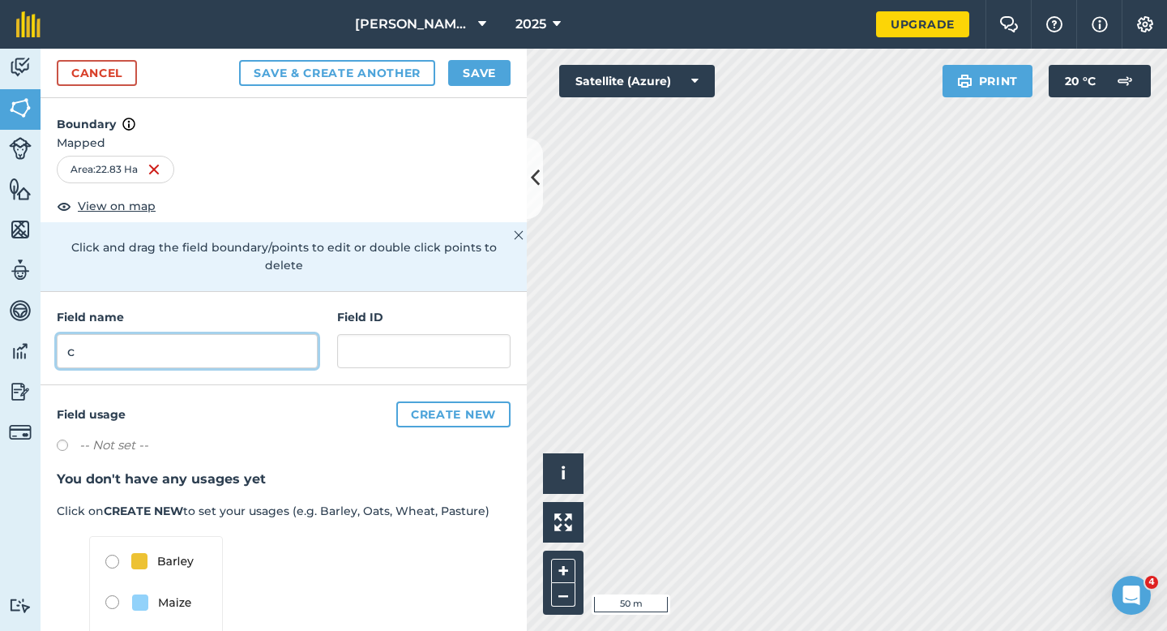
type input "c"
click at [239, 60] on button "Save & Create Another" at bounding box center [337, 73] width 196 height 26
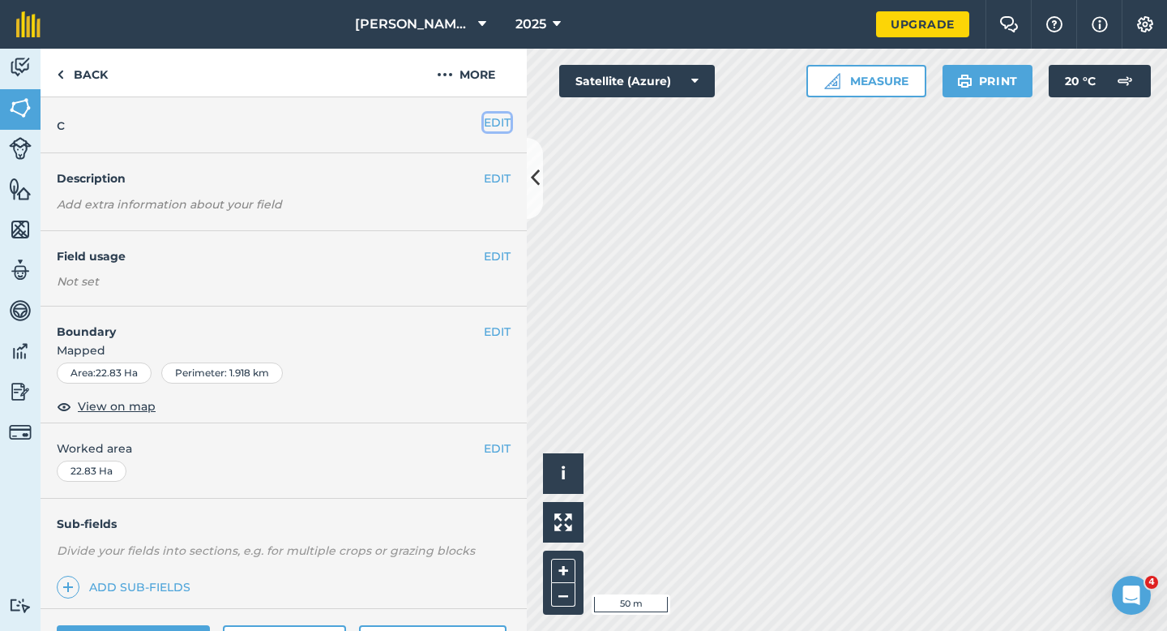
click at [498, 119] on button "EDIT" at bounding box center [497, 122] width 27 height 18
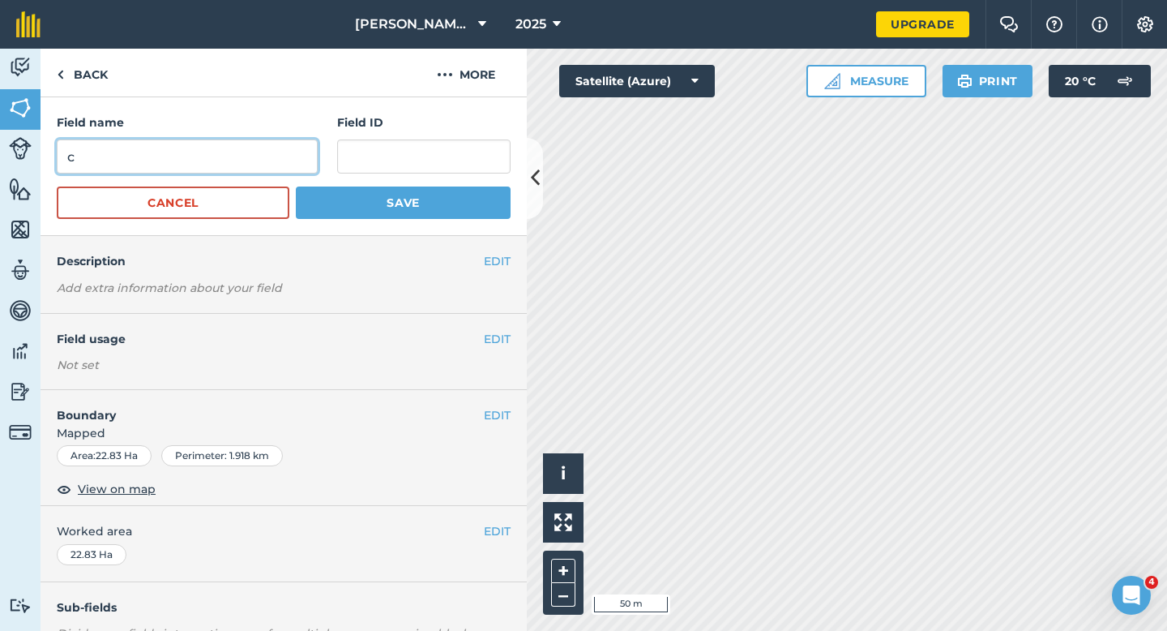
click at [215, 156] on input "c" at bounding box center [187, 156] width 261 height 34
click at [296, 186] on button "Save" at bounding box center [403, 202] width 215 height 32
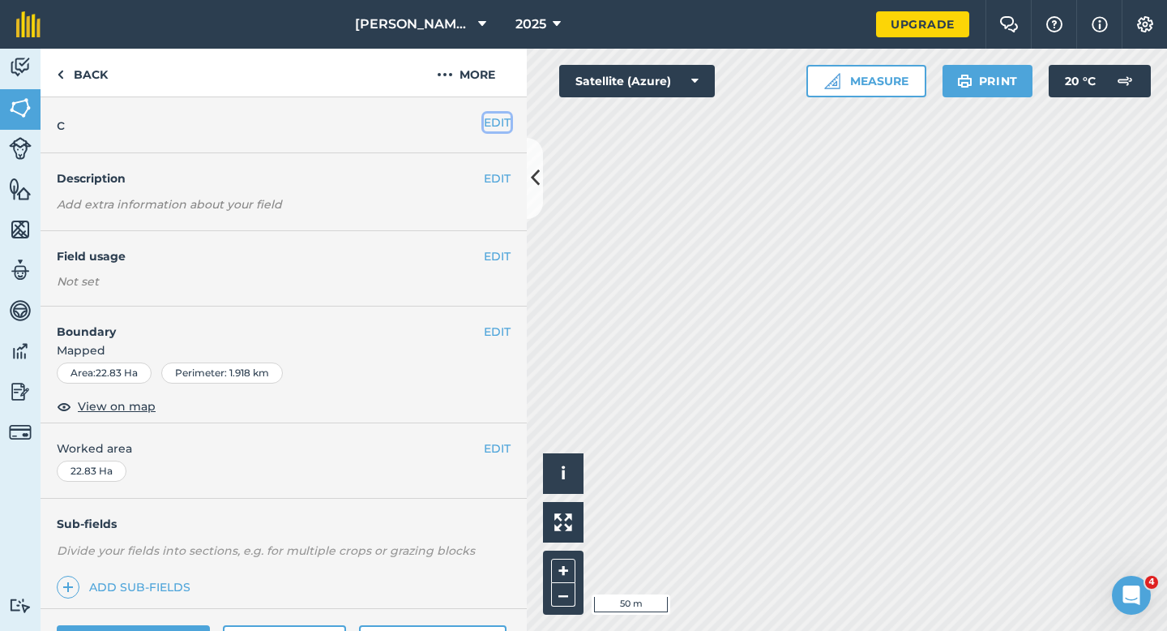
click at [496, 126] on button "EDIT" at bounding box center [497, 122] width 27 height 18
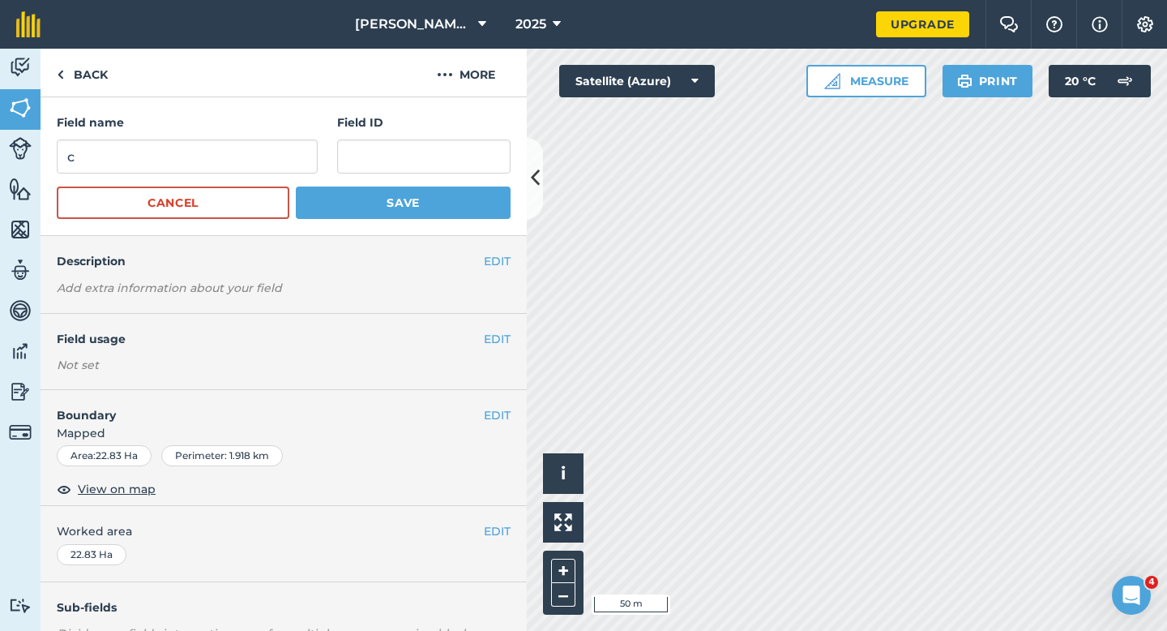
click at [262, 135] on div "Field name c" at bounding box center [187, 143] width 261 height 60
click at [262, 165] on input "c" at bounding box center [187, 156] width 261 height 34
type input "C"
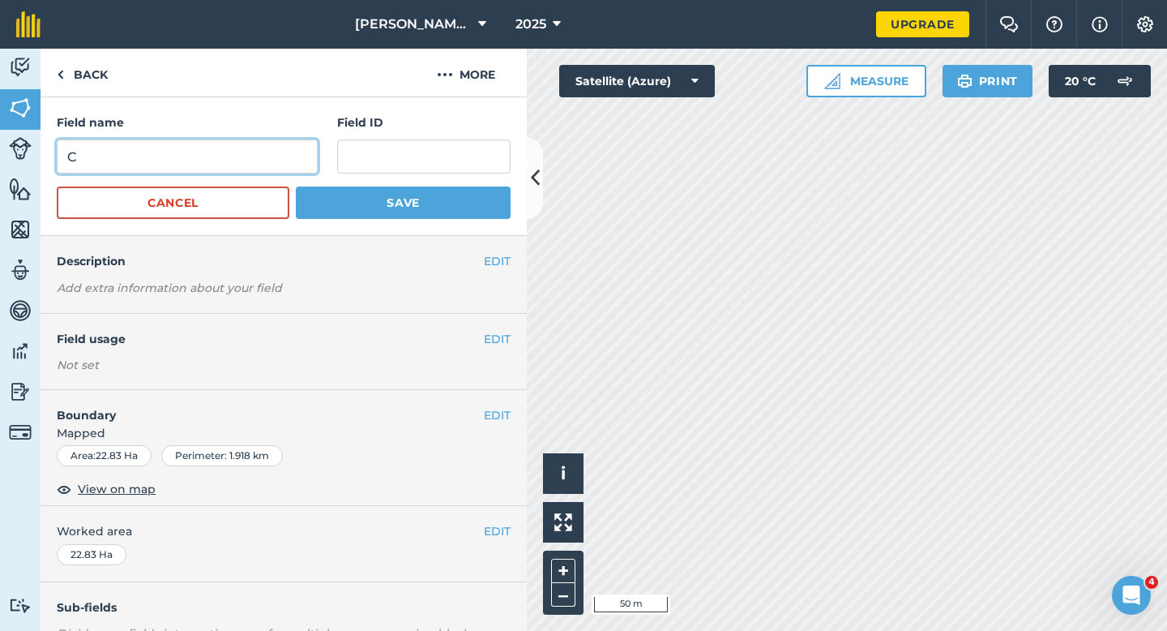
click at [296, 186] on button "Save" at bounding box center [403, 202] width 215 height 32
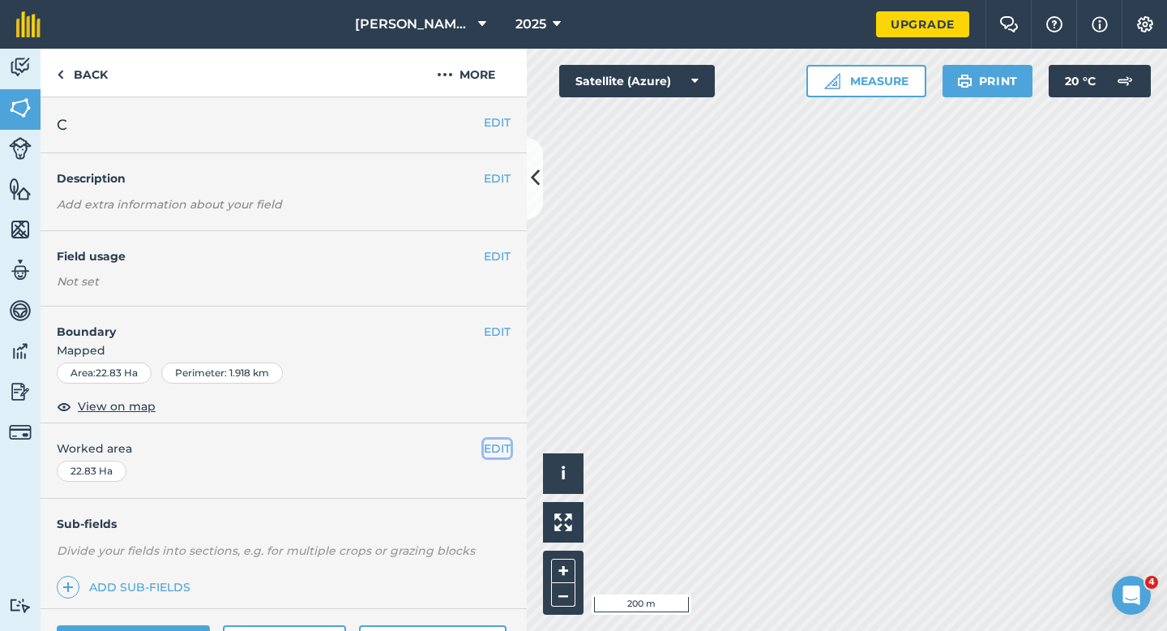
click at [498, 451] on button "EDIT" at bounding box center [497, 448] width 27 height 18
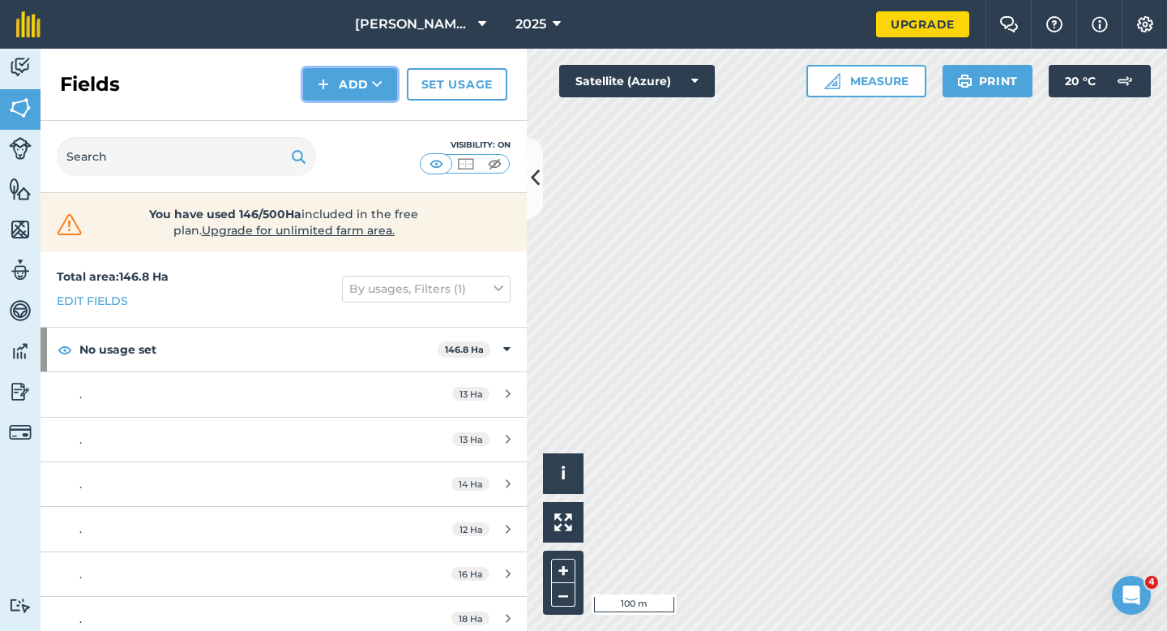
click at [344, 83] on button "Add" at bounding box center [350, 84] width 94 height 32
click at [344, 128] on link "Draw" at bounding box center [350, 121] width 89 height 36
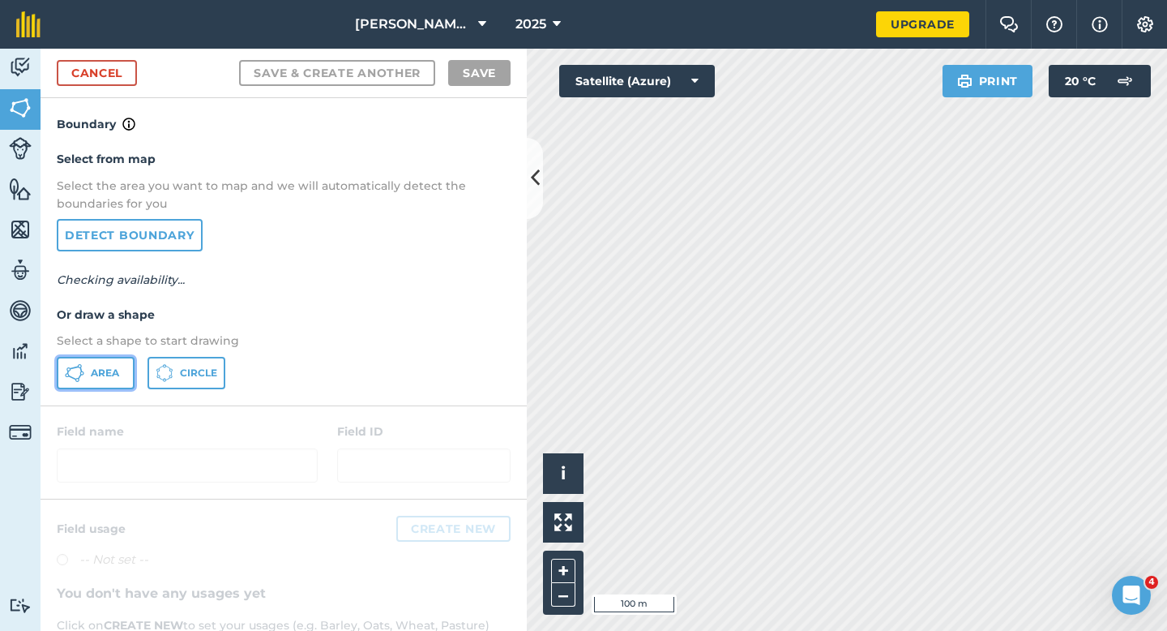
click at [75, 387] on button "Area" at bounding box center [96, 373] width 78 height 32
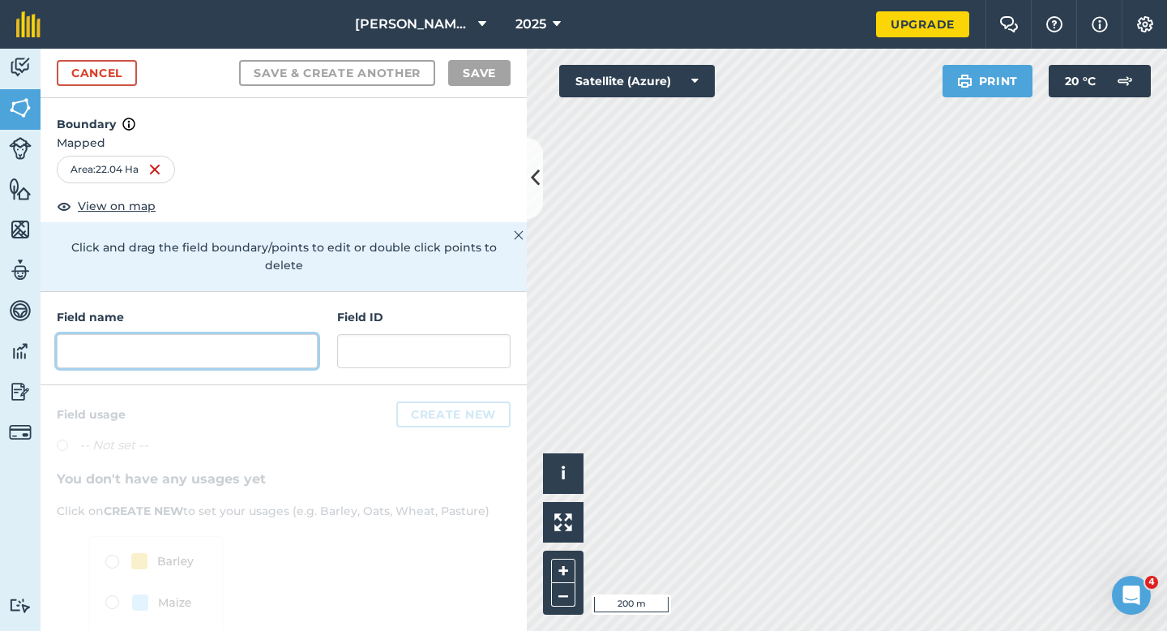
click at [277, 334] on input "text" at bounding box center [187, 351] width 261 height 34
type input "S"
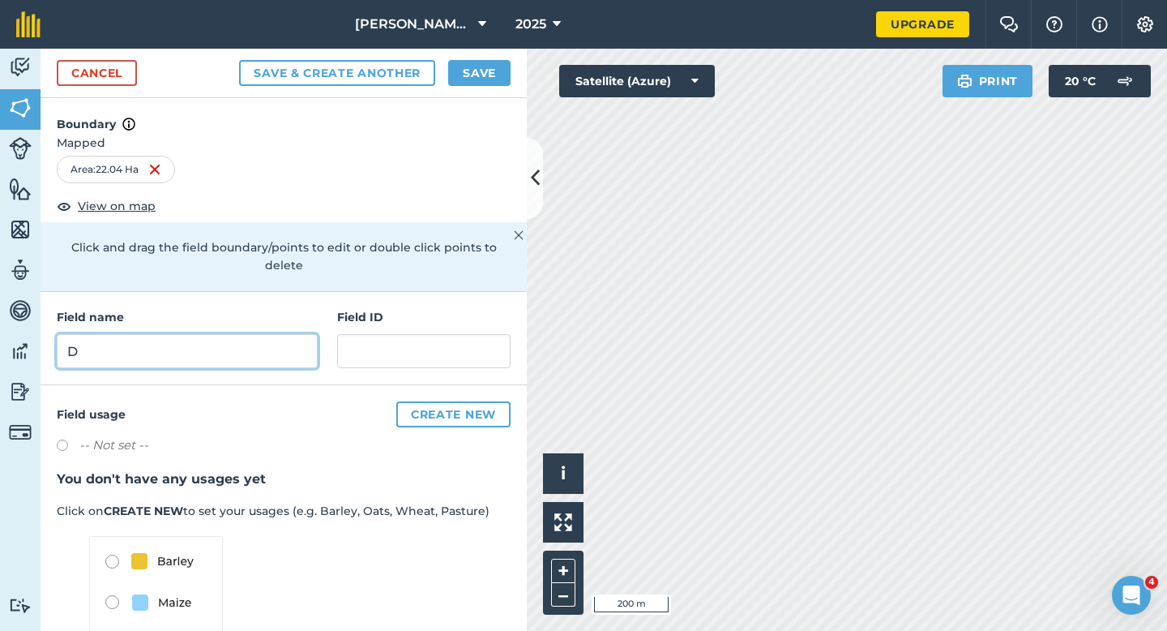
type input "D"
click at [479, 75] on button "Save" at bounding box center [479, 73] width 62 height 26
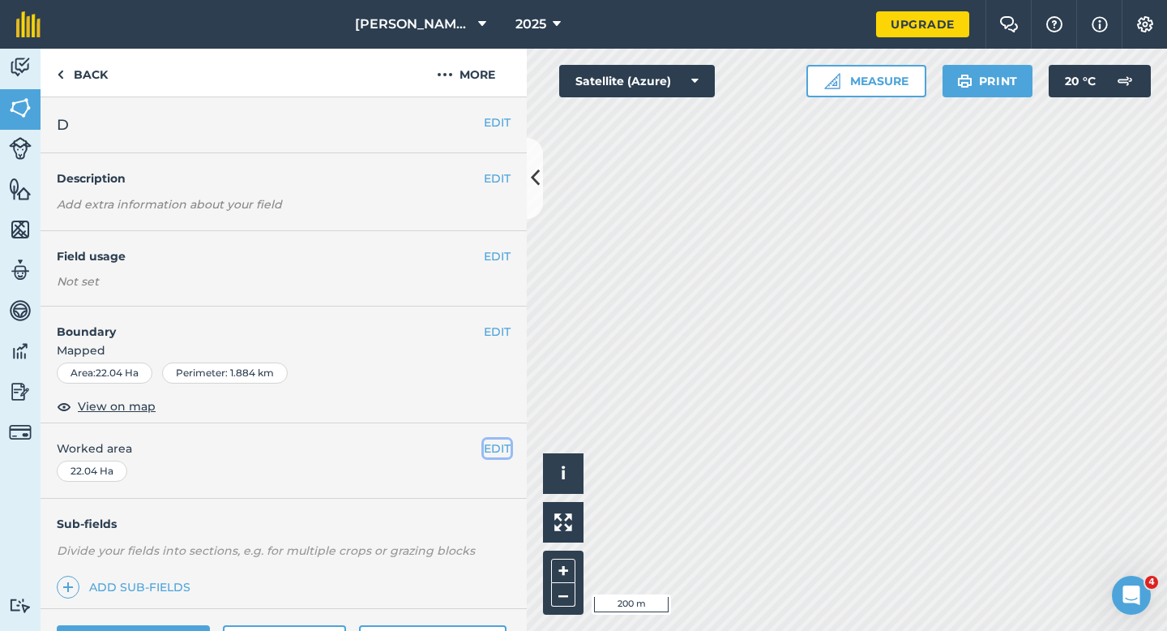
click at [493, 440] on button "EDIT" at bounding box center [497, 448] width 27 height 18
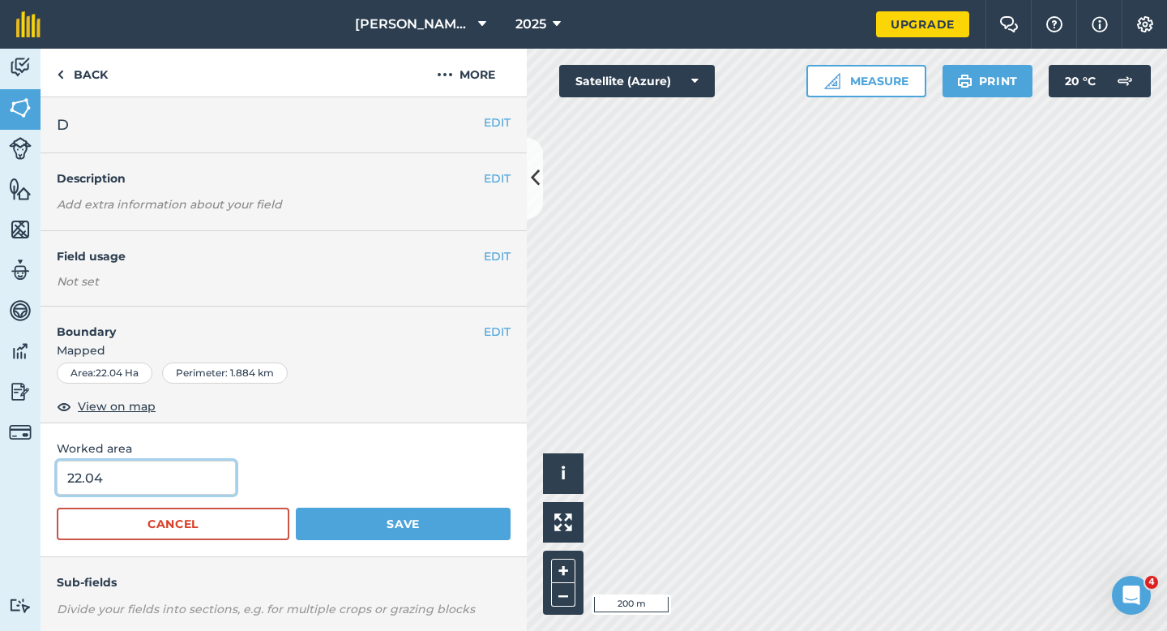
click at [205, 476] on input "22.04" at bounding box center [146, 477] width 179 height 34
type input "22"
click at [296, 507] on button "Save" at bounding box center [403, 523] width 215 height 32
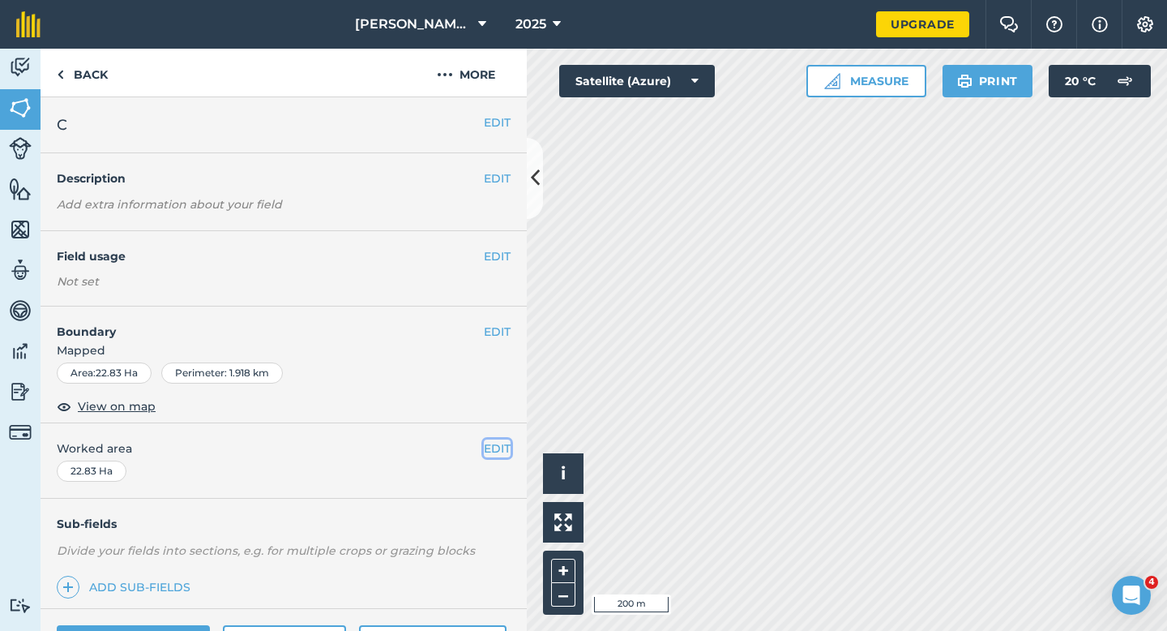
click at [499, 452] on button "EDIT" at bounding box center [497, 448] width 27 height 18
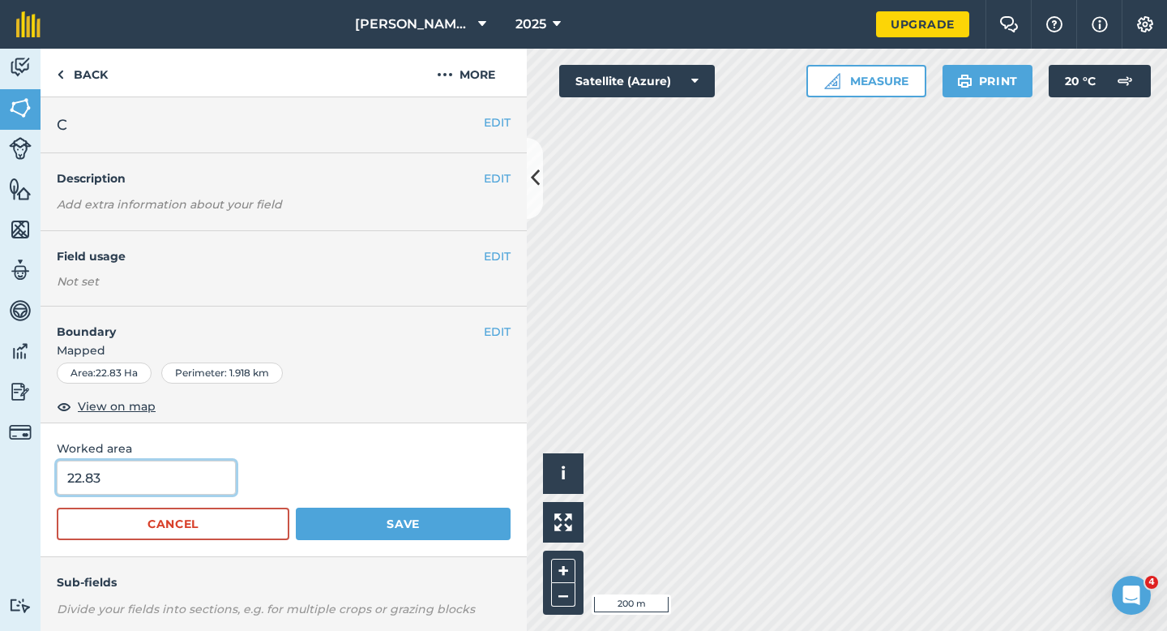
click at [167, 487] on input "22.83" at bounding box center [146, 477] width 179 height 34
type input "23"
click at [296, 507] on button "Save" at bounding box center [403, 523] width 215 height 32
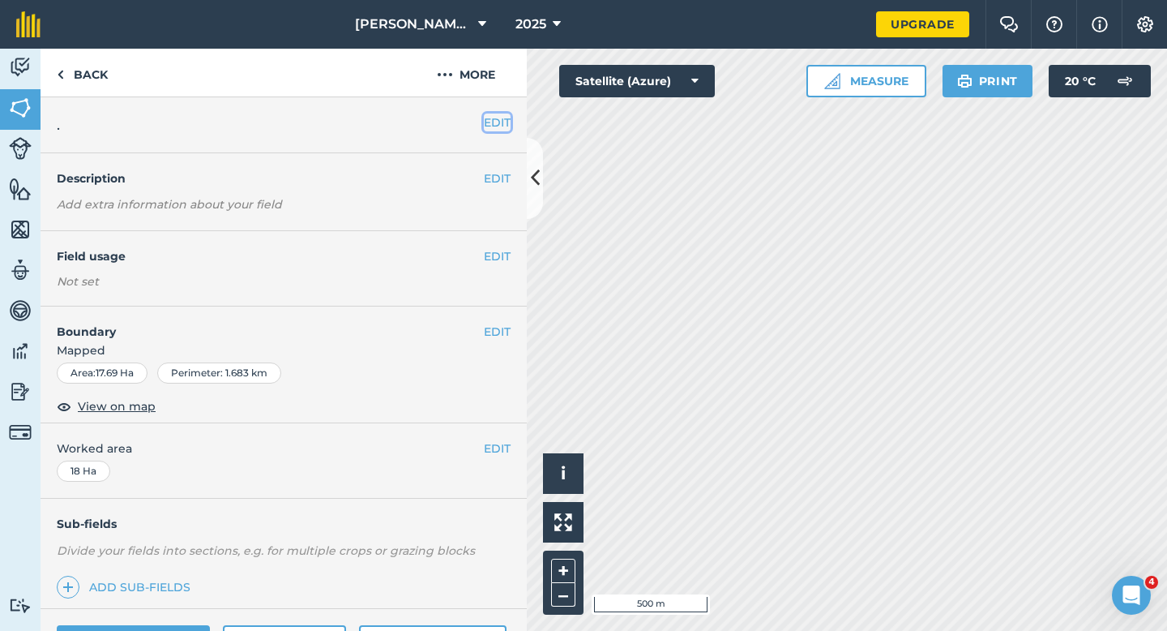
click at [495, 116] on button "EDIT" at bounding box center [497, 122] width 27 height 18
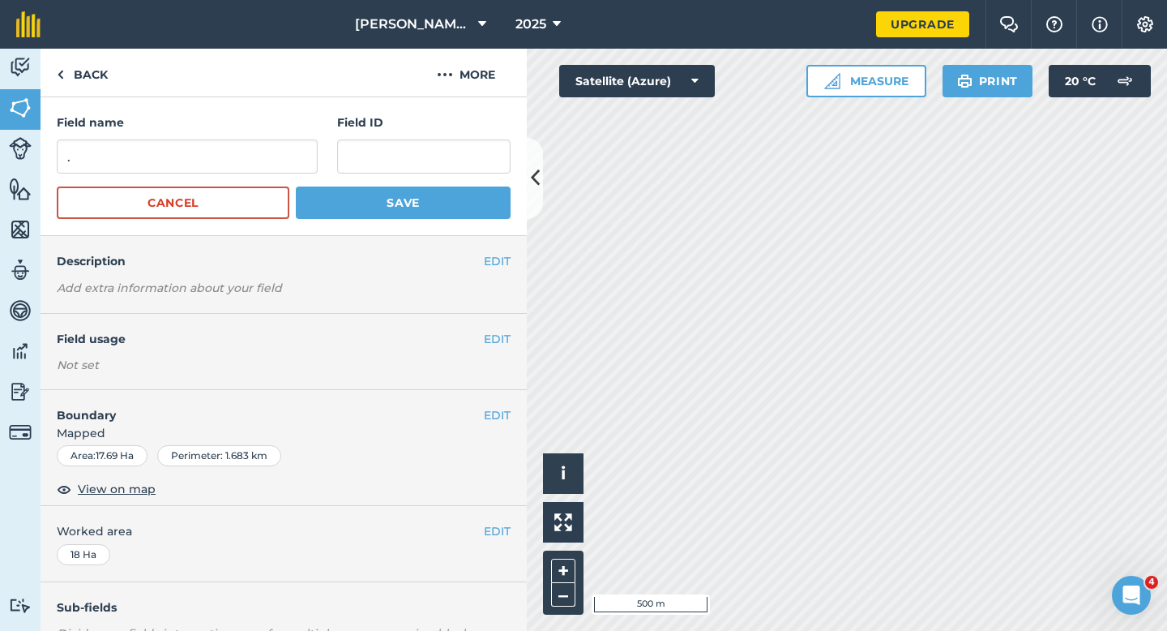
click at [321, 158] on div "Field name . Field ID" at bounding box center [284, 143] width 454 height 60
click at [294, 160] on input "." at bounding box center [187, 156] width 261 height 34
type input "E"
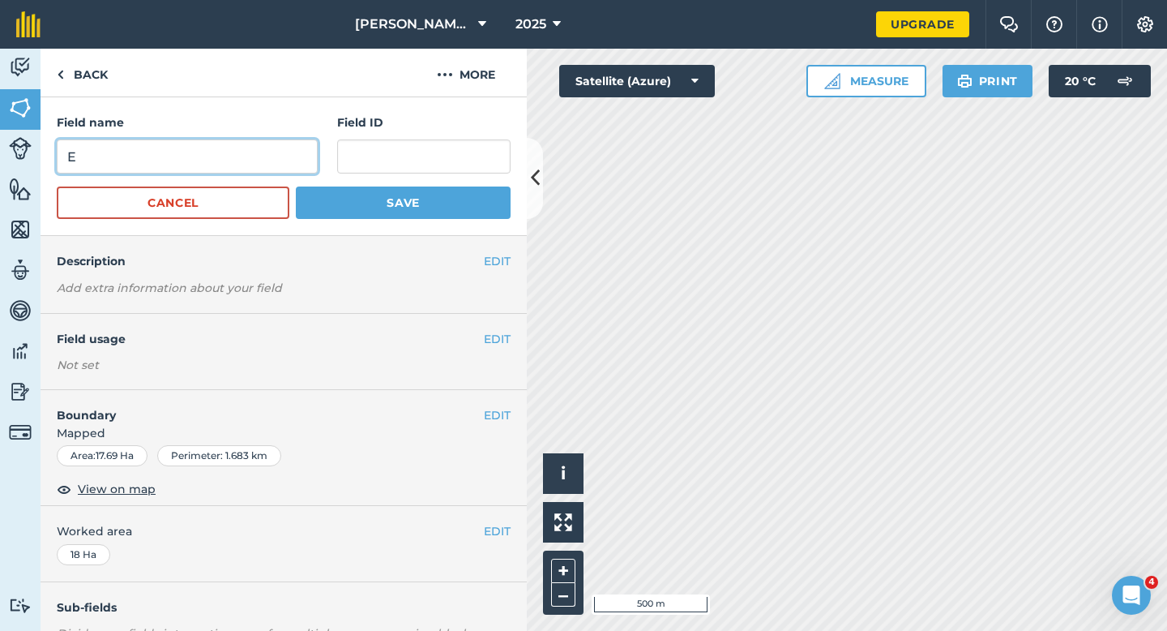
click at [296, 186] on button "Save" at bounding box center [403, 202] width 215 height 32
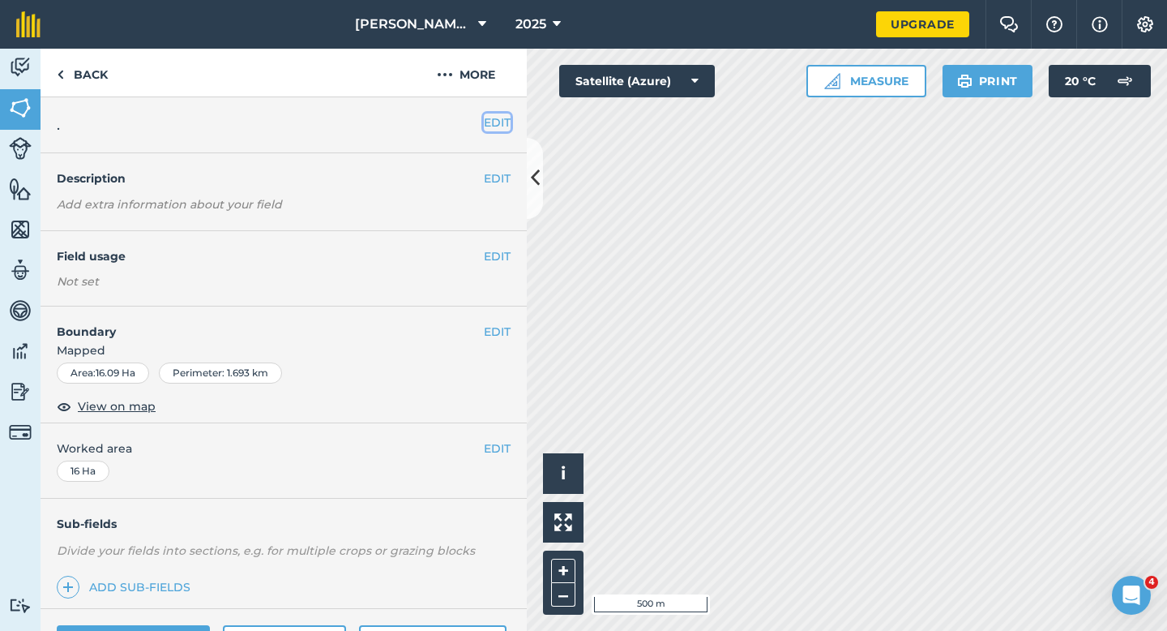
click at [493, 127] on button "EDIT" at bounding box center [497, 122] width 27 height 18
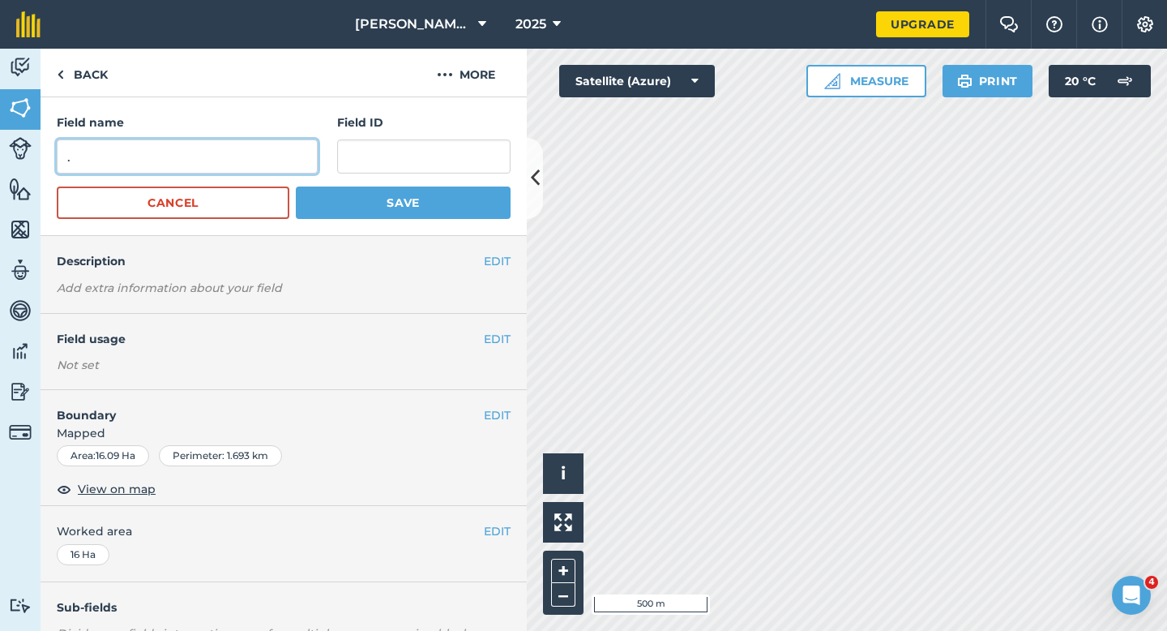
click at [279, 152] on input "." at bounding box center [187, 156] width 261 height 34
type input "f"
click at [296, 186] on button "Save" at bounding box center [403, 202] width 215 height 32
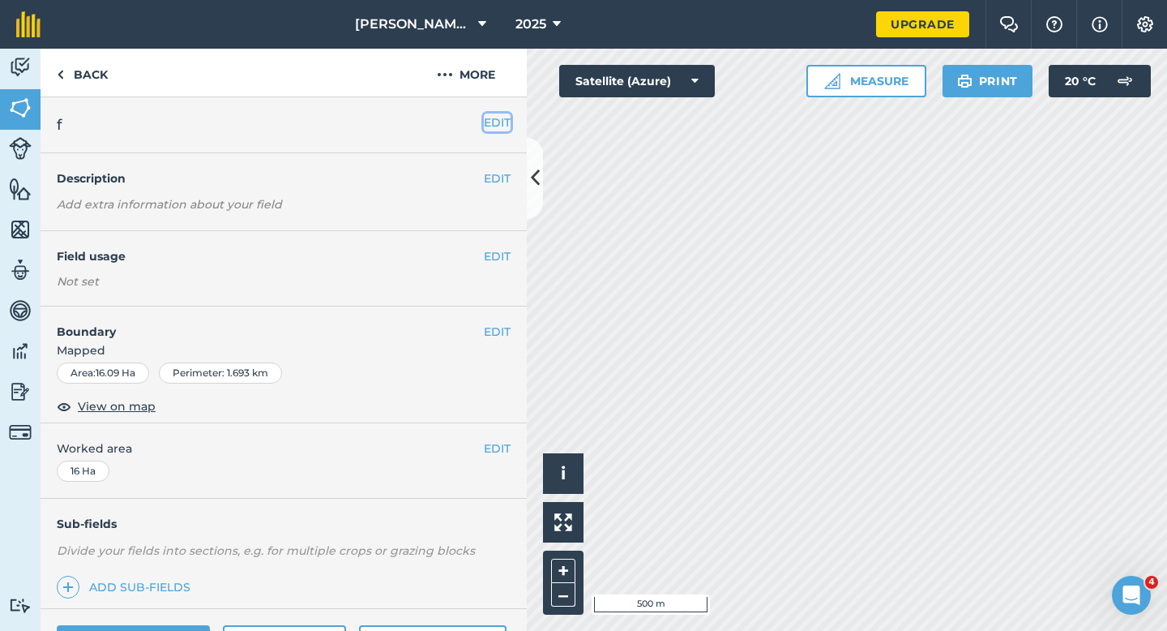
click at [494, 115] on button "EDIT" at bounding box center [497, 122] width 27 height 18
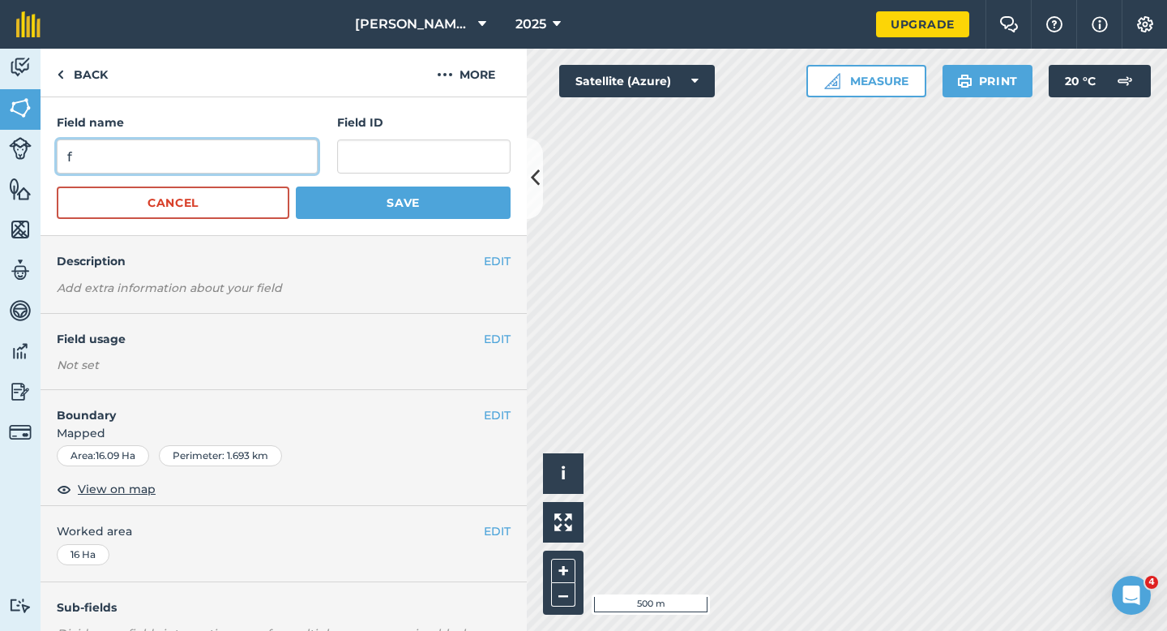
click at [256, 156] on input "f" at bounding box center [187, 156] width 261 height 34
type input "F"
click at [296, 186] on button "Save" at bounding box center [403, 202] width 215 height 32
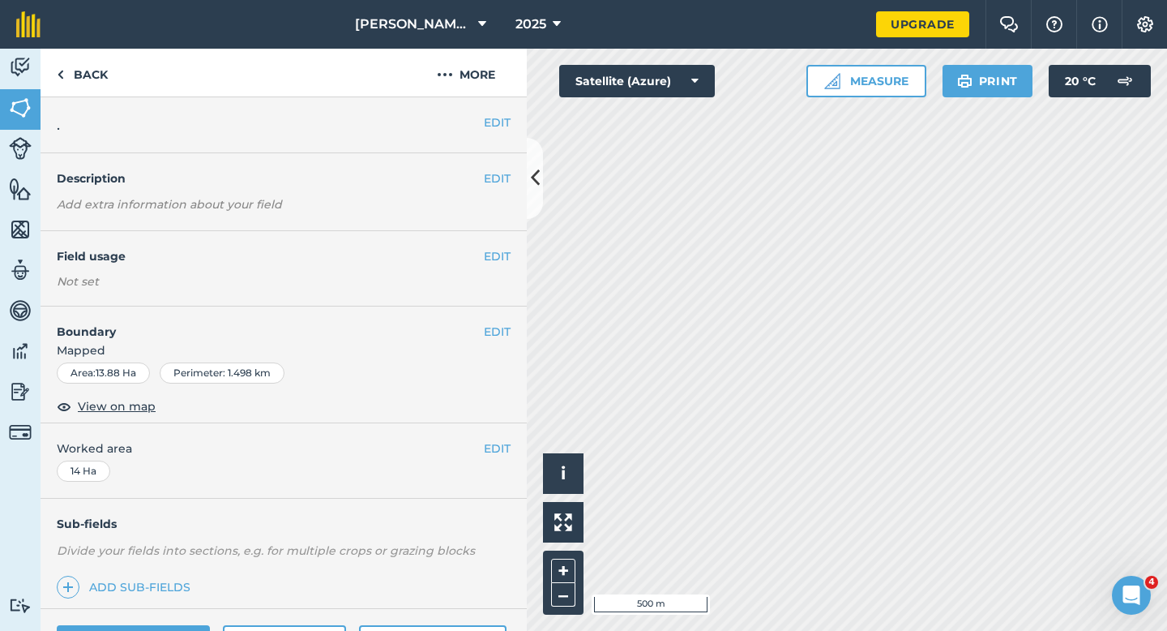
click at [512, 135] on div "EDIT ." at bounding box center [284, 125] width 486 height 56
click at [503, 126] on button "EDIT" at bounding box center [497, 122] width 27 height 18
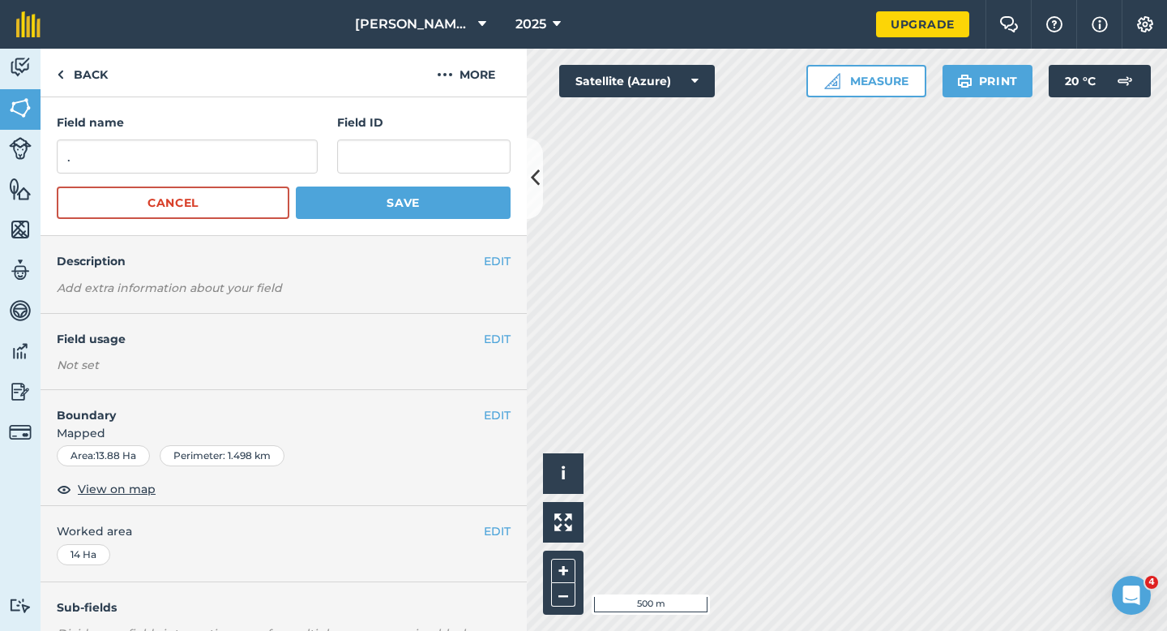
click at [225, 129] on h4 "Field name" at bounding box center [187, 122] width 261 height 18
click at [233, 154] on input "." at bounding box center [187, 156] width 261 height 34
type input "G"
click at [296, 186] on button "Save" at bounding box center [403, 202] width 215 height 32
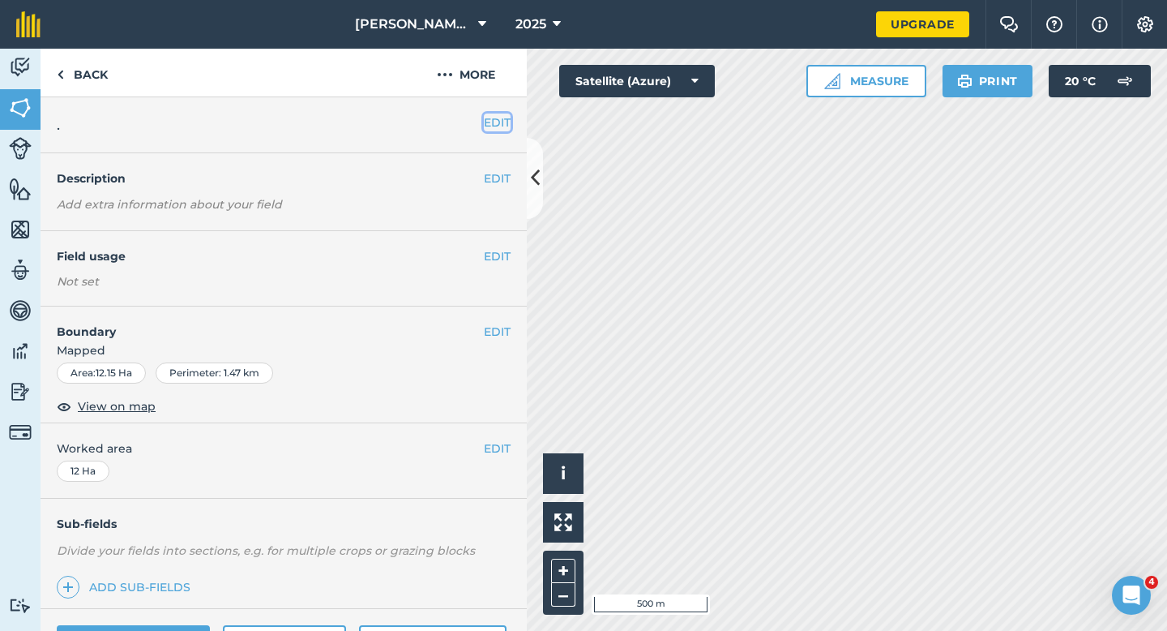
click at [504, 124] on button "EDIT" at bounding box center [497, 122] width 27 height 18
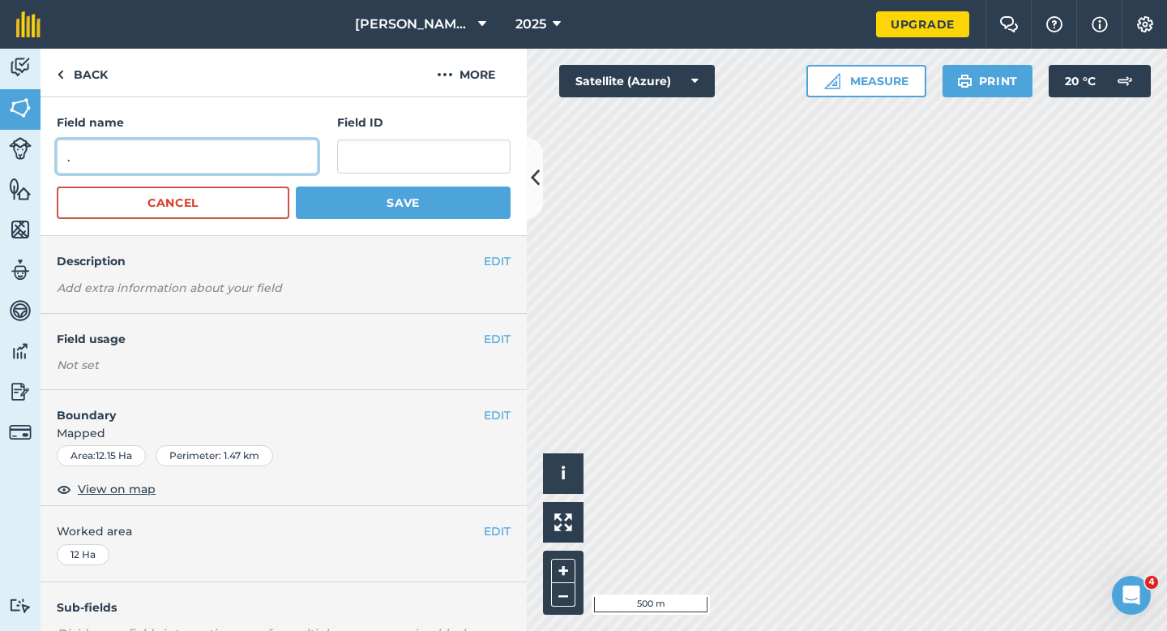
click at [277, 147] on input "." at bounding box center [187, 156] width 261 height 34
type input "H"
click at [296, 186] on button "Save" at bounding box center [403, 202] width 215 height 32
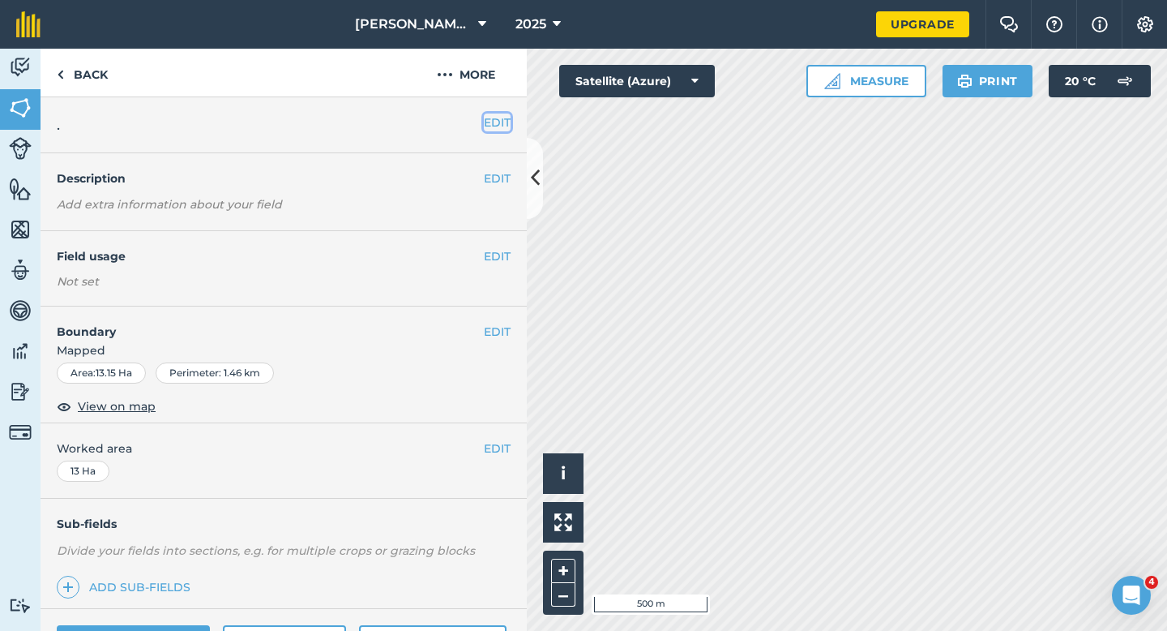
click at [491, 118] on button "EDIT" at bounding box center [497, 122] width 27 height 18
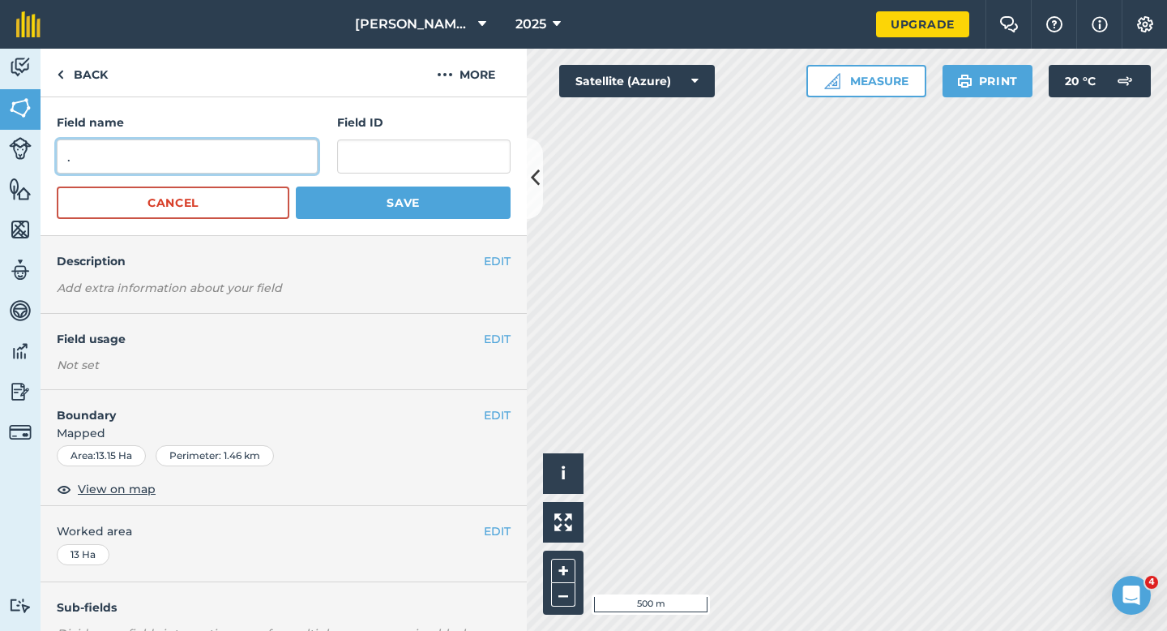
click at [280, 141] on input "." at bounding box center [187, 156] width 261 height 34
type input "I"
click at [296, 186] on button "Save" at bounding box center [403, 202] width 215 height 32
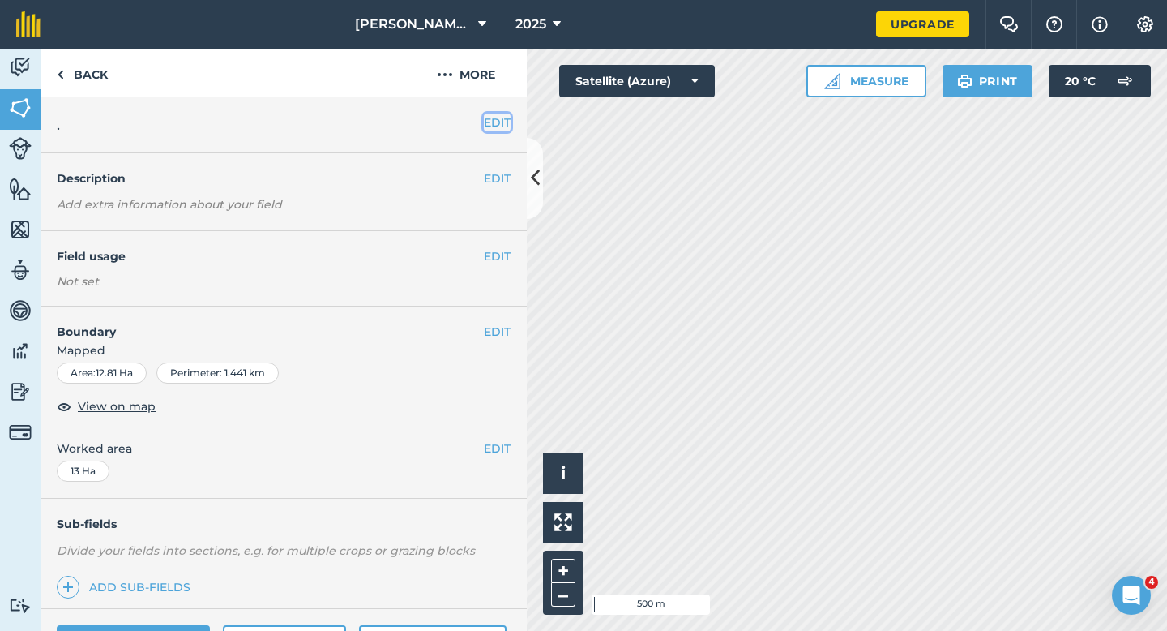
click at [504, 126] on button "EDIT" at bounding box center [497, 122] width 27 height 18
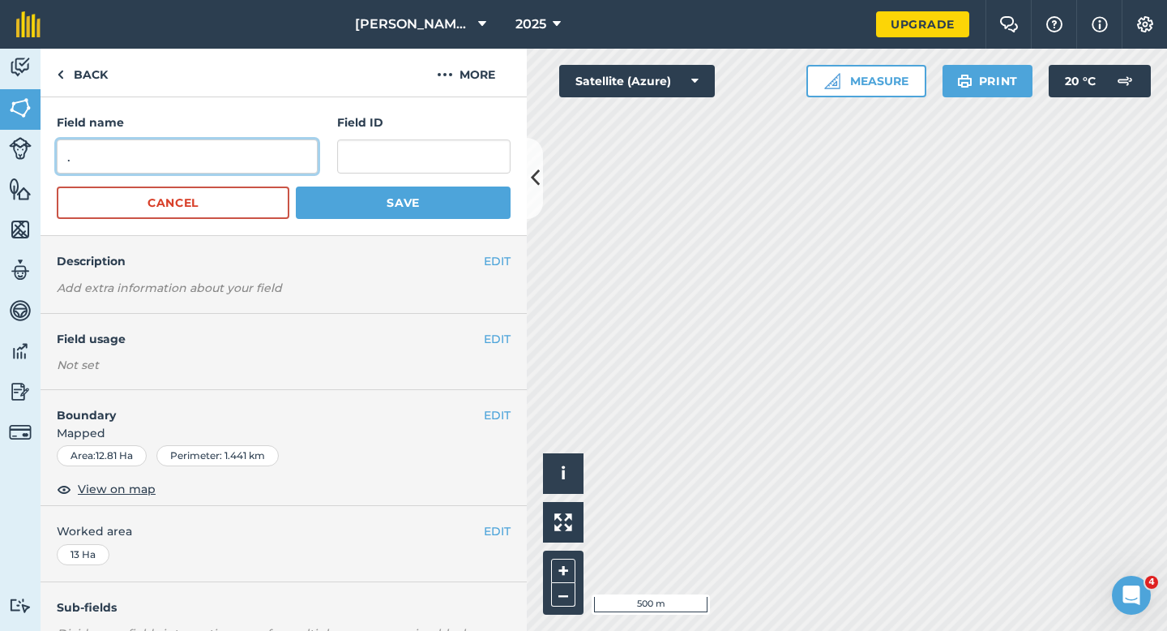
click at [292, 166] on input "." at bounding box center [187, 156] width 261 height 34
type input "J"
click at [296, 186] on button "Save" at bounding box center [403, 202] width 215 height 32
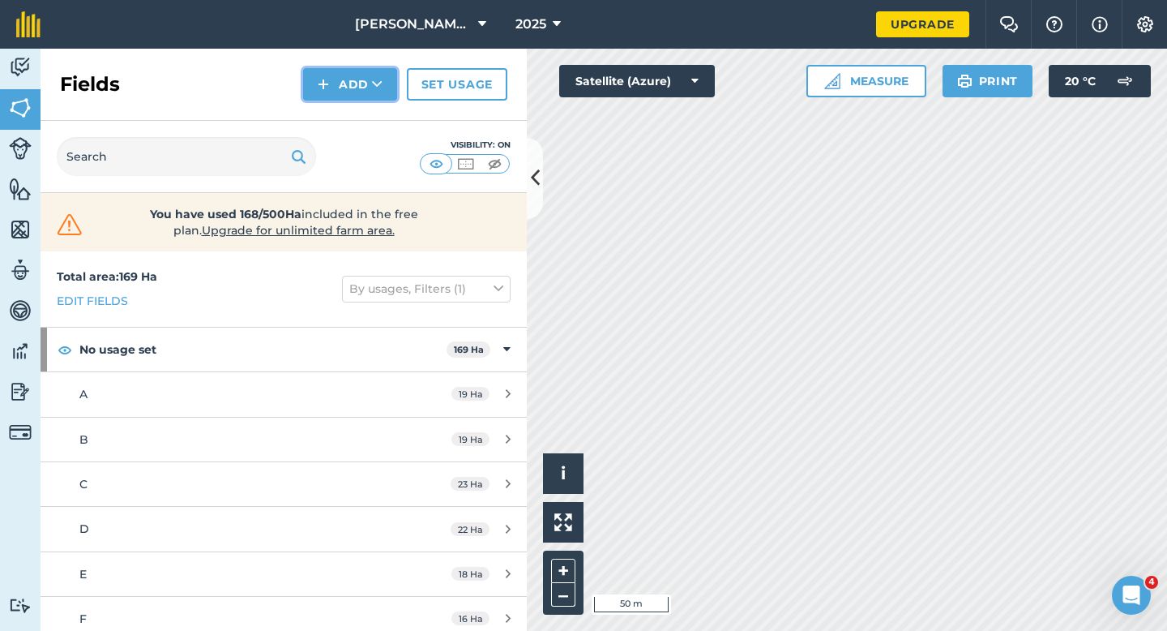
click at [336, 73] on button "Add" at bounding box center [350, 84] width 94 height 32
click at [337, 103] on link "Draw" at bounding box center [350, 121] width 89 height 36
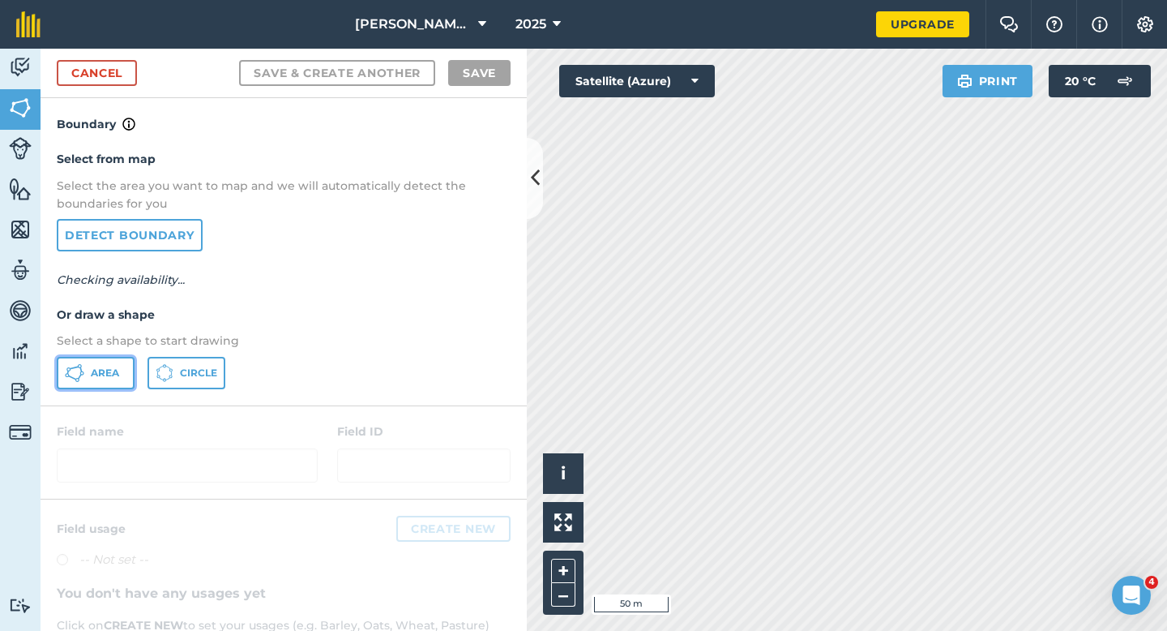
click at [116, 371] on span "Area" at bounding box center [105, 372] width 28 height 13
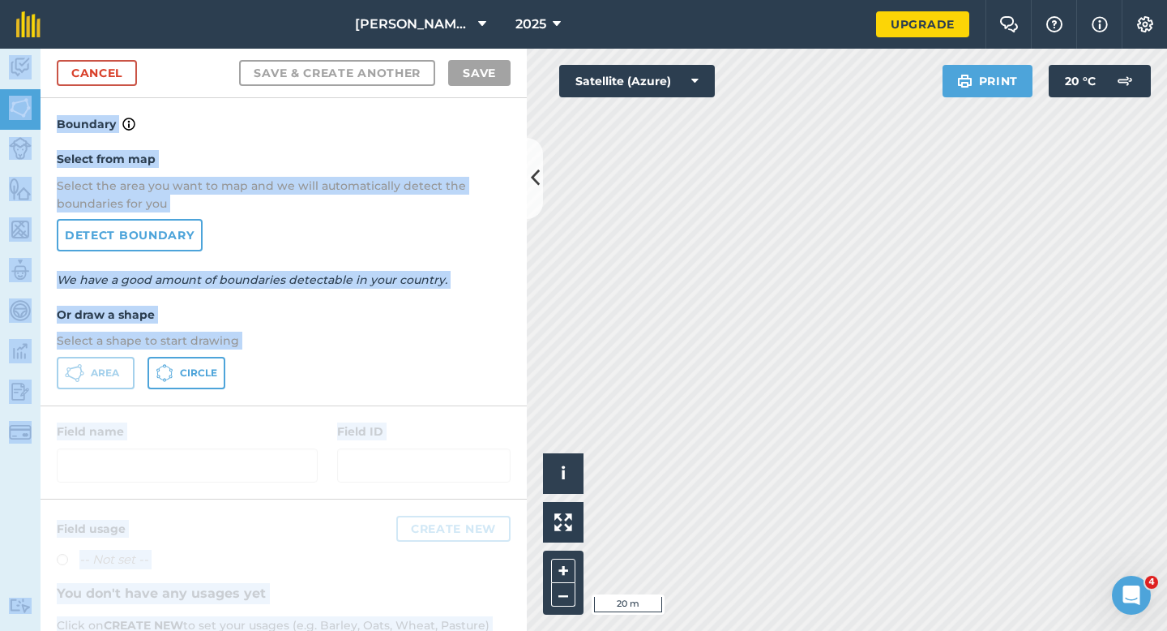
click at [869, 310] on div "[PERSON_NAME] & Sons 2025 Upgrade Farm Chat Help Info Settings Map printing is …" at bounding box center [583, 315] width 1167 height 631
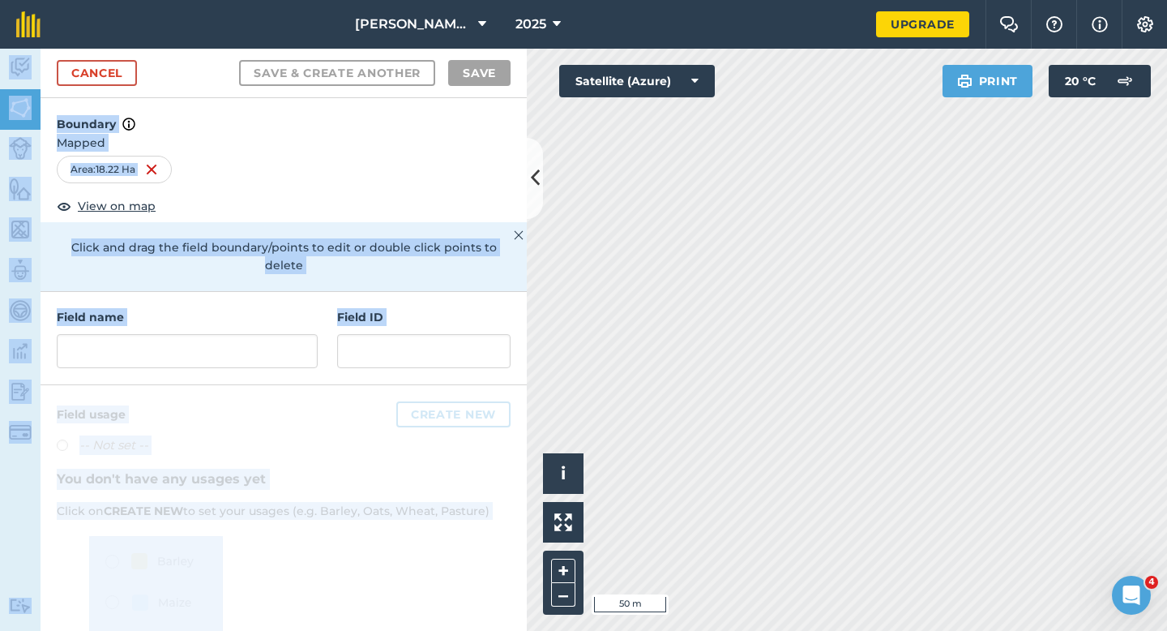
click at [195, 217] on div "Boundary Mapped Area : 18.22 Ha View on map Click and drag the field boundary/p…" at bounding box center [284, 195] width 486 height 194
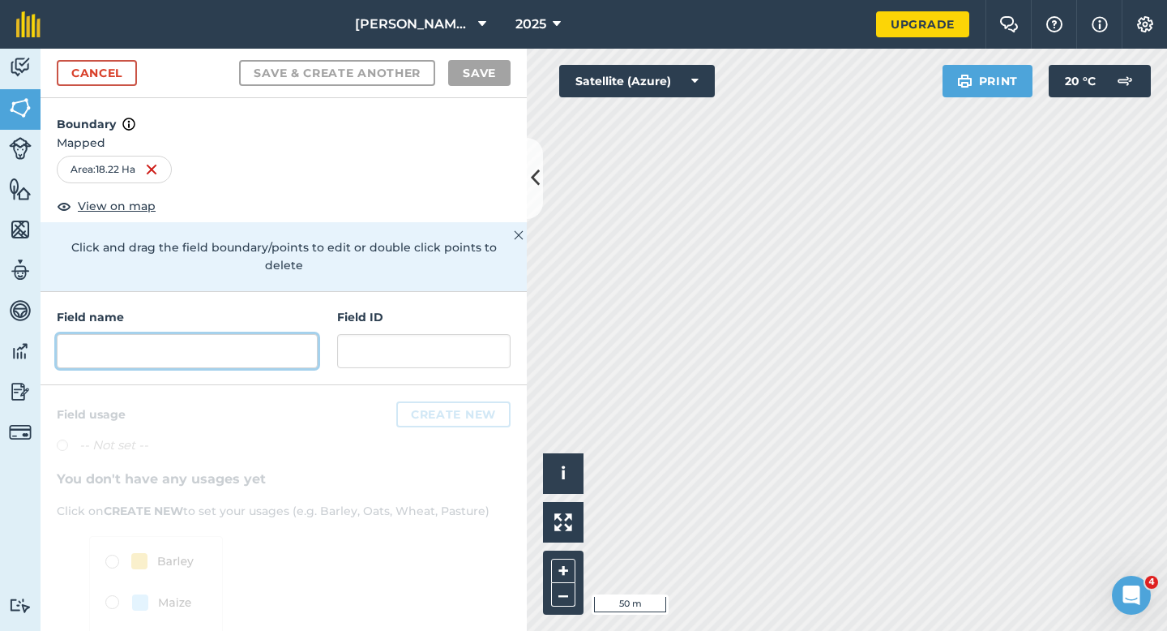
click at [240, 334] on input "text" at bounding box center [187, 351] width 261 height 34
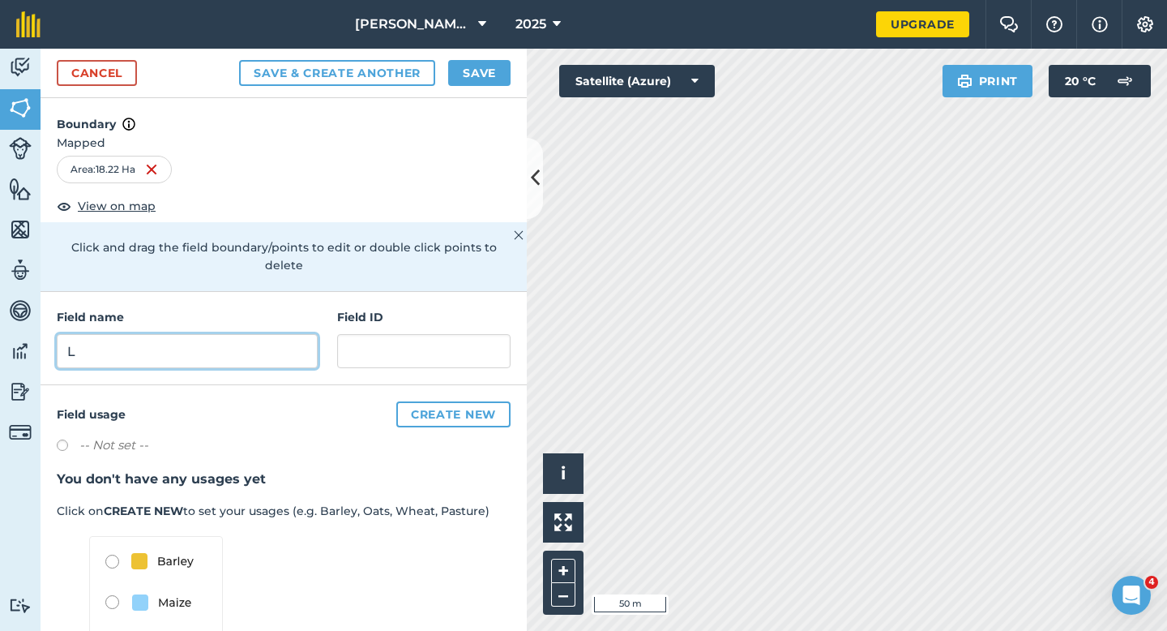
type input "L"
click at [488, 67] on button "Save" at bounding box center [479, 73] width 62 height 26
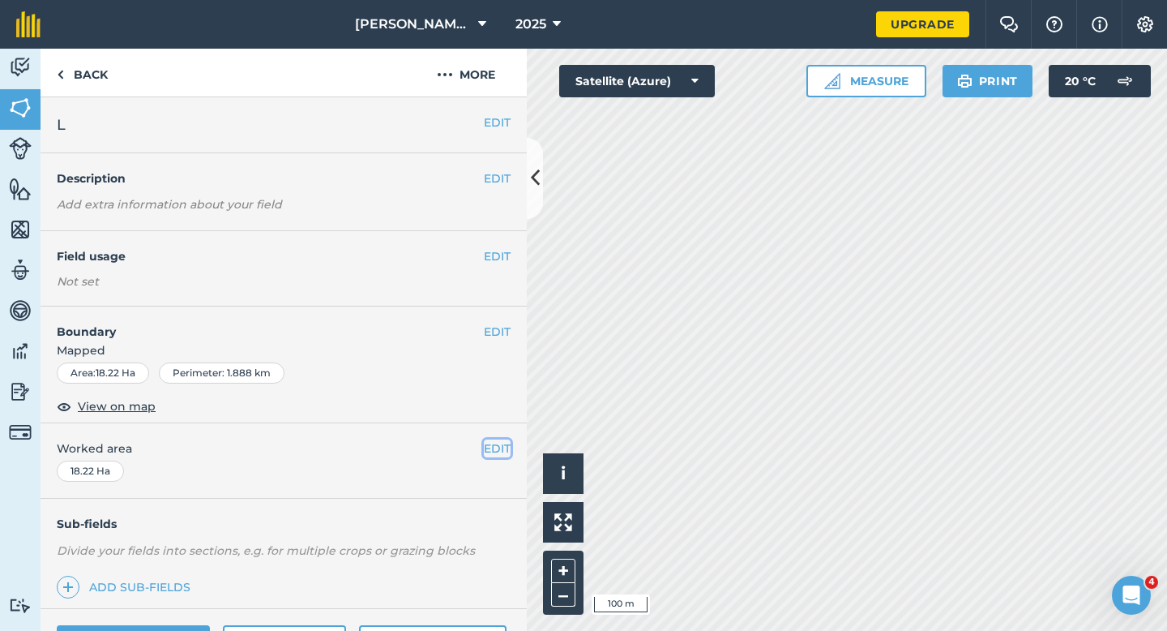
click at [502, 453] on button "EDIT" at bounding box center [497, 448] width 27 height 18
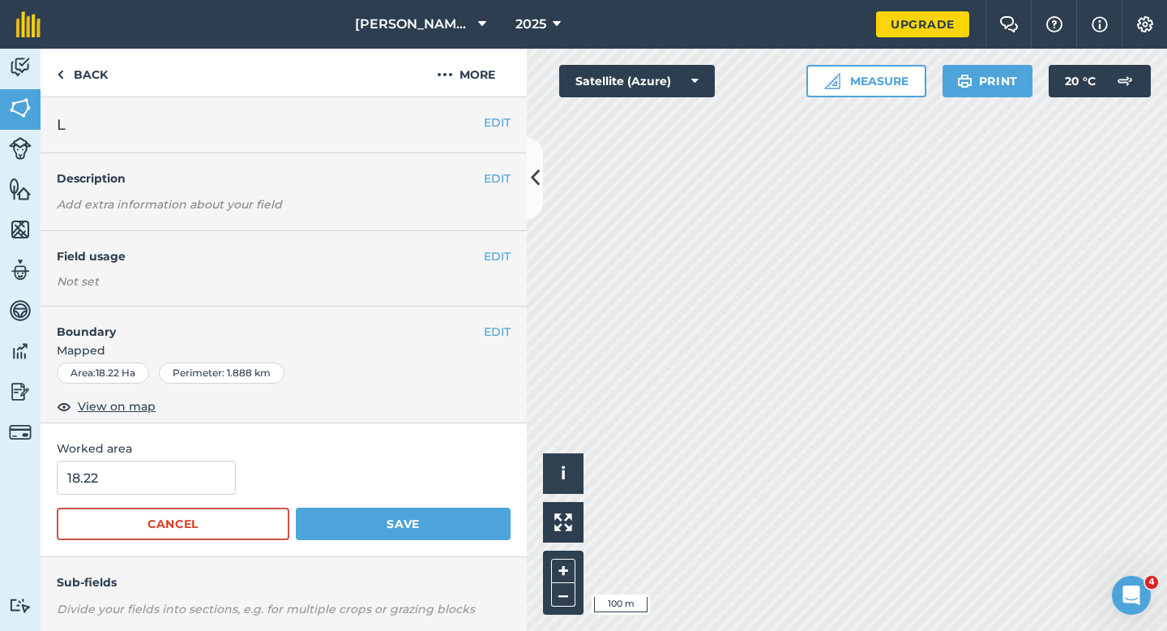
click at [267, 467] on div "18.22" at bounding box center [284, 477] width 454 height 34
click at [208, 470] on input "18.22" at bounding box center [146, 477] width 179 height 34
type input "18.2"
click at [296, 507] on button "Save" at bounding box center [403, 523] width 215 height 32
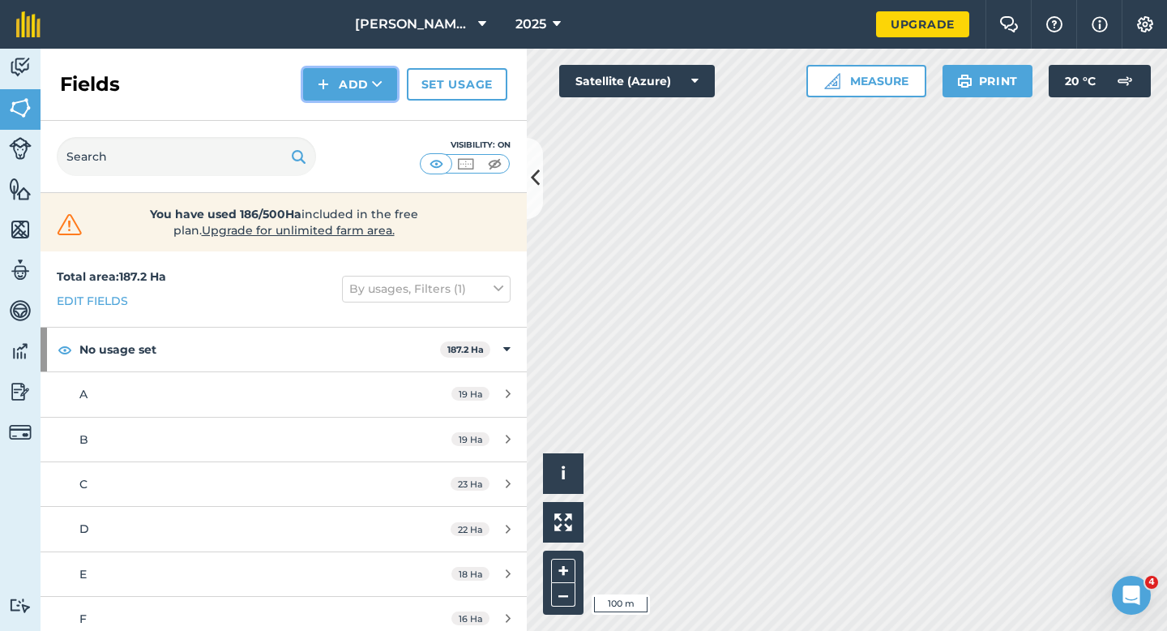
click at [319, 92] on img at bounding box center [323, 84] width 11 height 19
click at [327, 118] on link "Draw" at bounding box center [350, 121] width 89 height 36
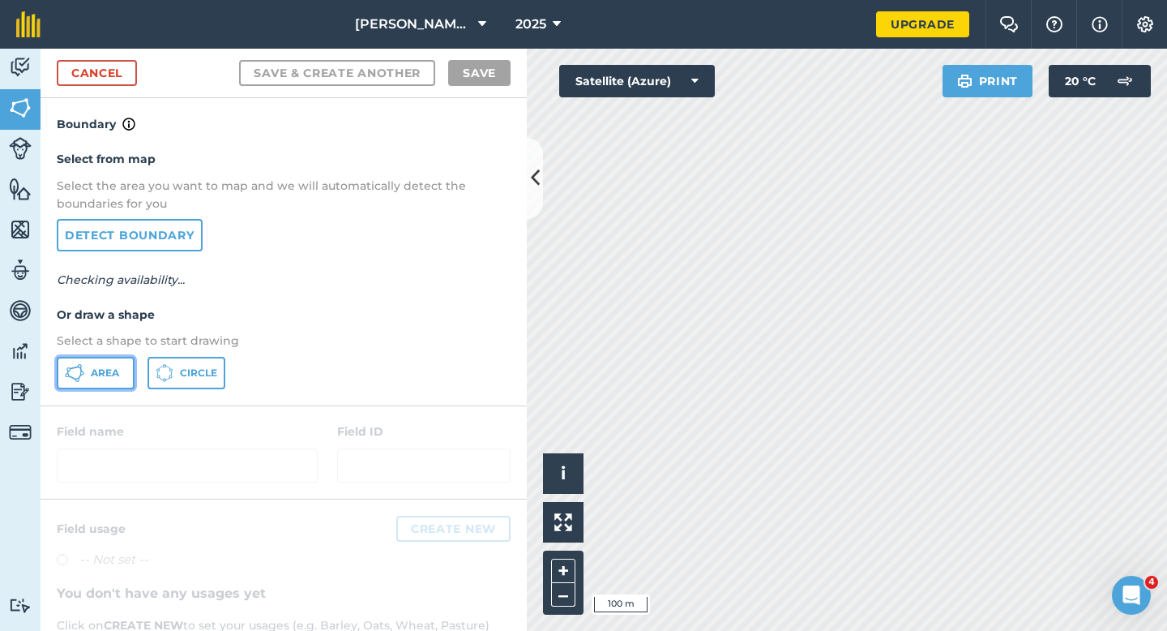
click at [94, 366] on span "Area" at bounding box center [105, 372] width 28 height 13
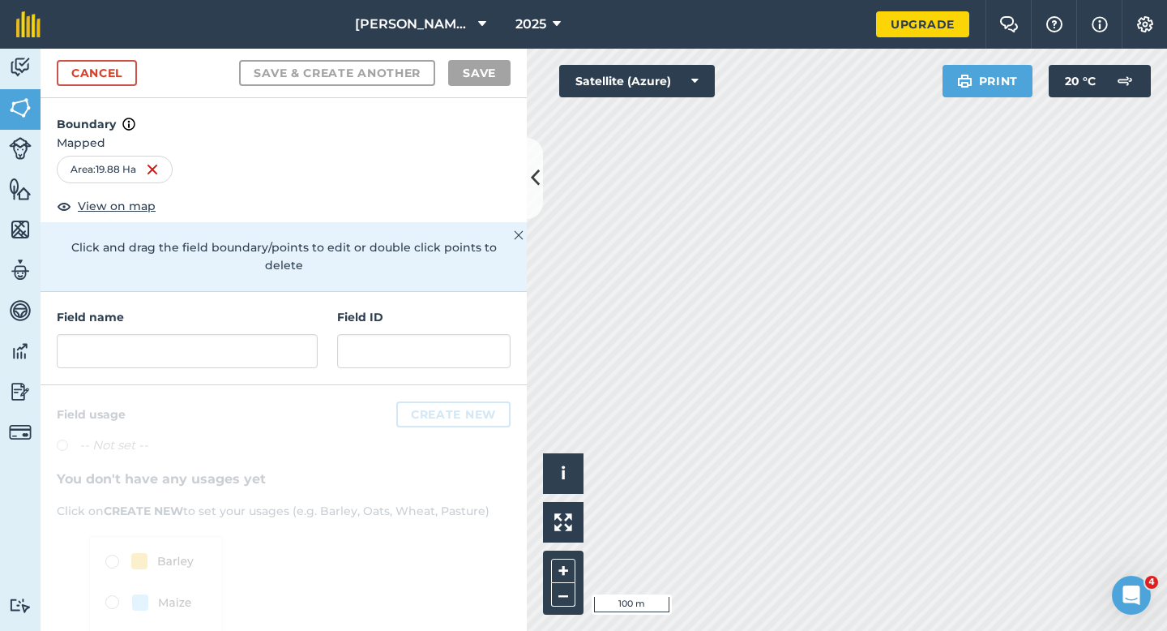
click at [204, 355] on div "Field name Field ID" at bounding box center [284, 338] width 486 height 93
click at [204, 334] on input "text" at bounding box center [187, 351] width 261 height 34
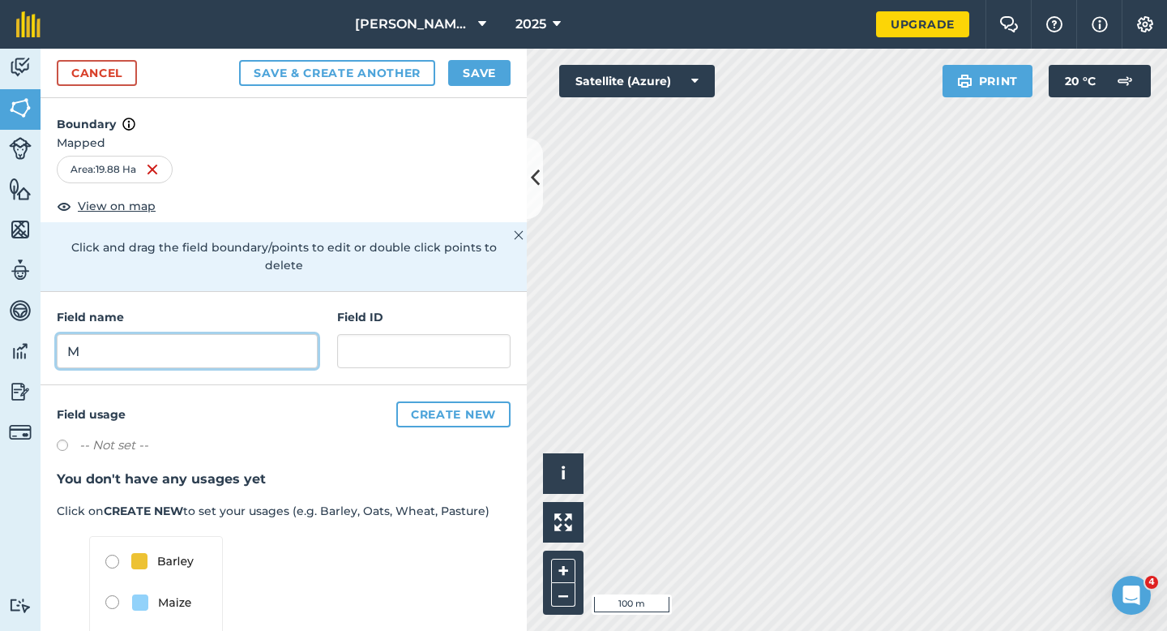
type input "M"
click at [490, 55] on div "Cancel Save & Create Another Save" at bounding box center [284, 73] width 486 height 49
click at [486, 78] on button "Save" at bounding box center [479, 73] width 62 height 26
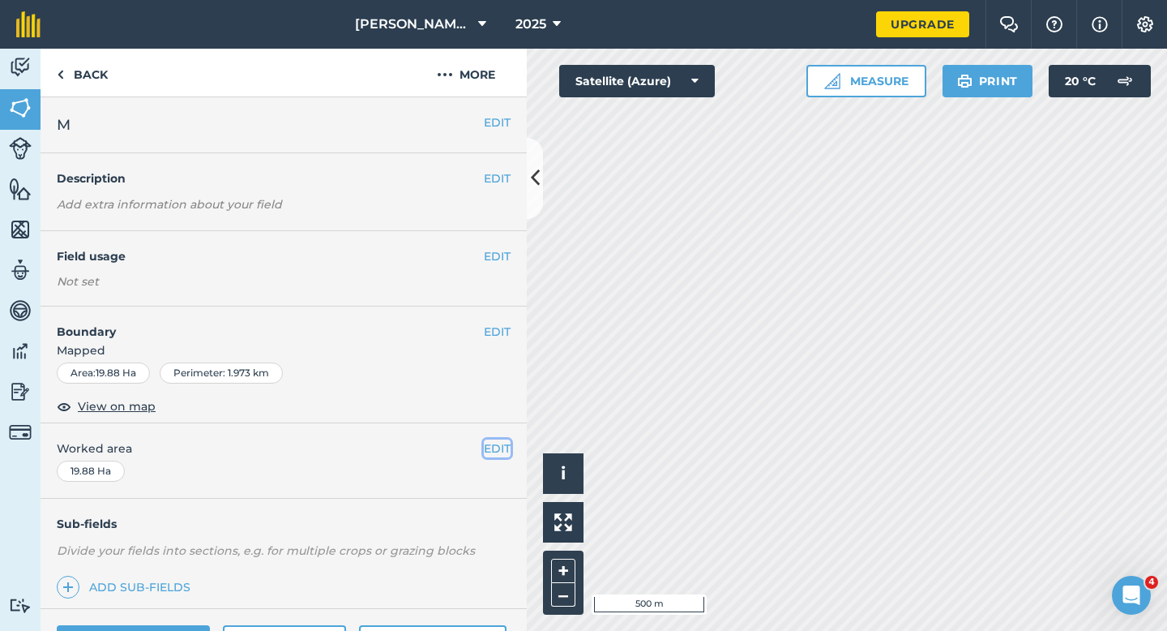
click at [498, 454] on button "EDIT" at bounding box center [497, 448] width 27 height 18
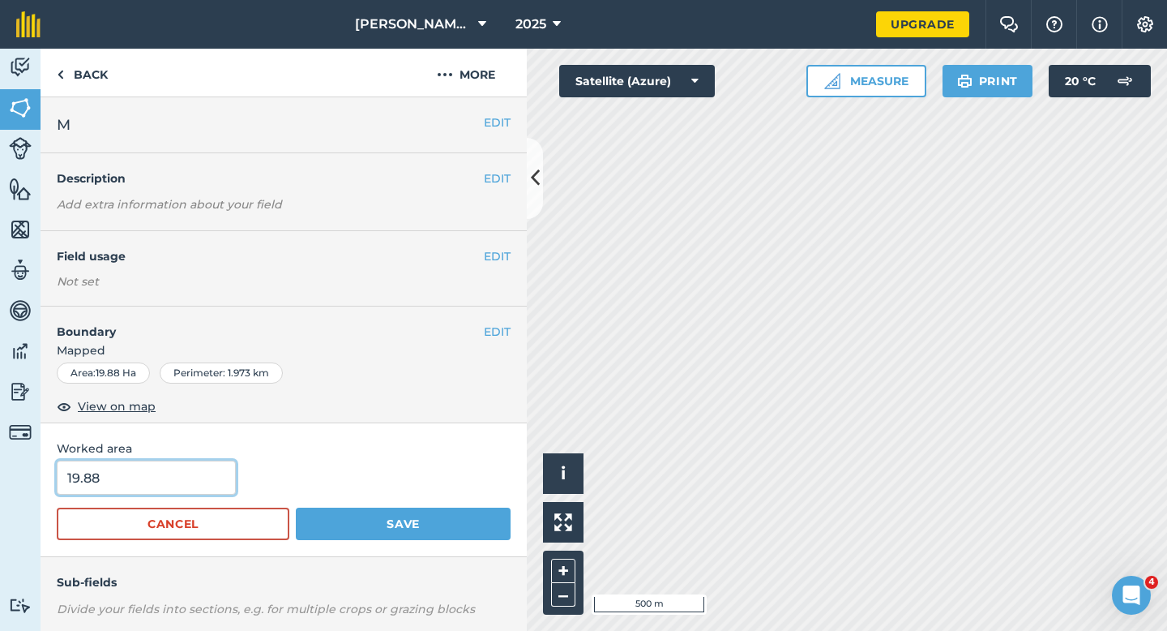
click at [194, 464] on input "19.88" at bounding box center [146, 477] width 179 height 34
type input "20"
click at [296, 507] on button "Save" at bounding box center [403, 523] width 215 height 32
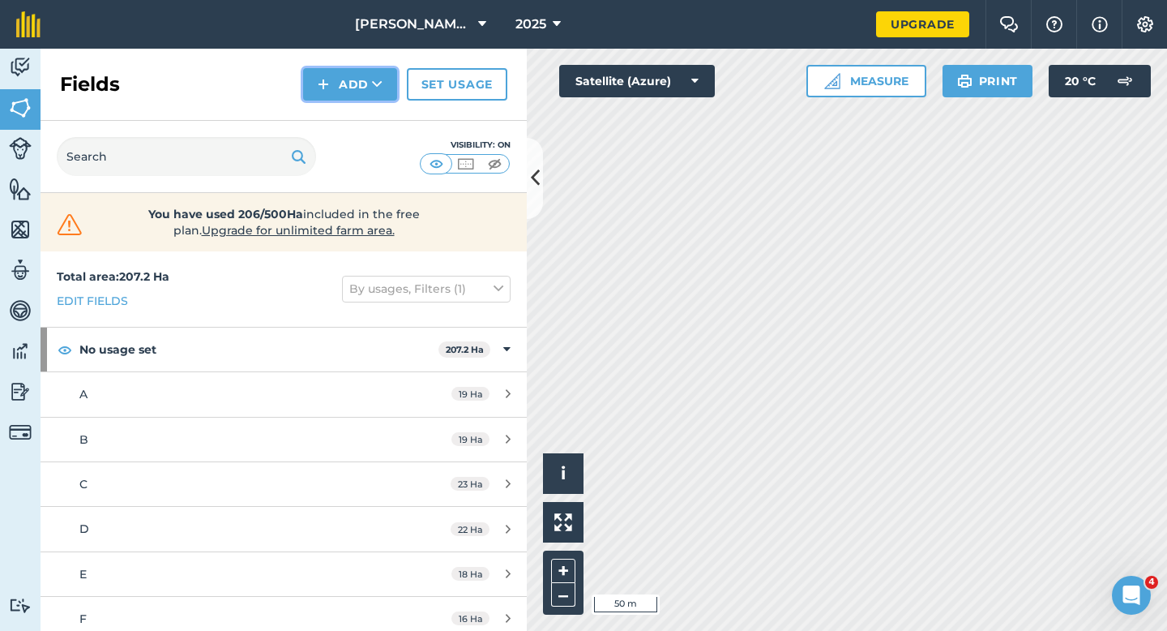
click at [348, 87] on button "Add" at bounding box center [350, 84] width 94 height 32
click at [348, 123] on link "Draw" at bounding box center [350, 121] width 89 height 36
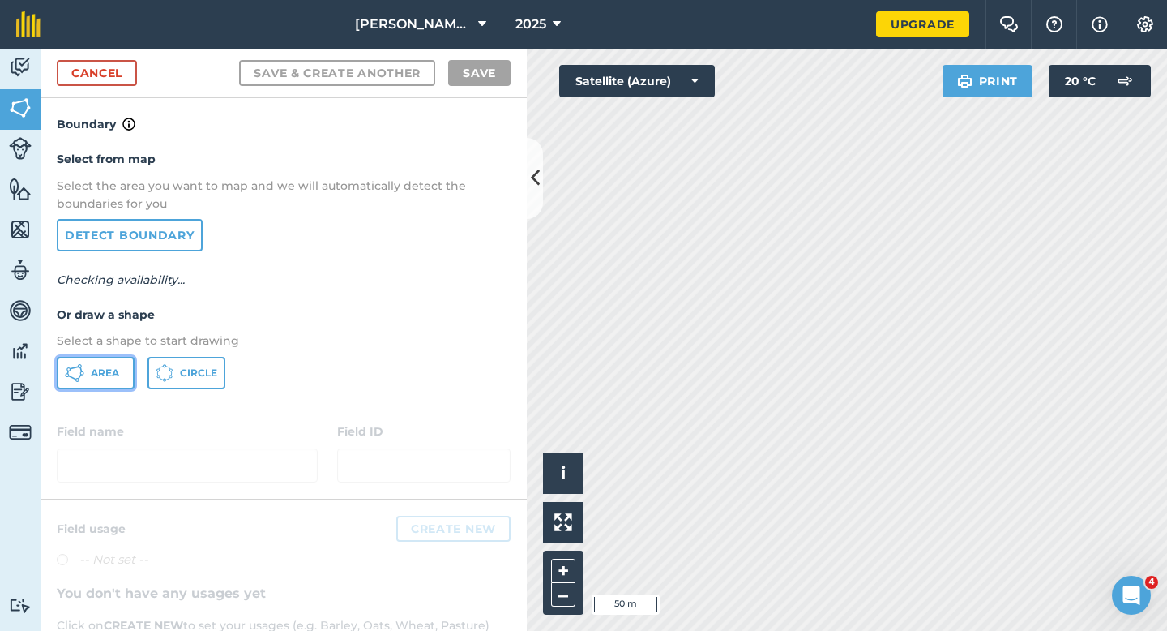
click at [113, 382] on button "Area" at bounding box center [96, 373] width 78 height 32
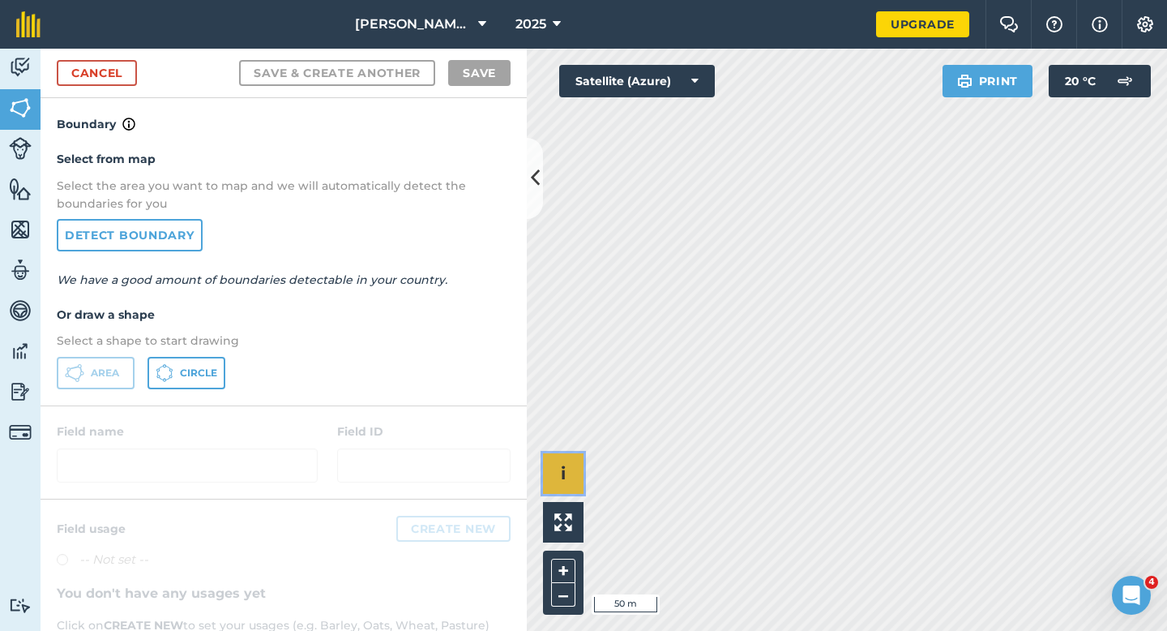
click at [639, 311] on div "Click to start drawing i © 2025 TomTom, Microsoft 50 m + –" at bounding box center [847, 340] width 640 height 582
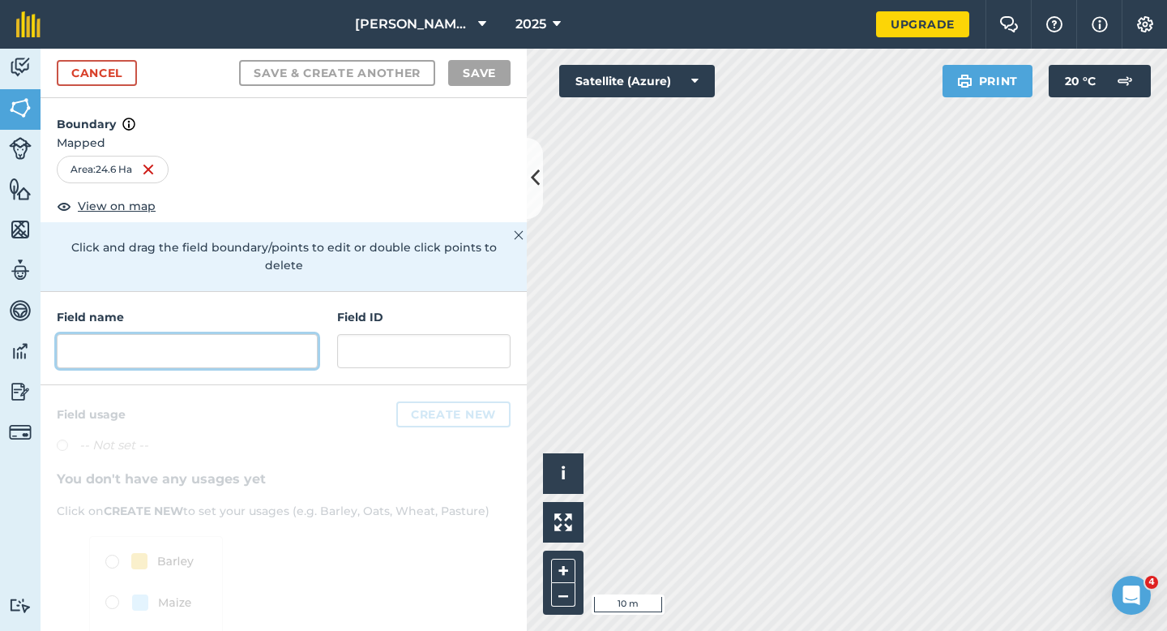
click at [243, 336] on input "text" at bounding box center [187, 351] width 261 height 34
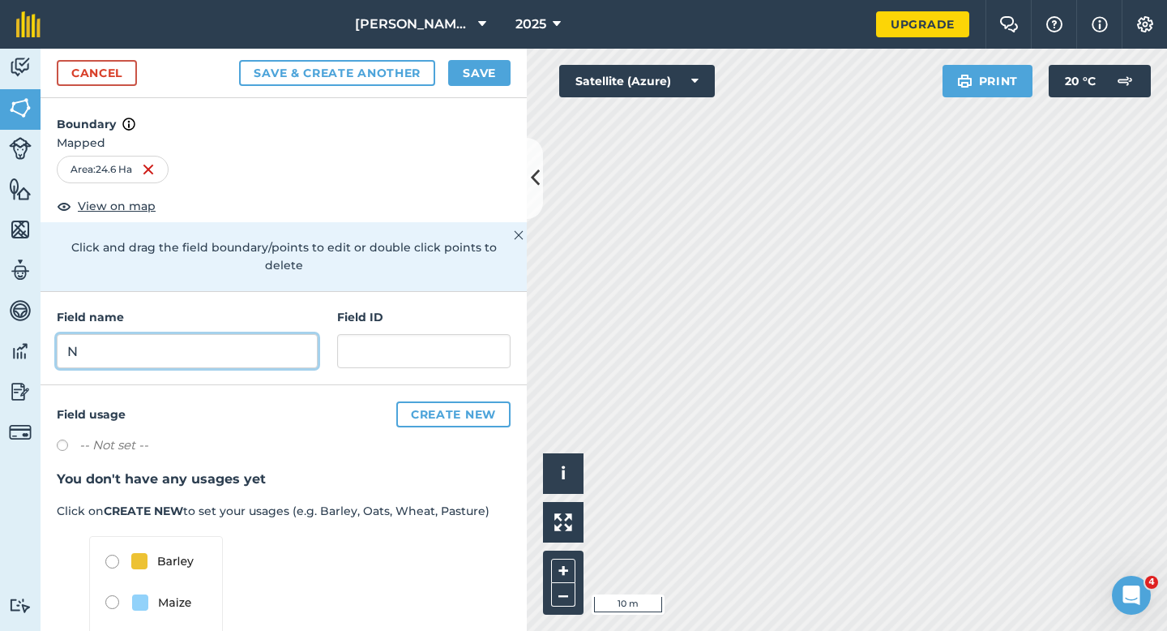
type input "N"
click at [482, 78] on button "Save" at bounding box center [479, 73] width 62 height 26
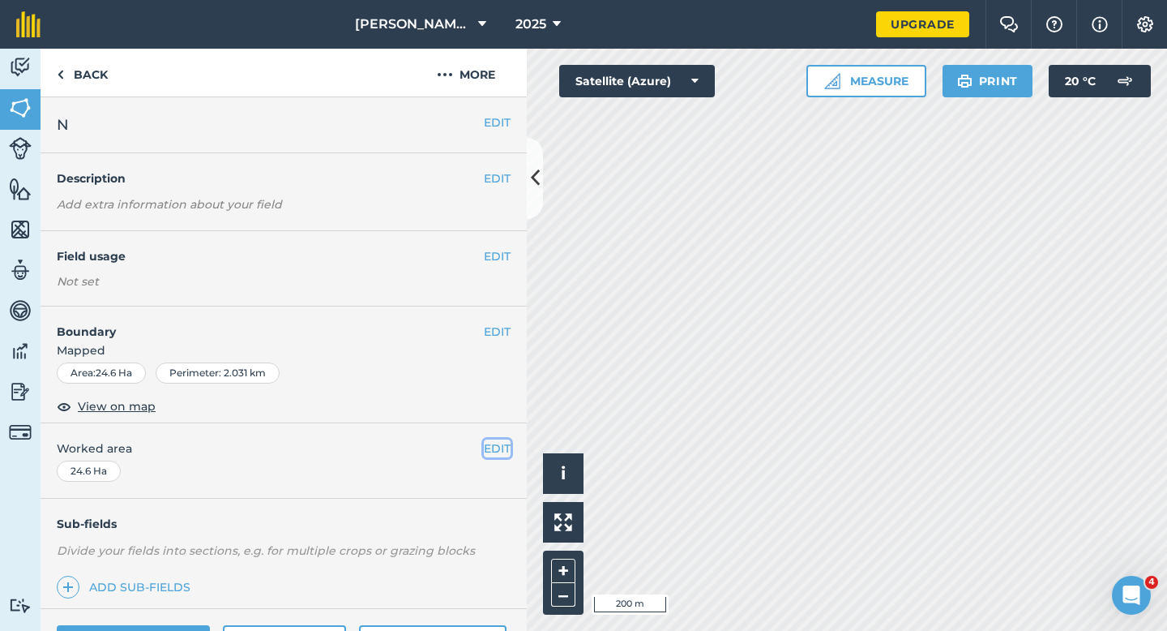
click at [494, 445] on button "EDIT" at bounding box center [497, 448] width 27 height 18
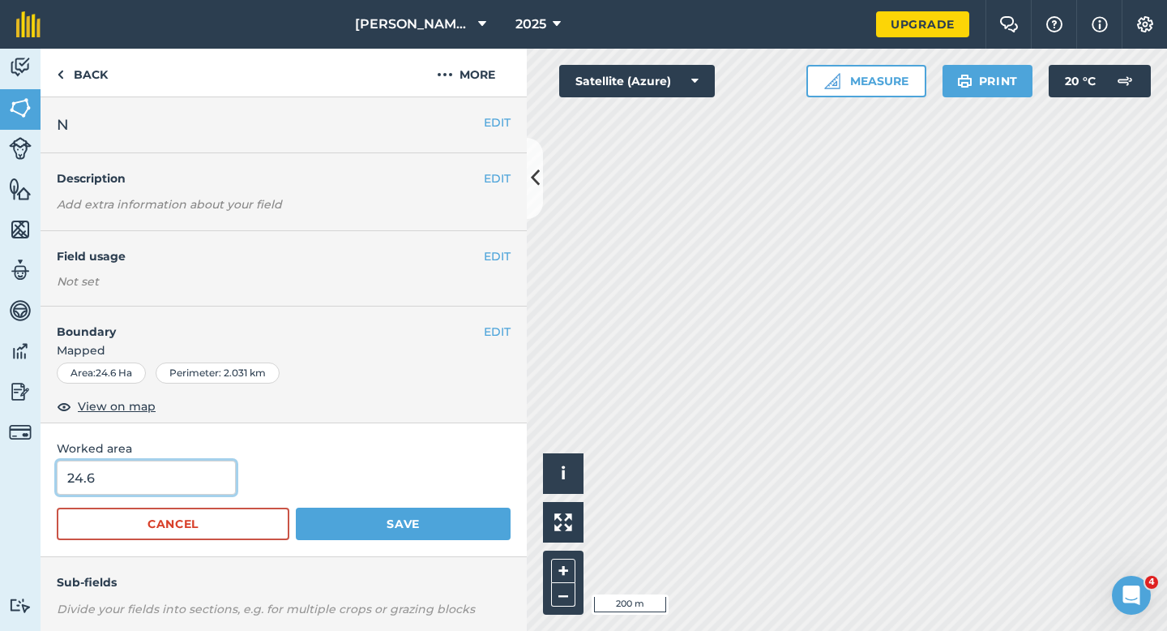
click at [157, 479] on input "24.6" at bounding box center [146, 477] width 179 height 34
click at [134, 482] on input "23" at bounding box center [146, 477] width 179 height 34
type input "22"
click at [296, 507] on button "Save" at bounding box center [403, 523] width 215 height 32
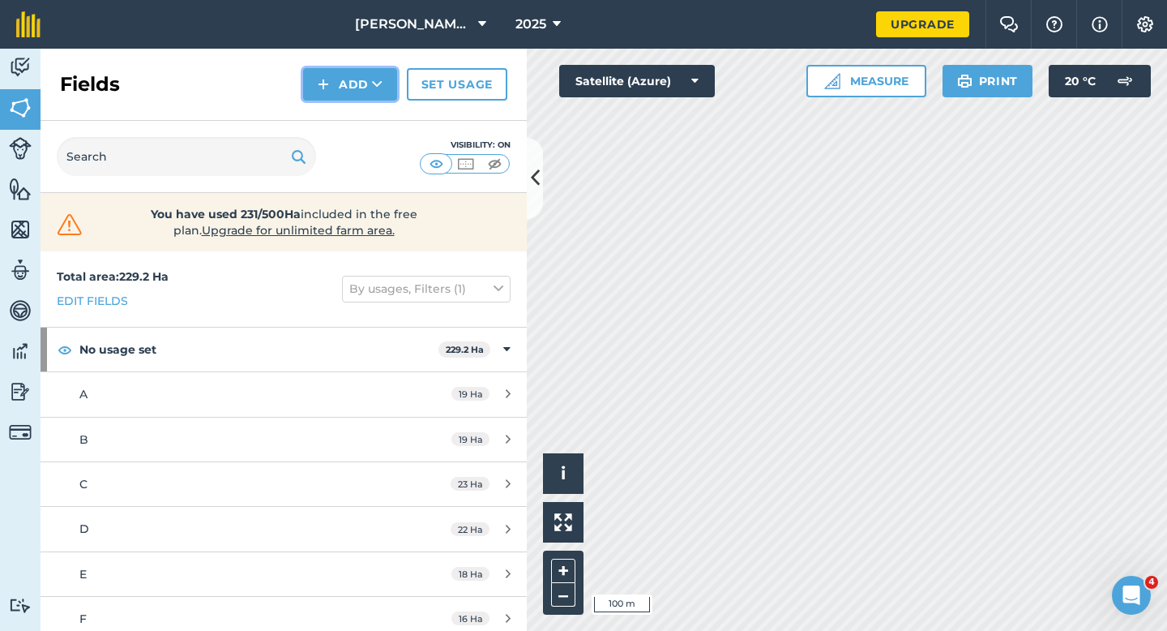
click at [331, 93] on button "Add" at bounding box center [350, 84] width 94 height 32
click at [331, 109] on link "Draw" at bounding box center [350, 121] width 89 height 36
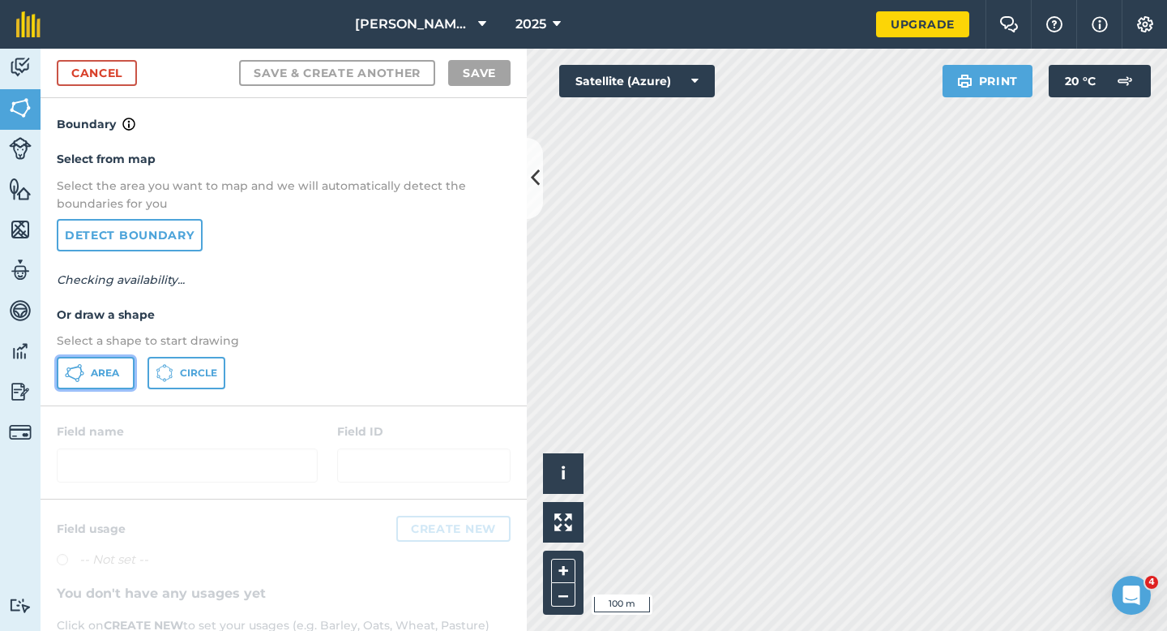
click at [71, 378] on icon at bounding box center [74, 372] width 19 height 19
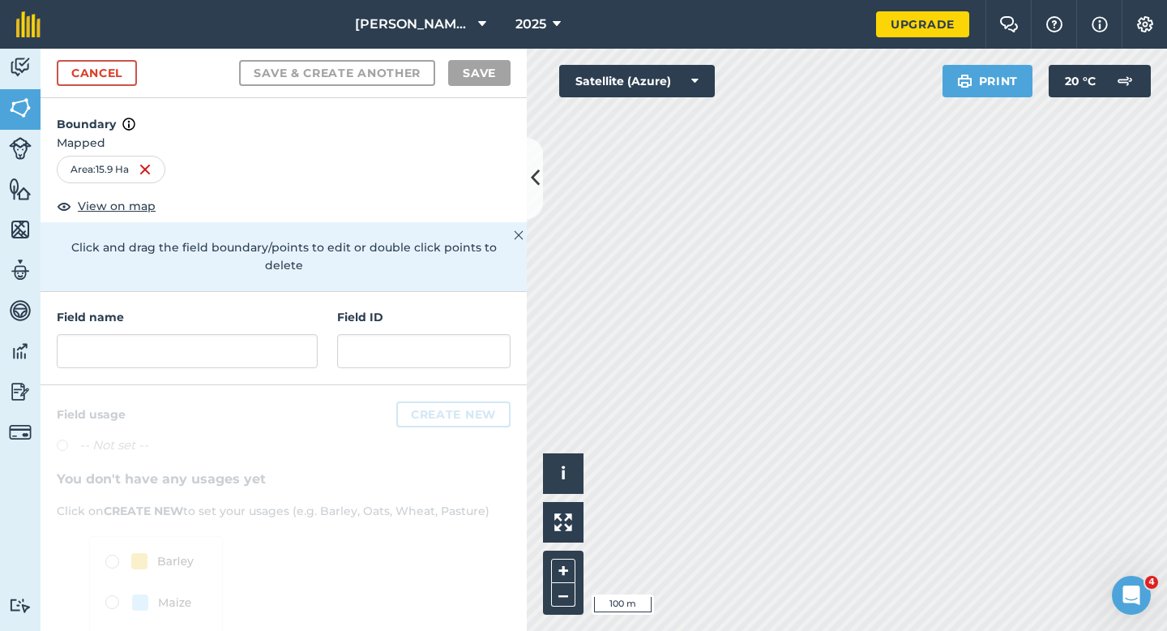
click at [298, 351] on div "Field name Field ID" at bounding box center [284, 338] width 486 height 93
click at [298, 340] on input "text" at bounding box center [187, 351] width 261 height 34
type input "L"
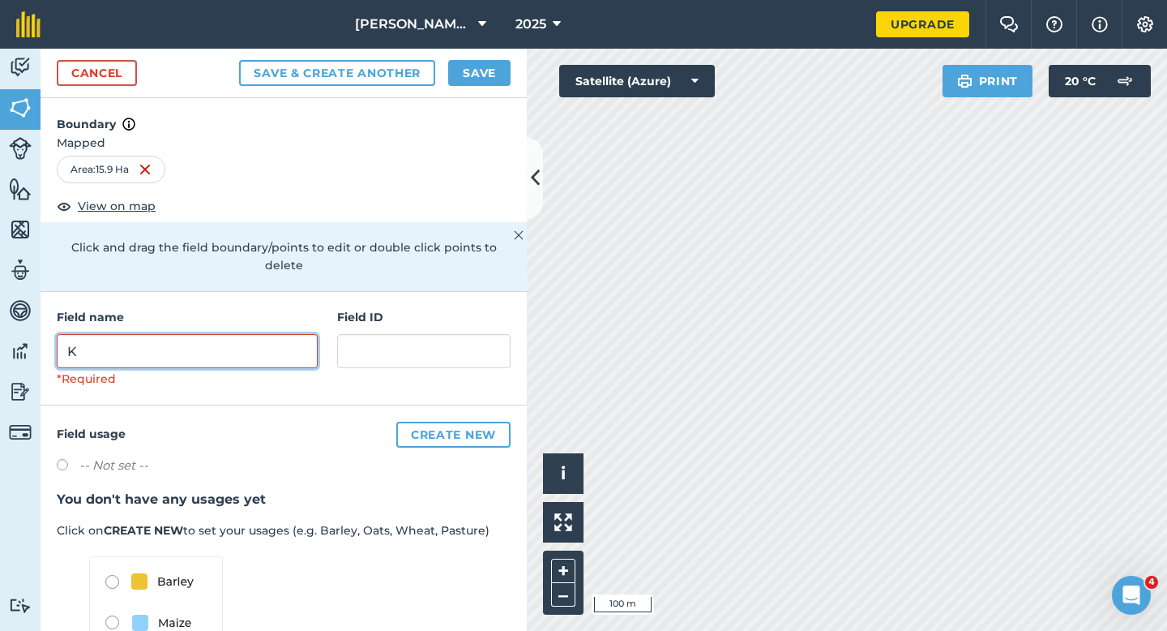
type input "K"
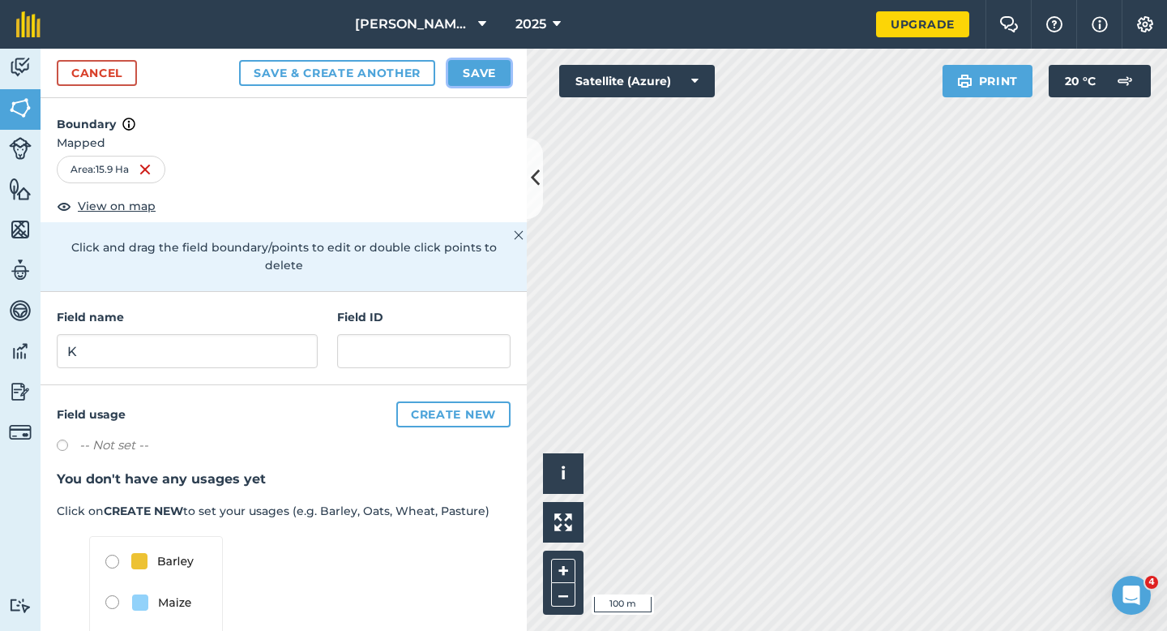
click at [481, 79] on button "Save" at bounding box center [479, 73] width 62 height 26
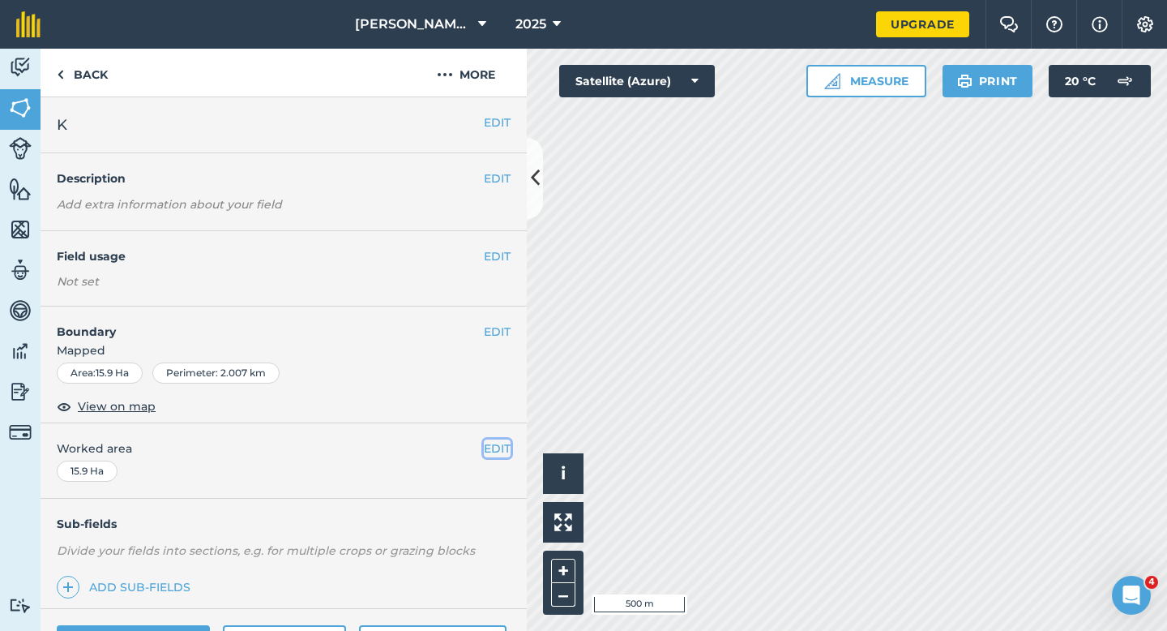
click at [499, 447] on button "EDIT" at bounding box center [497, 448] width 27 height 18
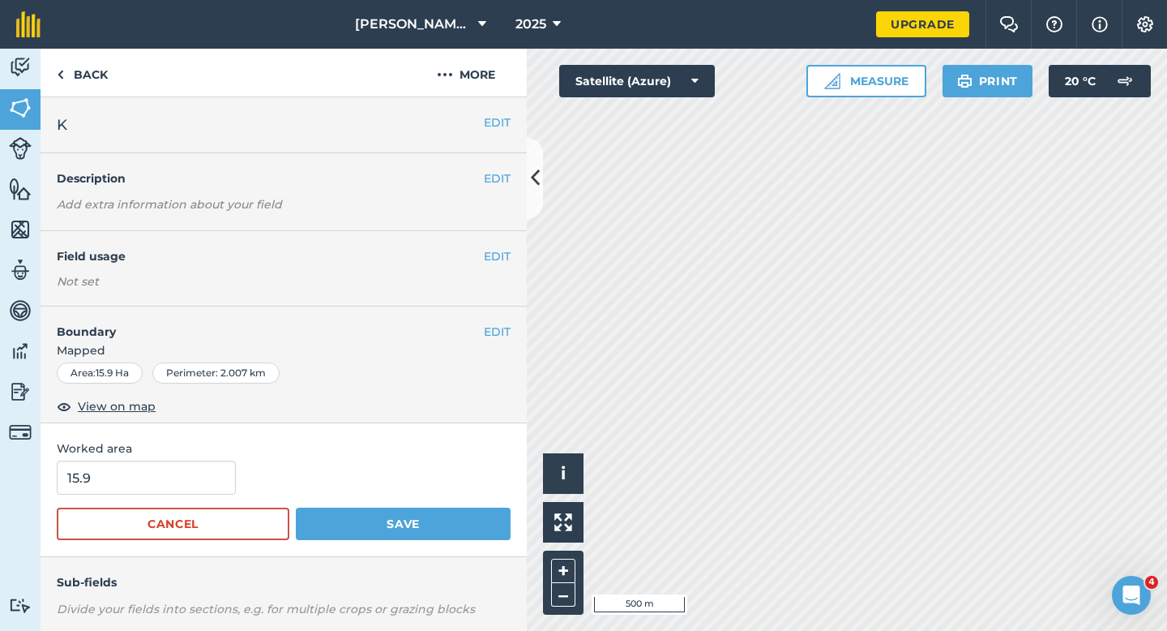
click at [156, 499] on form "15.9 Cancel Save" at bounding box center [284, 499] width 454 height 79
type input "16"
click at [161, 483] on input "16" at bounding box center [146, 477] width 179 height 34
click at [296, 507] on button "Save" at bounding box center [403, 523] width 215 height 32
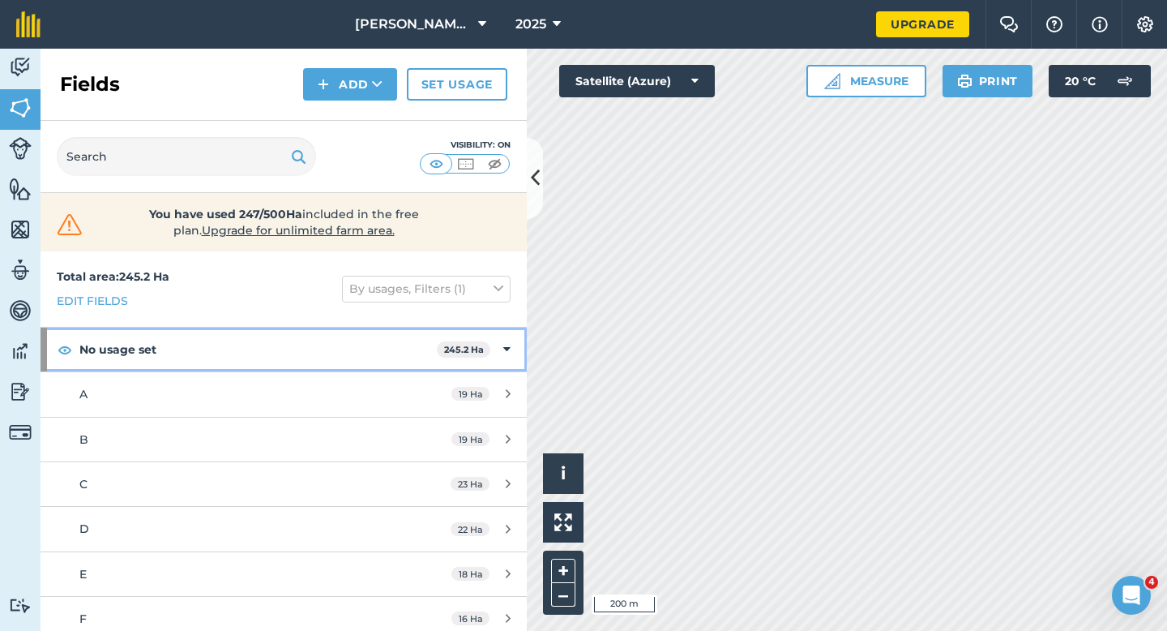
click at [155, 342] on strong "No usage set" at bounding box center [257, 349] width 357 height 44
